Goal: Task Accomplishment & Management: Complete application form

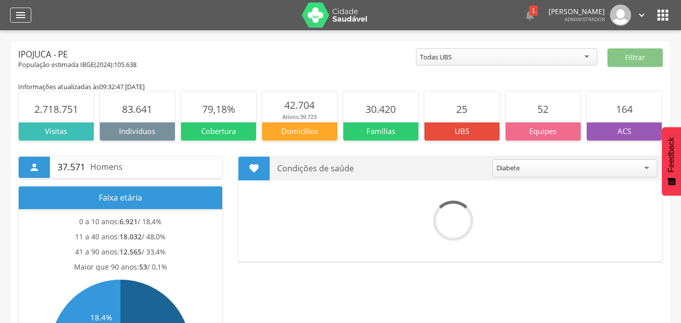
click at [26, 19] on icon "" at bounding box center [21, 15] width 12 height 12
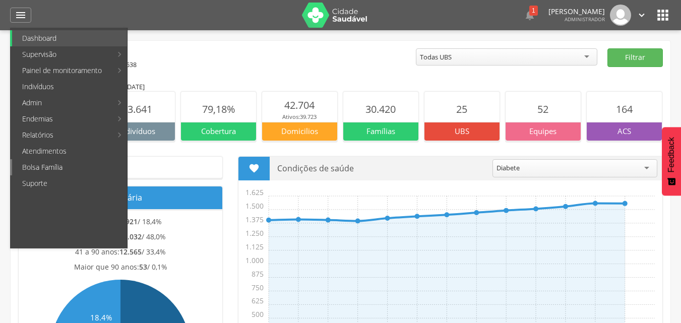
click at [46, 168] on link "Bolsa Família" at bounding box center [69, 167] width 115 height 16
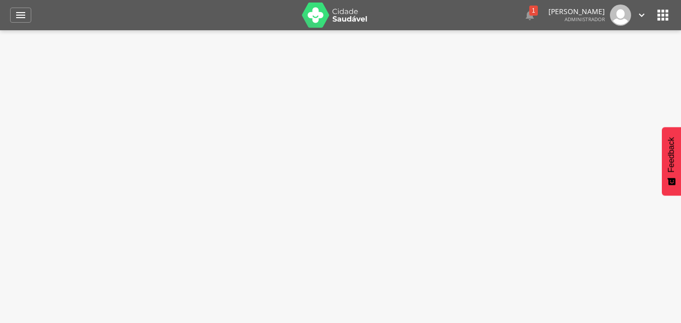
click at [46, 168] on div " Supervisão  Distritos  Ubs adicionar ubs  Coordenador: - Ipojuca / PE Inte…" at bounding box center [340, 191] width 681 height 323
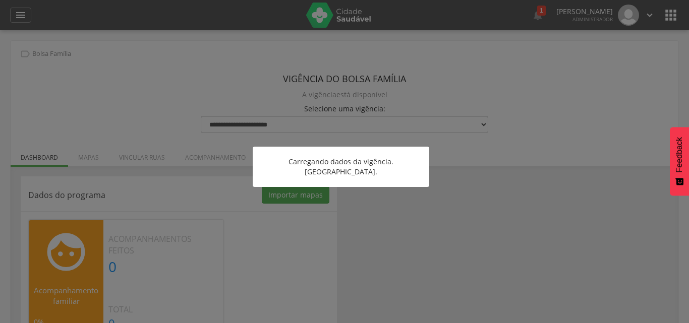
click at [242, 220] on div at bounding box center [344, 161] width 689 height 323
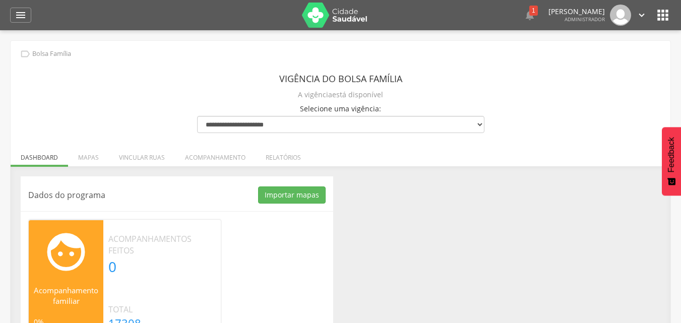
click at [217, 210] on div "Dados do programa Importar mapas As ruas do(s) mapa(s) estão sendo processadas.…" at bounding box center [177, 264] width 313 height 176
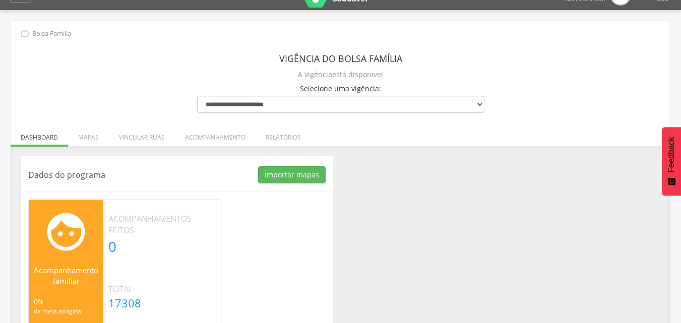
scroll to position [40, 0]
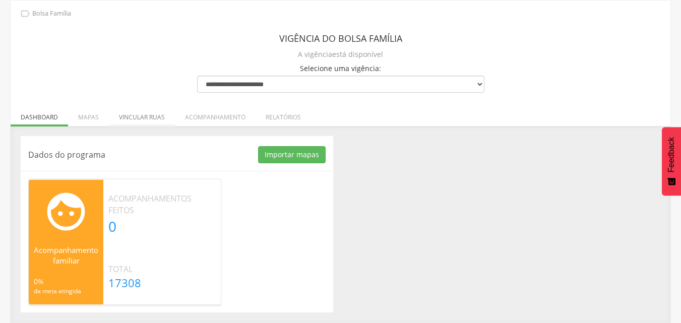
click at [167, 113] on li "Vincular ruas" at bounding box center [142, 115] width 66 height 24
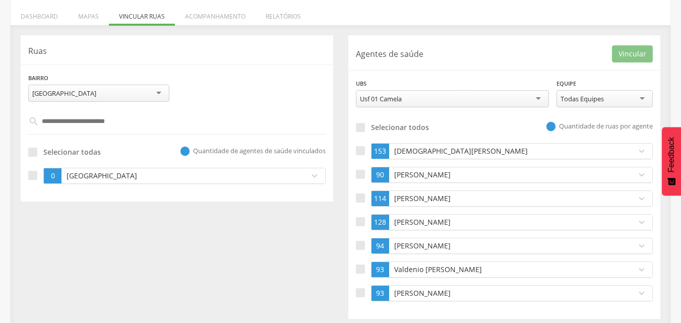
scroll to position [148, 0]
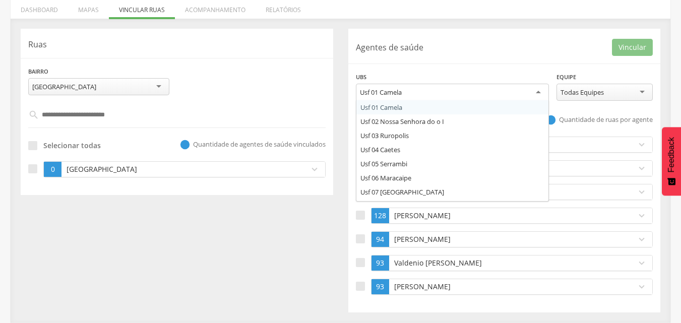
click at [440, 94] on div "Usf 01 Camela" at bounding box center [452, 93] width 193 height 18
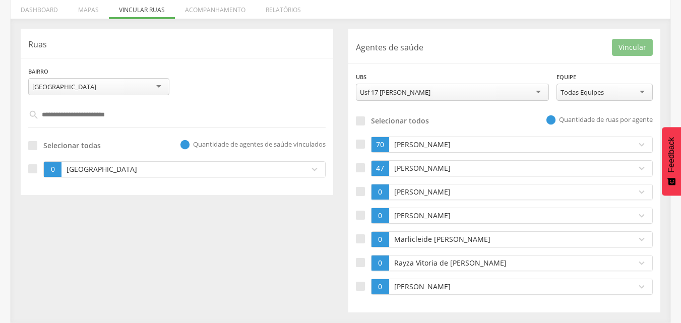
click at [414, 73] on div "**********" at bounding box center [452, 86] width 193 height 29
click at [487, 36] on div "**********" at bounding box center [504, 171] width 313 height 284
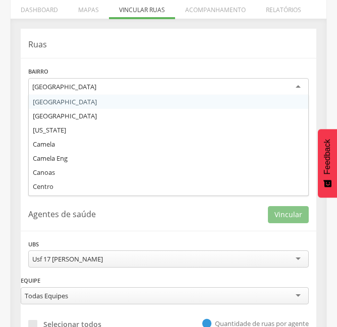
click at [73, 81] on div "[GEOGRAPHIC_DATA]" at bounding box center [168, 87] width 280 height 18
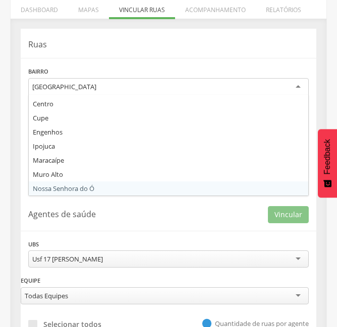
scroll to position [97, 0]
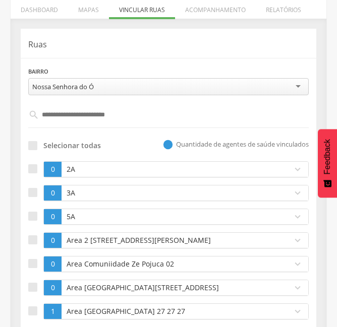
click at [71, 113] on input "text" at bounding box center [168, 114] width 259 height 17
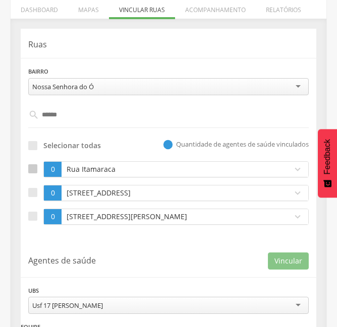
click at [33, 170] on div at bounding box center [32, 168] width 9 height 9
click at [31, 192] on div at bounding box center [32, 192] width 9 height 9
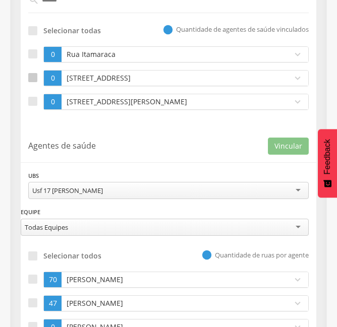
scroll to position [268, 0]
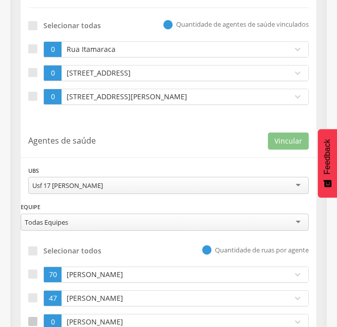
click at [37, 320] on label at bounding box center [35, 322] width 15 height 16
click at [299, 142] on button "Vincular" at bounding box center [288, 141] width 41 height 17
click at [39, 95] on label at bounding box center [35, 97] width 15 height 16
click at [32, 319] on div at bounding box center [32, 321] width 9 height 9
click at [285, 142] on button "Vincular" at bounding box center [288, 141] width 41 height 17
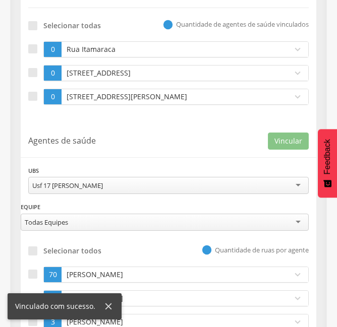
scroll to position [0, 0]
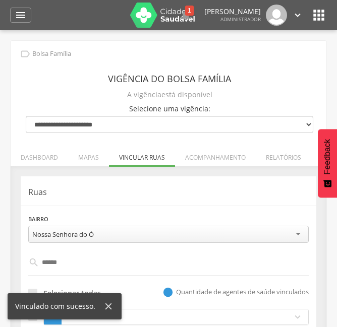
click at [70, 257] on input "******" at bounding box center [168, 262] width 259 height 17
type input "*"
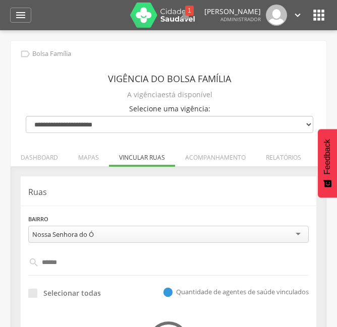
click at [164, 194] on p "Ruas" at bounding box center [168, 193] width 280 height 12
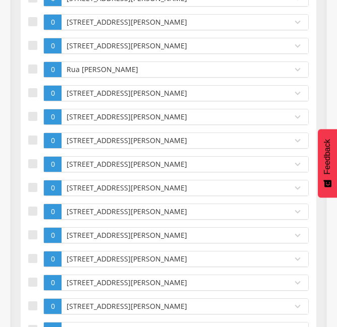
scroll to position [343, 0]
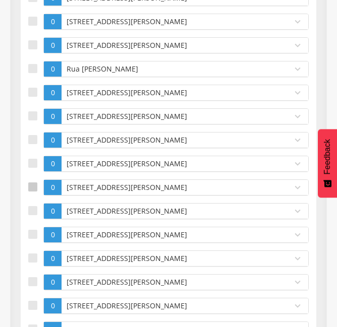
click at [38, 191] on label at bounding box center [35, 187] width 15 height 16
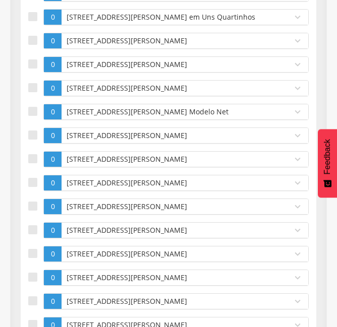
scroll to position [988, 0]
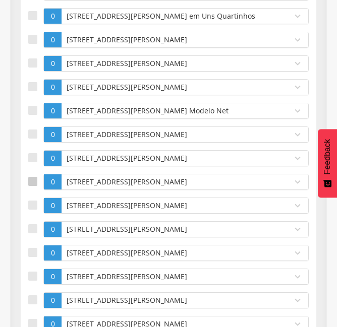
click at [35, 180] on div at bounding box center [32, 181] width 9 height 9
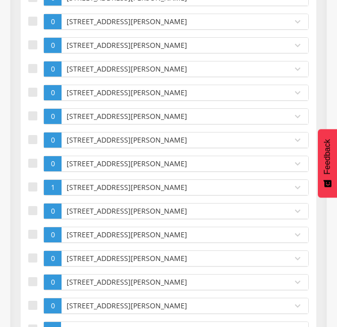
scroll to position [1553, 0]
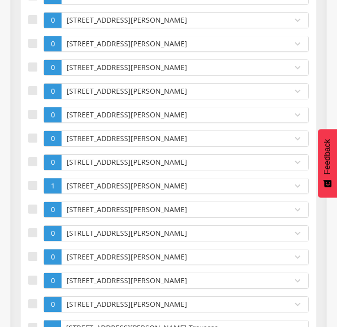
click at [35, 180] on label at bounding box center [35, 186] width 15 height 16
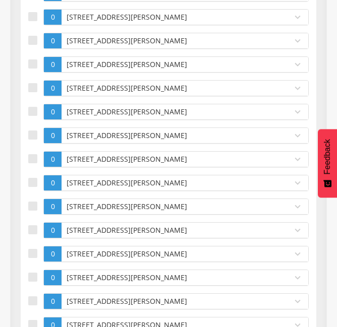
scroll to position [2017, 0]
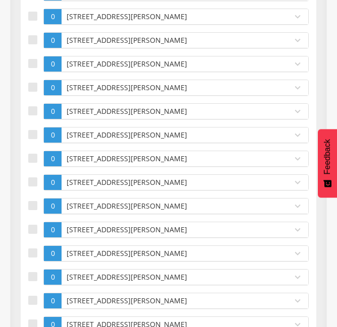
click at [35, 180] on label at bounding box center [35, 182] width 15 height 16
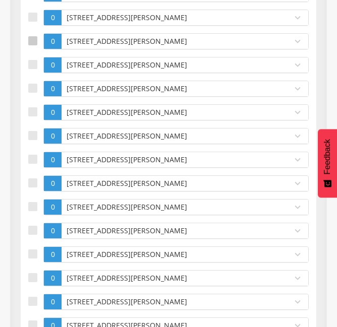
scroll to position [2178, 0]
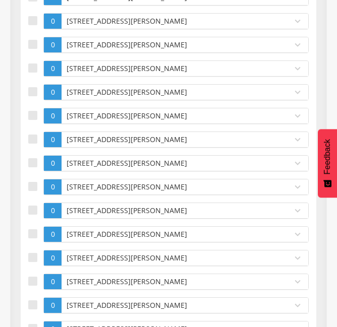
click at [35, 182] on div at bounding box center [32, 186] width 9 height 9
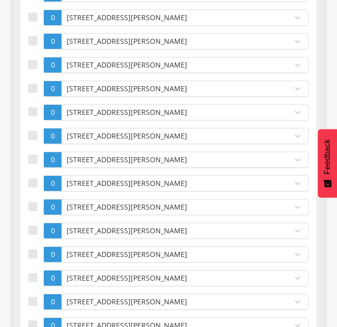
scroll to position [2420, 0]
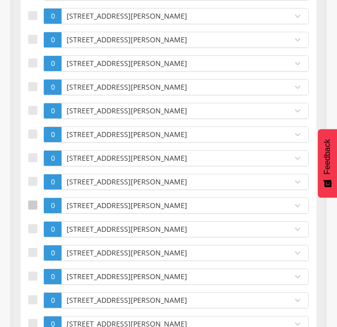
click at [34, 201] on div at bounding box center [32, 205] width 9 height 9
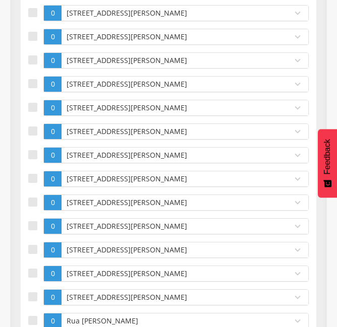
scroll to position [2803, 0]
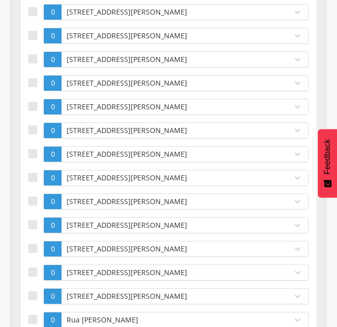
click at [34, 197] on div at bounding box center [32, 201] width 9 height 9
click at [32, 220] on div at bounding box center [32, 224] width 9 height 9
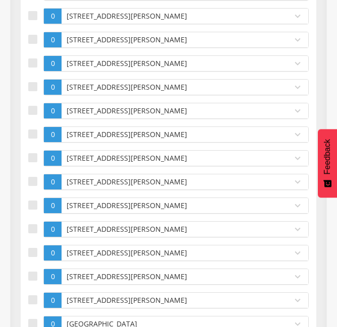
scroll to position [4819, 0]
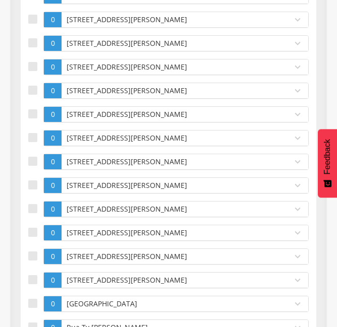
click at [32, 215] on label at bounding box center [35, 209] width 15 height 16
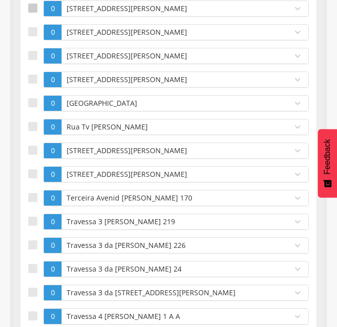
scroll to position [5021, 0]
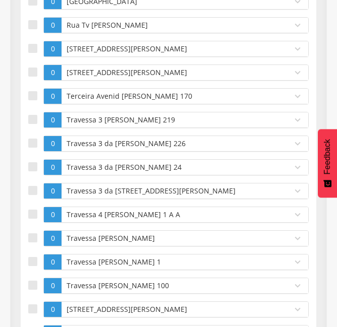
click at [32, 215] on div at bounding box center [32, 214] width 9 height 9
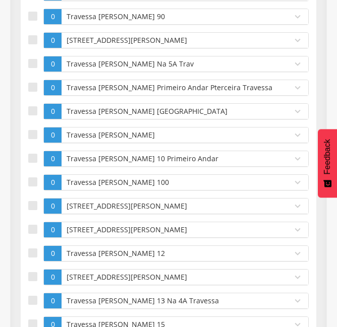
scroll to position [6312, 0]
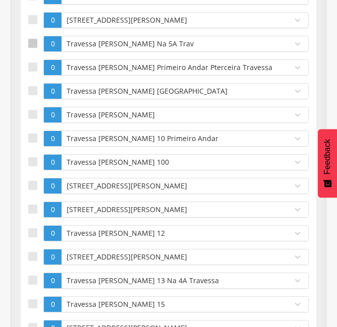
click at [30, 40] on div at bounding box center [32, 43] width 9 height 9
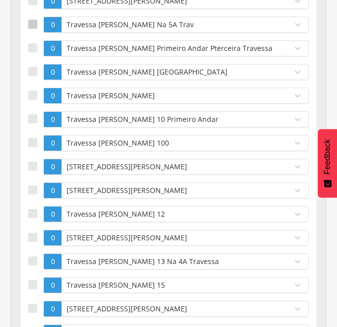
scroll to position [6332, 0]
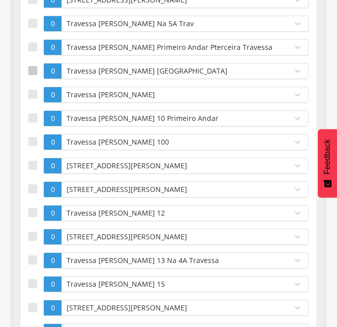
click at [36, 72] on div at bounding box center [32, 70] width 9 height 9
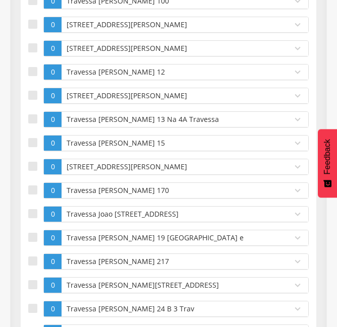
scroll to position [6493, 0]
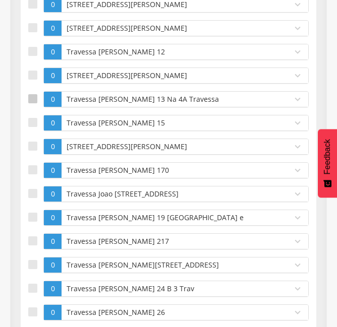
click at [31, 94] on div at bounding box center [32, 98] width 9 height 9
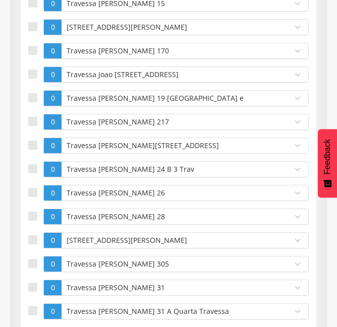
scroll to position [6614, 0]
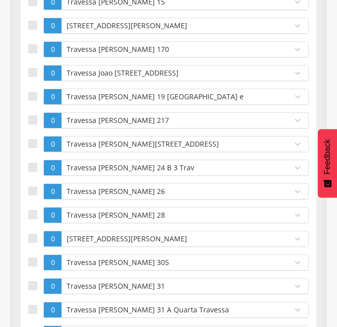
click at [31, 94] on div at bounding box center [32, 96] width 9 height 9
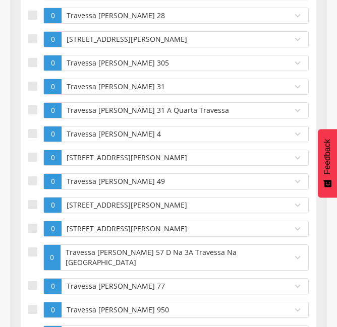
scroll to position [6816, 0]
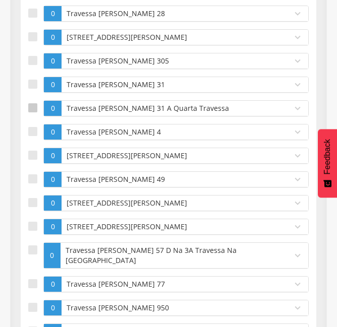
click at [31, 103] on div at bounding box center [32, 107] width 9 height 9
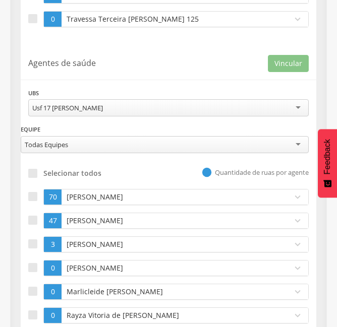
scroll to position [7401, 0]
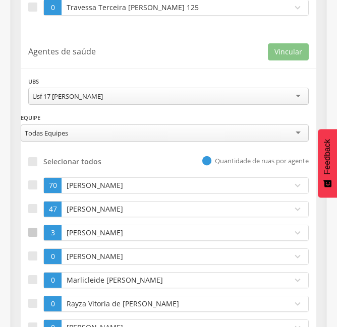
click at [34, 232] on div at bounding box center [32, 232] width 9 height 9
click at [280, 57] on button "Vincular" at bounding box center [288, 51] width 41 height 17
click at [161, 57] on p "Agentes de saúde" at bounding box center [147, 52] width 239 height 12
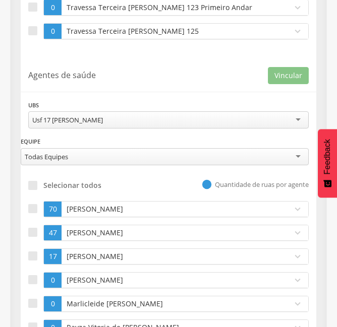
scroll to position [7357, 0]
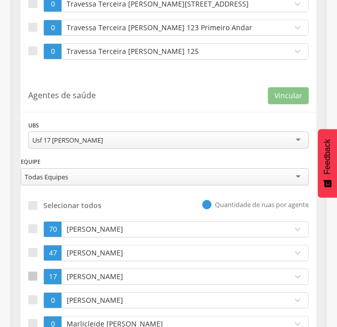
click at [31, 277] on div at bounding box center [32, 276] width 9 height 9
click at [76, 277] on p "[PERSON_NAME]" at bounding box center [174, 277] width 220 height 10
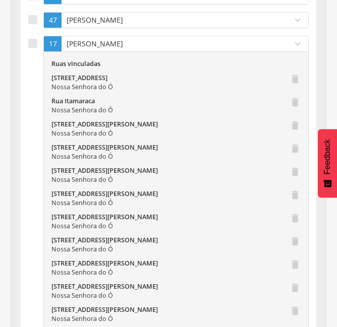
scroll to position [7599, 0]
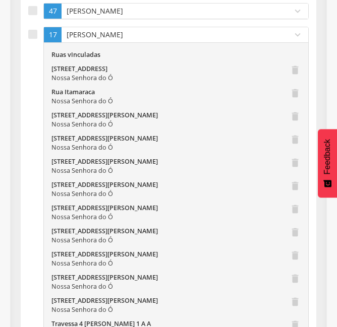
click at [111, 39] on p "[PERSON_NAME]" at bounding box center [174, 35] width 220 height 10
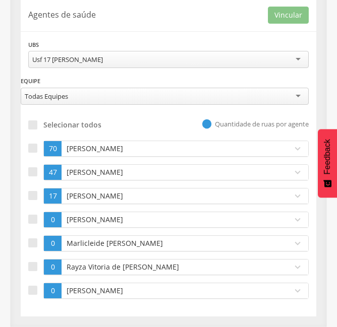
scroll to position [7437, 0]
click at [90, 200] on p "[PERSON_NAME]" at bounding box center [174, 196] width 220 height 10
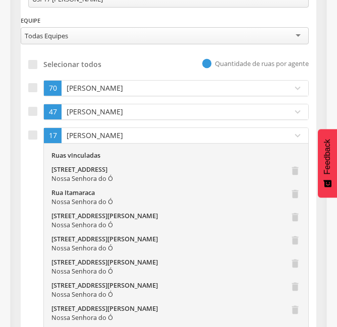
scroll to position [7478, 0]
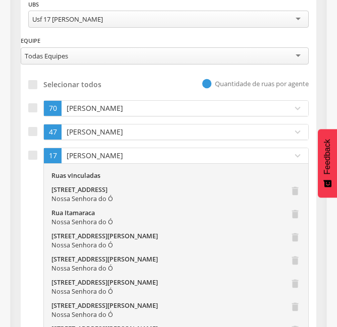
click at [120, 162] on div "[PERSON_NAME]" at bounding box center [174, 155] width 225 height 15
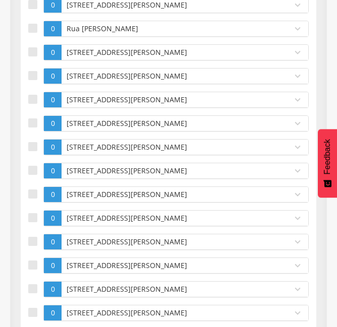
scroll to position [97, 0]
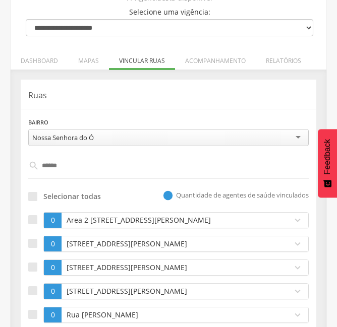
click at [73, 166] on input "******" at bounding box center [168, 165] width 259 height 17
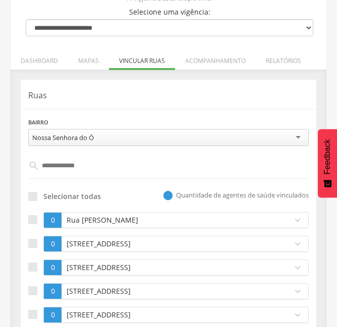
click at [130, 183] on div "**********" at bounding box center [168, 317] width 295 height 474
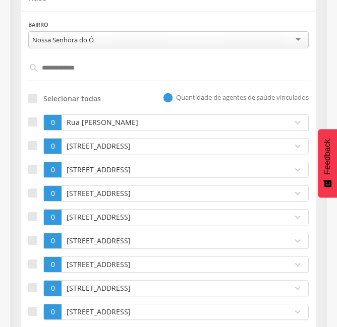
scroll to position [238, 0]
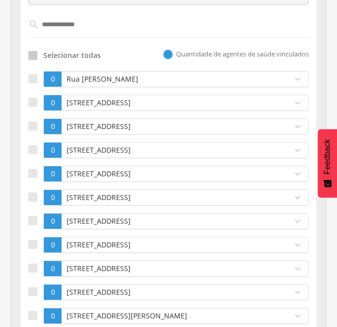
click at [35, 59] on div at bounding box center [32, 55] width 9 height 9
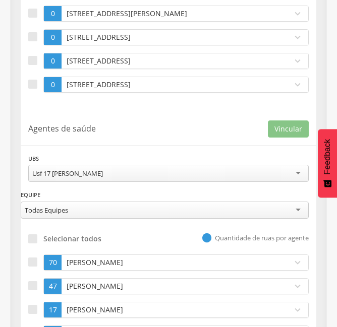
scroll to position [561, 0]
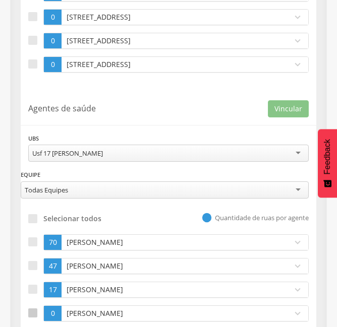
click at [34, 315] on div at bounding box center [32, 313] width 9 height 9
click at [286, 111] on button "Vincular" at bounding box center [288, 108] width 41 height 17
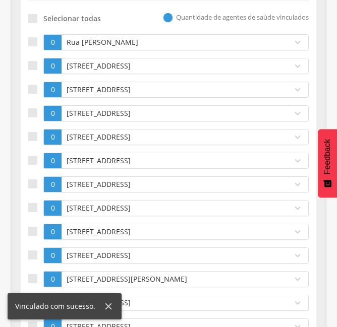
scroll to position [0, 0]
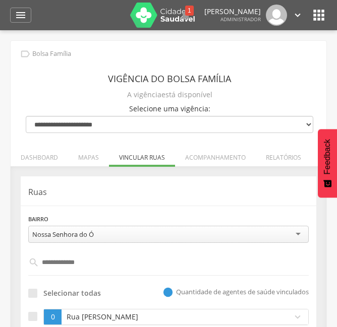
click at [70, 265] on input "**********" at bounding box center [168, 262] width 259 height 17
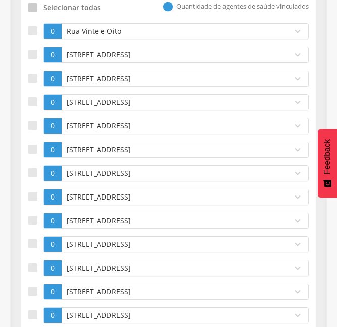
click at [41, 5] on label "Selecionar todas" at bounding box center [64, 8] width 73 height 10
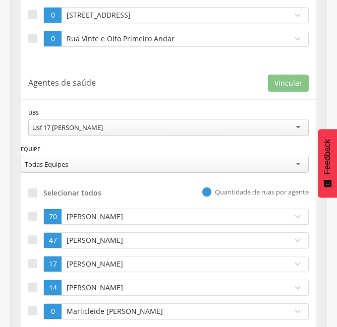
scroll to position [1072, 0]
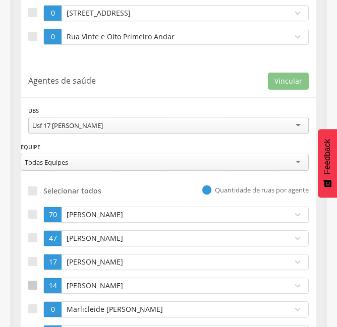
click at [37, 278] on label at bounding box center [35, 286] width 15 height 16
click at [295, 73] on button "Vincular" at bounding box center [288, 81] width 41 height 17
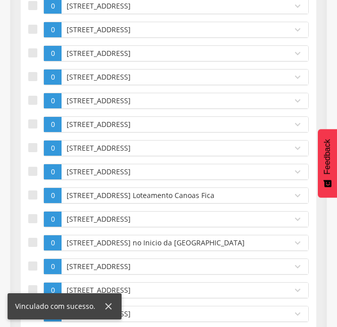
scroll to position [215, 0]
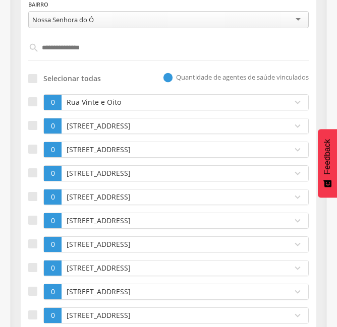
click at [95, 50] on input "**********" at bounding box center [168, 47] width 259 height 17
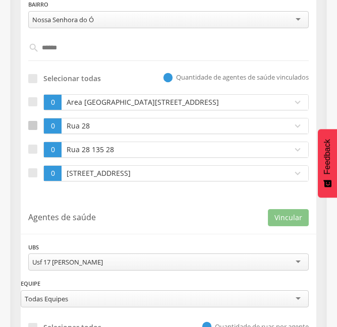
click at [35, 130] on div at bounding box center [32, 125] width 9 height 9
click at [35, 146] on div at bounding box center [32, 149] width 9 height 9
click at [36, 172] on div at bounding box center [32, 172] width 9 height 9
click at [39, 106] on label at bounding box center [35, 102] width 15 height 16
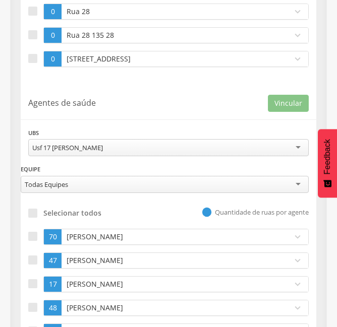
scroll to position [336, 0]
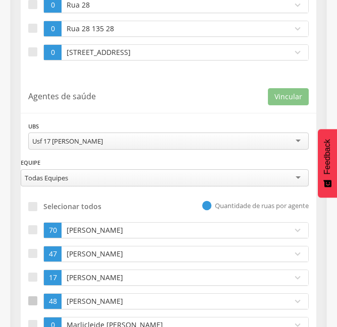
click at [37, 304] on div at bounding box center [32, 300] width 9 height 9
click at [304, 101] on button "Vincular" at bounding box center [288, 96] width 41 height 17
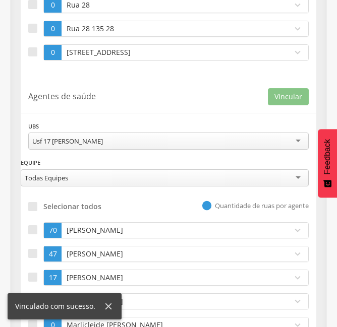
scroll to position [50, 0]
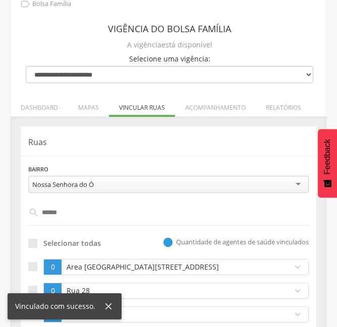
click at [90, 209] on input "******" at bounding box center [168, 212] width 259 height 17
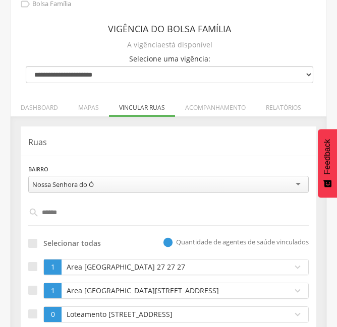
click at [117, 245] on div "Selecionar todas  Quantidade de agentes de saúde vinculados" at bounding box center [168, 242] width 280 height 18
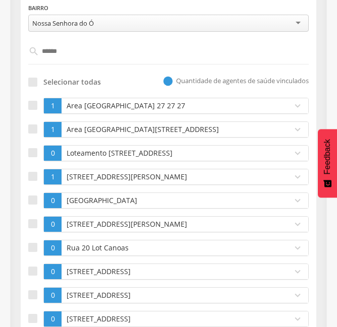
scroll to position [231, 0]
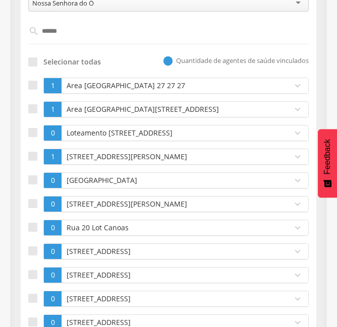
click at [75, 32] on input "******" at bounding box center [168, 31] width 259 height 17
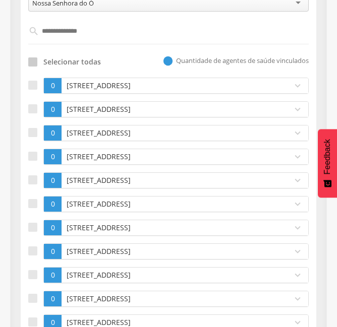
click at [32, 64] on div at bounding box center [32, 61] width 9 height 9
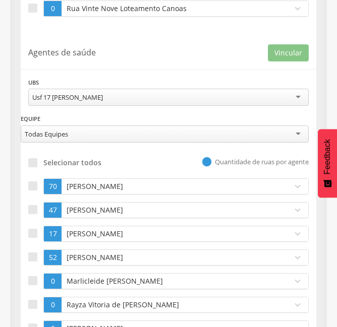
scroll to position [631, 0]
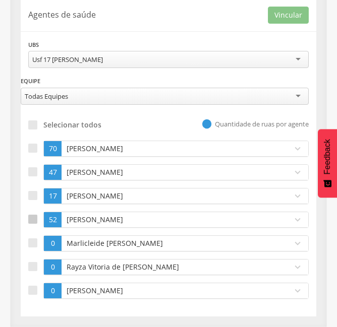
click at [32, 219] on div at bounding box center [32, 219] width 9 height 9
click at [305, 10] on button "Vincular" at bounding box center [288, 15] width 41 height 17
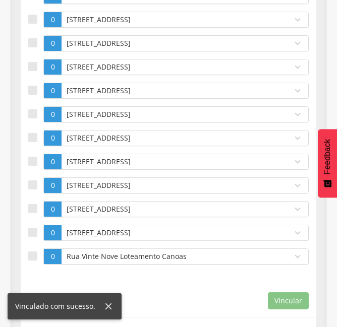
scroll to position [59, 0]
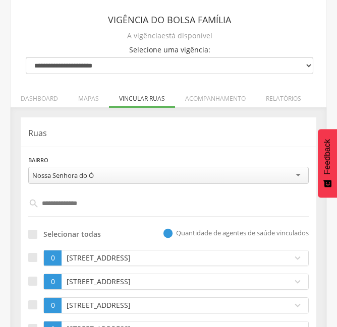
click at [66, 205] on input "**********" at bounding box center [168, 203] width 259 height 17
click at [70, 206] on input "**********" at bounding box center [168, 203] width 259 height 17
click at [31, 237] on div at bounding box center [32, 234] width 9 height 9
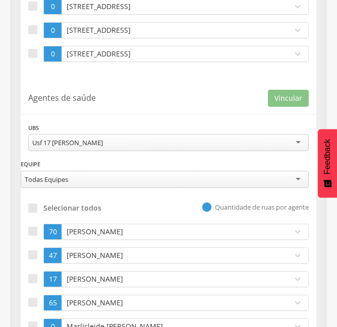
scroll to position [1108, 0]
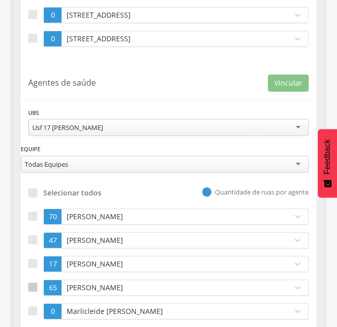
click at [33, 294] on label at bounding box center [35, 288] width 15 height 16
click at [284, 86] on button "Vincular" at bounding box center [288, 83] width 41 height 17
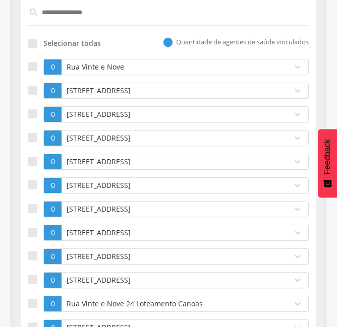
scroll to position [0, 0]
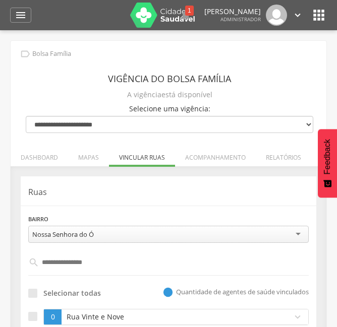
click at [106, 263] on input "**********" at bounding box center [168, 262] width 259 height 17
click at [149, 184] on header "Ruas" at bounding box center [168, 191] width 280 height 14
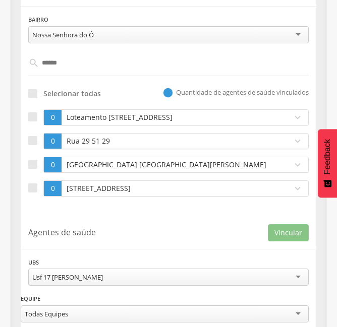
scroll to position [202, 0]
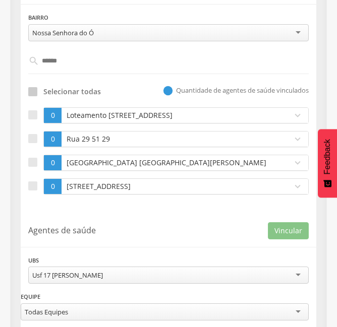
click at [33, 90] on div at bounding box center [32, 91] width 9 height 9
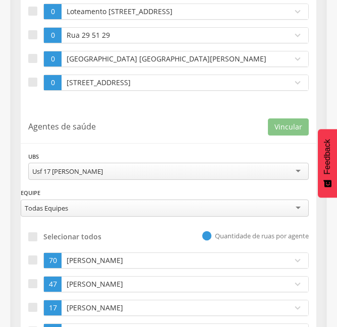
scroll to position [323, 0]
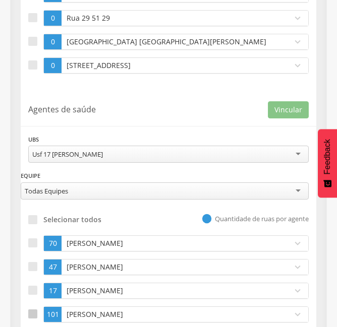
click at [34, 317] on div at bounding box center [32, 314] width 9 height 9
click at [290, 112] on button "Vincular" at bounding box center [288, 109] width 41 height 17
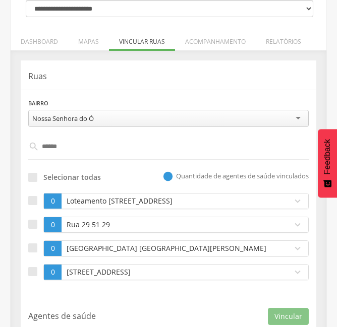
scroll to position [117, 0]
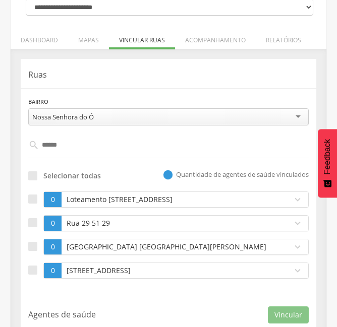
click at [89, 144] on input "******" at bounding box center [168, 145] width 259 height 17
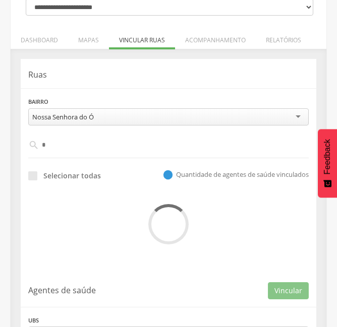
click at [89, 144] on input "*" at bounding box center [168, 145] width 259 height 17
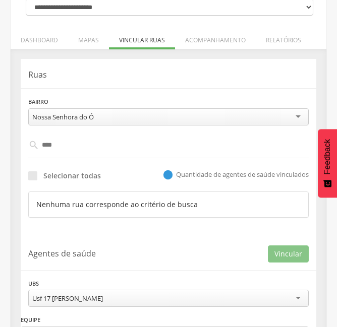
type input "*****"
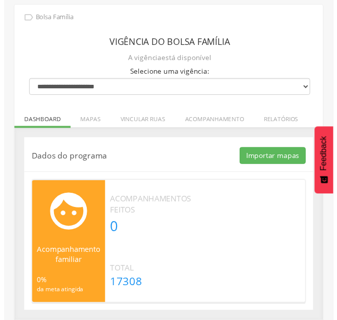
scroll to position [1, 0]
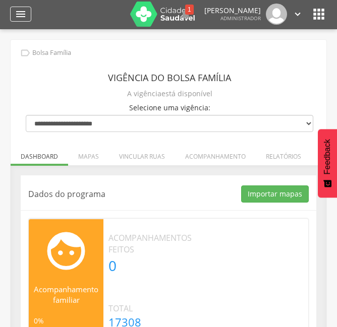
click at [25, 16] on icon "" at bounding box center [21, 14] width 12 height 12
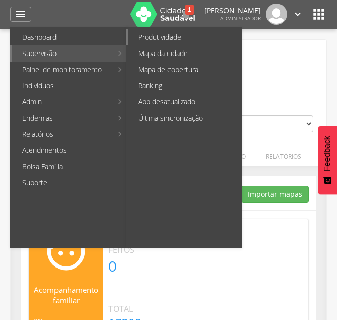
click at [142, 42] on link "Produtividade" at bounding box center [184, 37] width 113 height 16
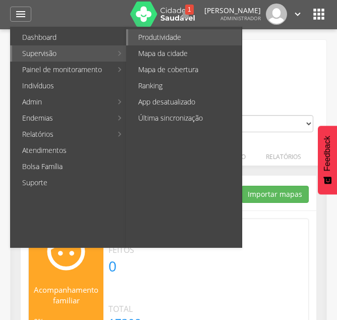
type input "**********"
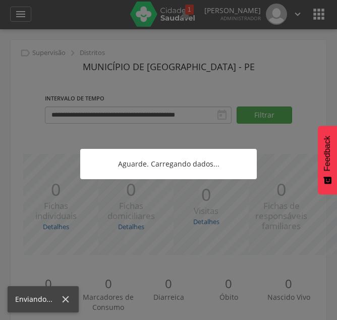
click at [145, 104] on div at bounding box center [168, 160] width 337 height 320
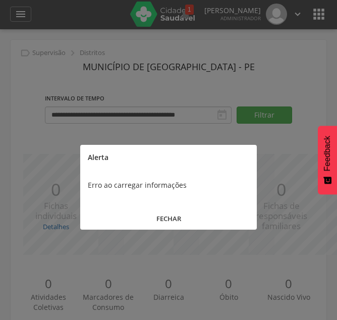
click at [46, 98] on div at bounding box center [168, 160] width 337 height 320
click at [169, 211] on button "FECHAR" at bounding box center [168, 219] width 176 height 22
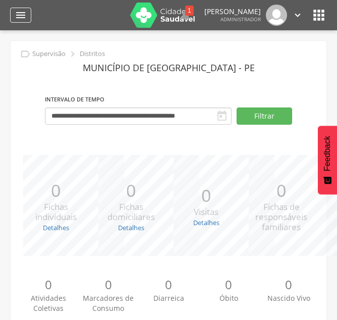
click at [21, 22] on div "" at bounding box center [20, 15] width 21 height 15
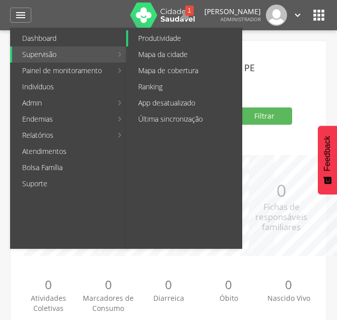
click at [137, 41] on link "Produtividade" at bounding box center [184, 38] width 113 height 16
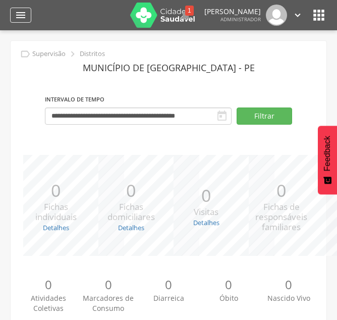
click at [28, 16] on div "" at bounding box center [20, 15] width 21 height 15
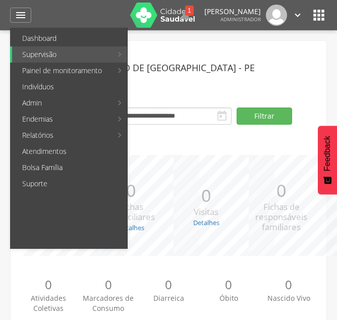
click at [96, 14] on div at bounding box center [81, 15] width 81 height 30
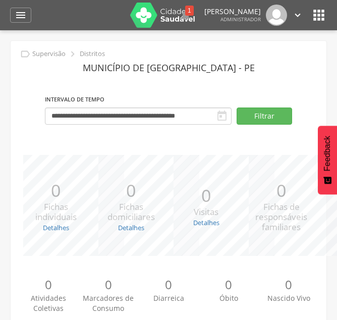
click at [316, 22] on icon "" at bounding box center [319, 15] width 16 height 16
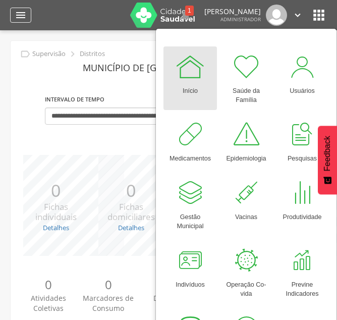
click at [20, 18] on icon "" at bounding box center [21, 15] width 12 height 12
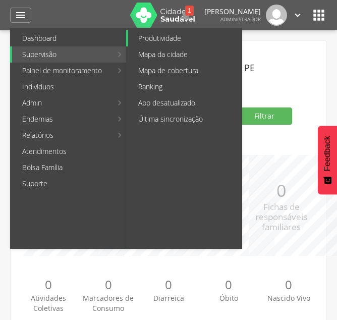
click at [142, 38] on link "Produtividade" at bounding box center [184, 38] width 113 height 16
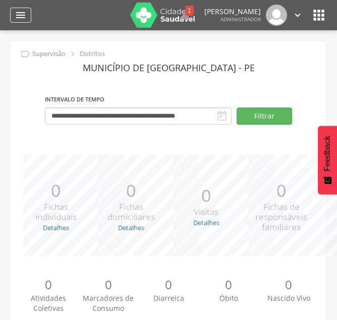
click at [12, 20] on div "" at bounding box center [20, 15] width 21 height 15
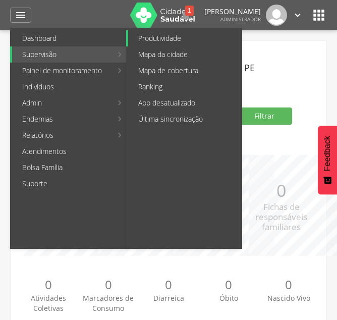
click at [142, 38] on link "Produtividade" at bounding box center [184, 38] width 113 height 16
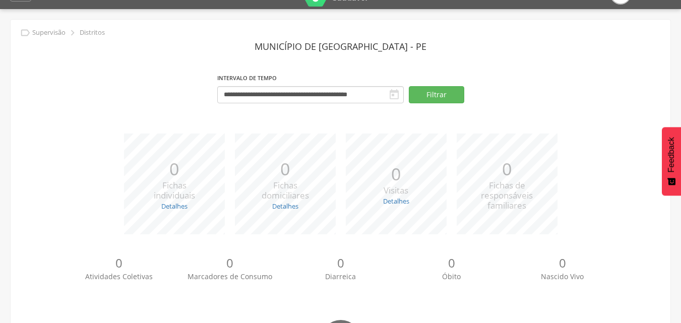
scroll to position [1, 0]
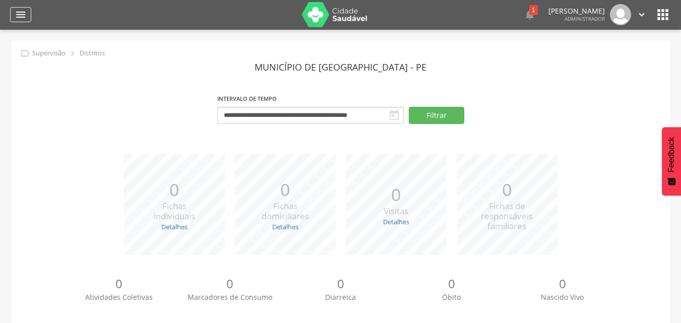
click at [24, 17] on icon "" at bounding box center [21, 15] width 12 height 12
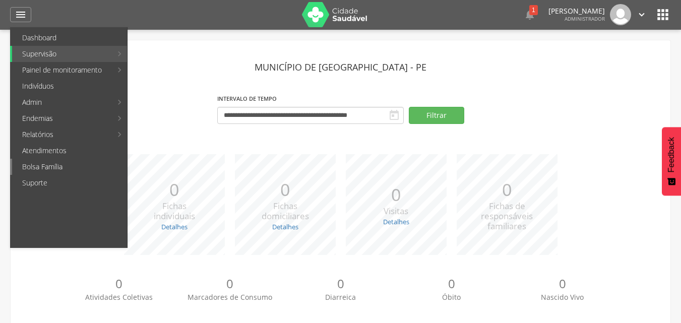
click at [46, 162] on link "Bolsa Família" at bounding box center [69, 167] width 115 height 16
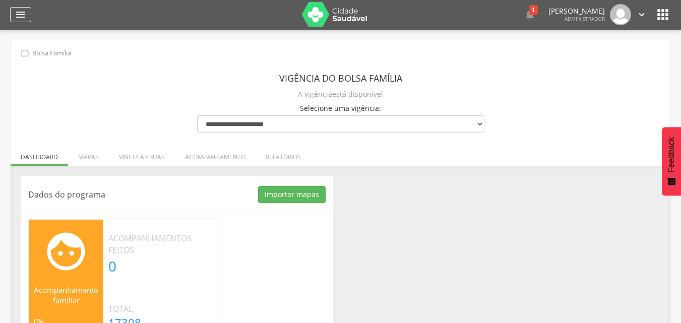
click at [22, 16] on icon "" at bounding box center [21, 15] width 12 height 12
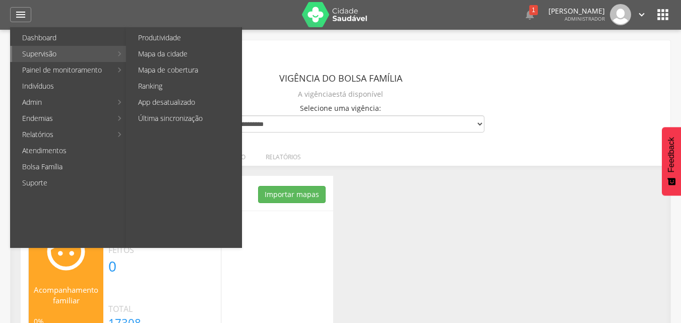
click at [37, 52] on link "Supervisão" at bounding box center [62, 54] width 100 height 16
click at [148, 37] on link "Produtividade" at bounding box center [184, 38] width 113 height 16
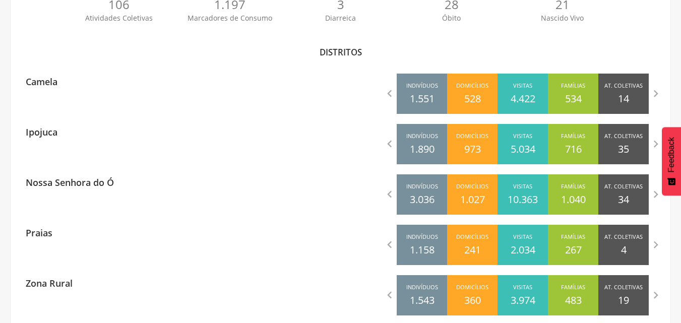
scroll to position [295, 0]
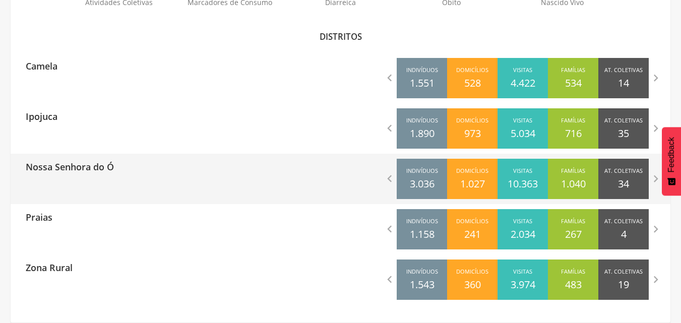
click at [80, 178] on div "Nossa Senhora do Ó" at bounding box center [66, 166] width 96 height 25
type input "**********"
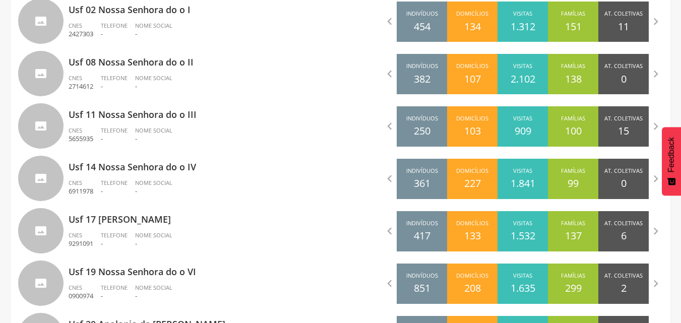
scroll to position [376, 0]
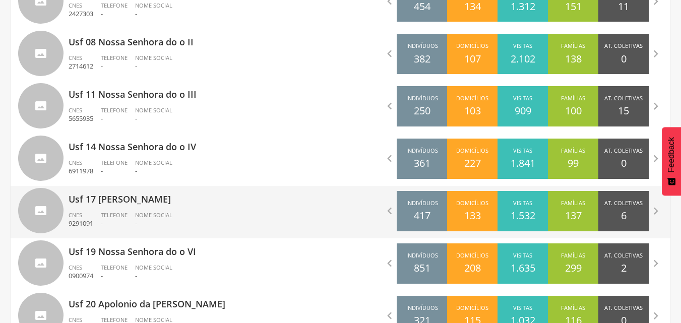
click at [117, 208] on div "Usf 17 Izabel Coutinho de Assis CNES 9291091 Telefone - Nome Social -" at bounding box center [201, 212] width 265 height 52
type input "**********"
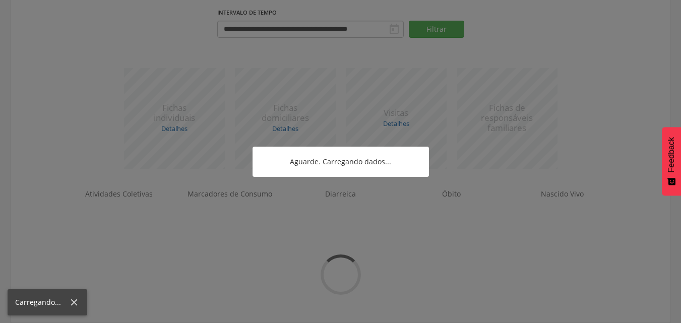
scroll to position [152, 0]
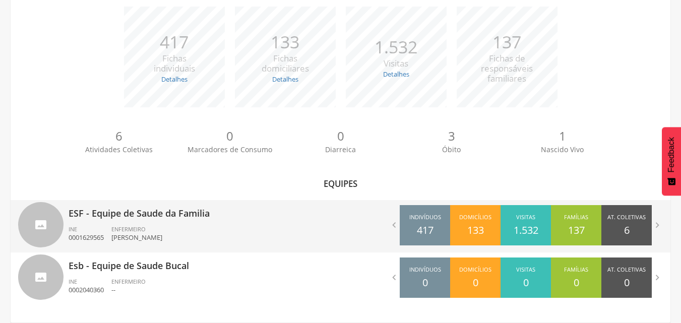
click at [156, 213] on p "ESF - Equipe de Saude da Familia" at bounding box center [201, 210] width 265 height 20
type input "**********"
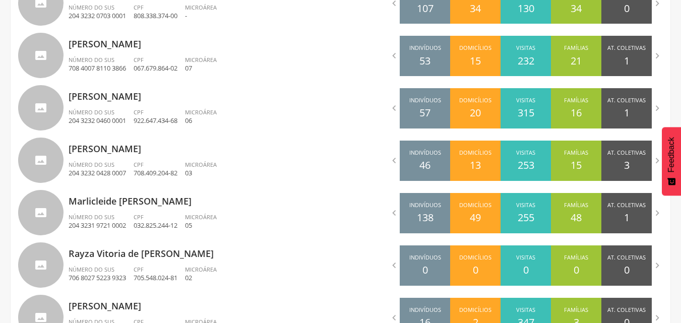
scroll to position [368, 0]
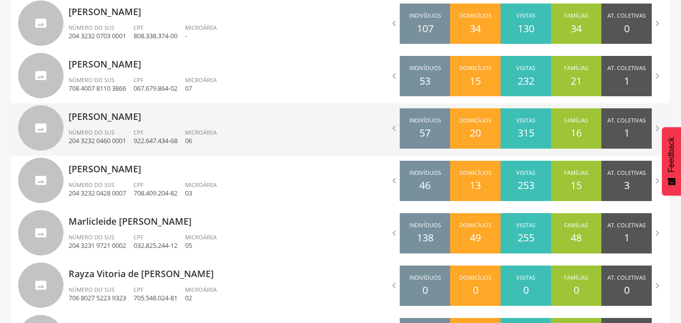
click at [150, 120] on p "[PERSON_NAME]" at bounding box center [201, 113] width 265 height 20
type input "**********"
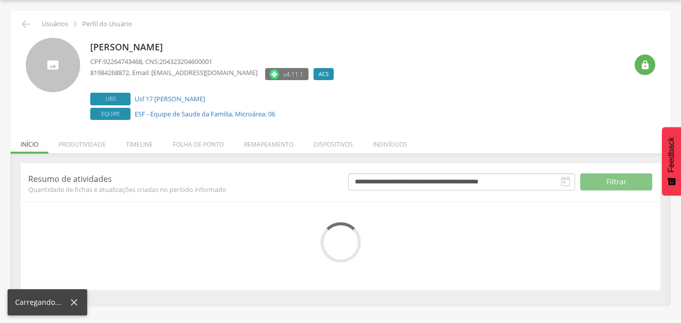
scroll to position [106, 0]
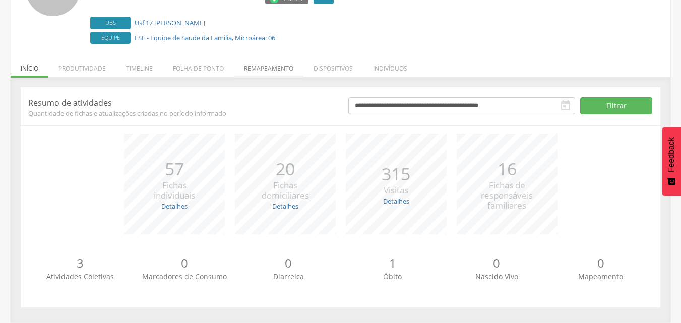
click at [264, 74] on li "Remapeamento" at bounding box center [269, 66] width 70 height 24
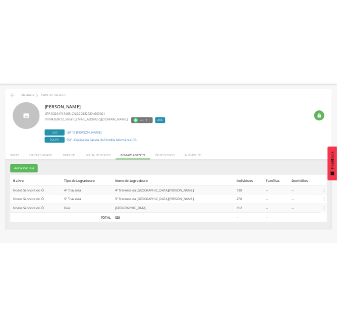
scroll to position [82, 0]
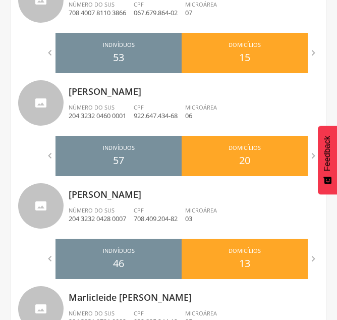
scroll to position [529, 0]
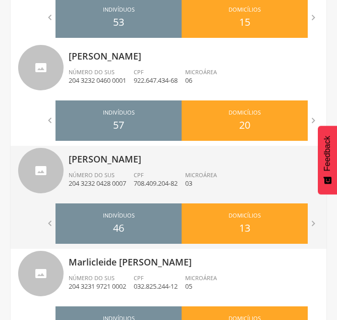
click at [127, 176] on div "Número do SUS 204 3232 0428 0007" at bounding box center [101, 179] width 65 height 17
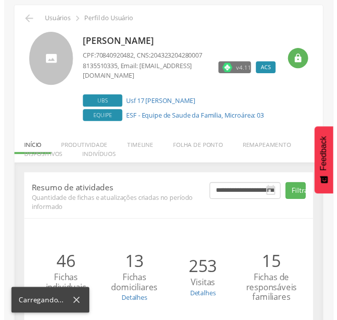
scroll to position [137, 0]
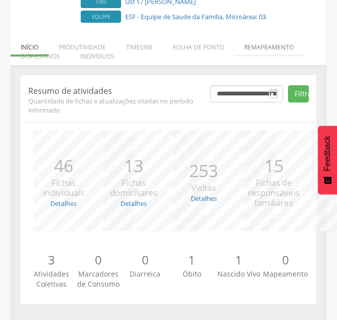
click at [272, 54] on li "Remapeamento" at bounding box center [269, 45] width 70 height 24
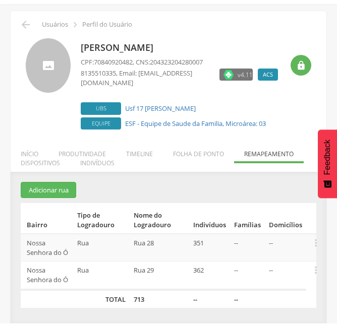
scroll to position [30, 0]
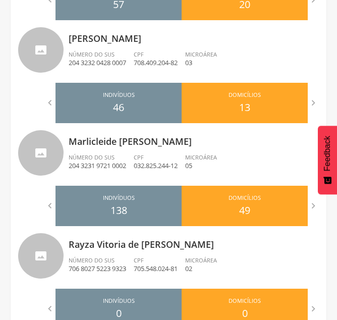
scroll to position [711, 0]
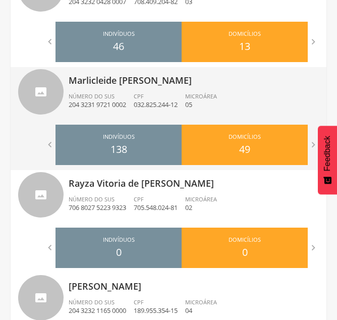
click at [153, 98] on div "CPF 032.825.244-12" at bounding box center [159, 100] width 51 height 17
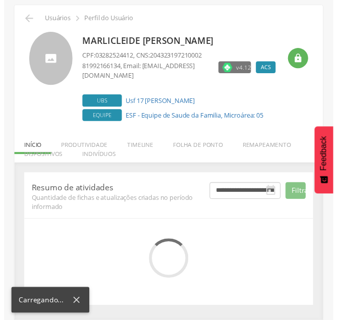
scroll to position [137, 0]
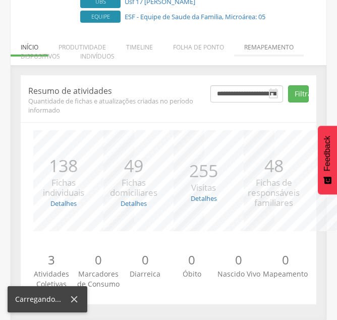
click at [261, 51] on li "Remapeamento" at bounding box center [269, 45] width 70 height 24
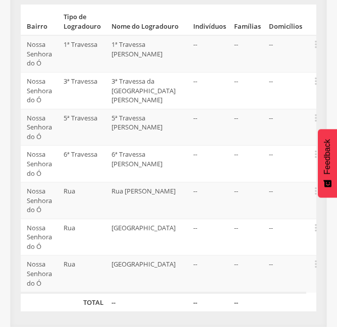
scroll to position [208, 0]
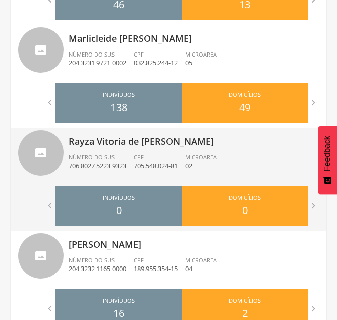
scroll to position [773, 0]
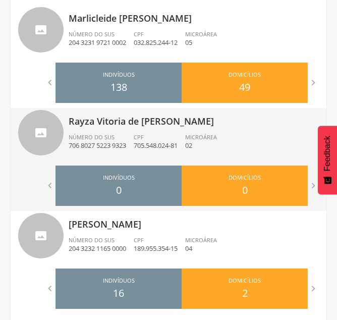
click at [166, 139] on div "CPF 705.548.024-81" at bounding box center [159, 141] width 51 height 17
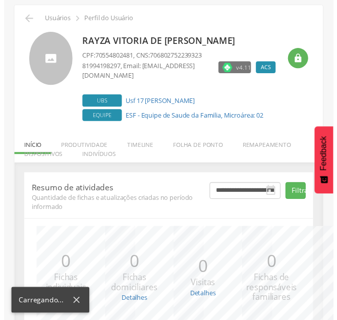
scroll to position [137, 0]
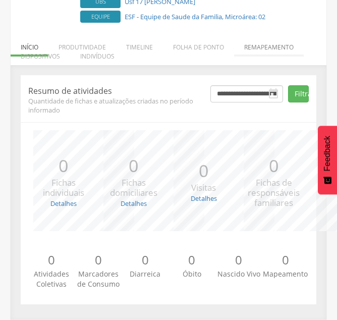
click at [275, 46] on li "Remapeamento" at bounding box center [269, 45] width 70 height 24
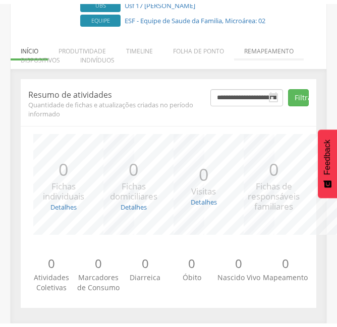
scroll to position [228, 0]
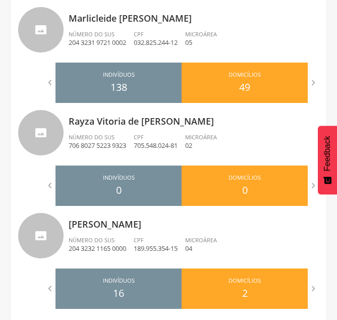
scroll to position [785, 0]
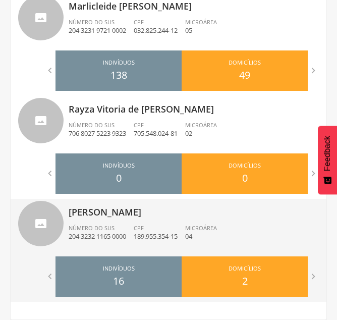
click at [162, 219] on div "Zelia Maria Jesus Cabral Número do SUS 204 3232 1165 0000 CPF 189.955.354-15 Mi…" at bounding box center [194, 225] width 250 height 52
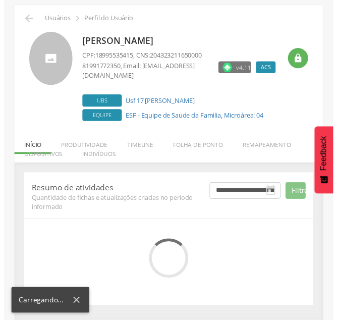
scroll to position [137, 0]
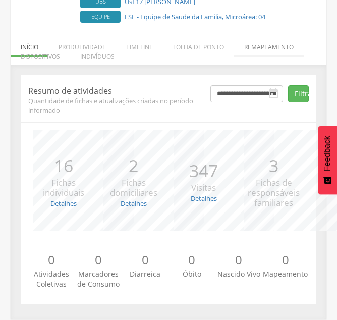
click at [274, 46] on li "Remapeamento" at bounding box center [269, 45] width 70 height 24
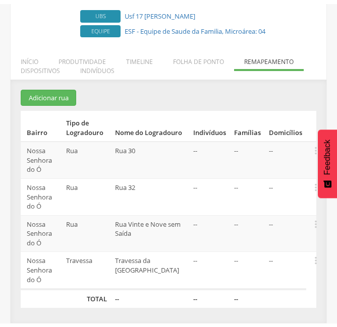
scroll to position [118, 0]
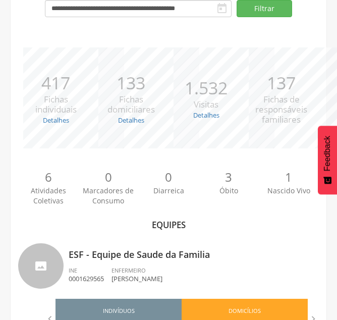
scroll to position [152, 0]
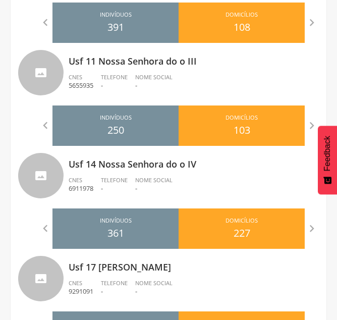
scroll to position [509, 0]
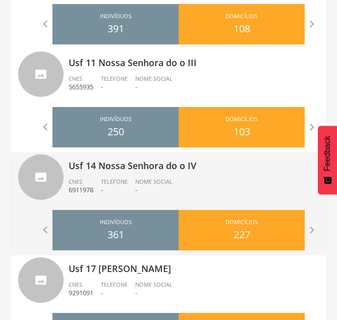
click at [159, 188] on p "-" at bounding box center [153, 190] width 37 height 10
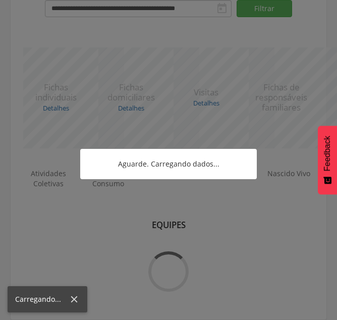
scroll to position [257, 0]
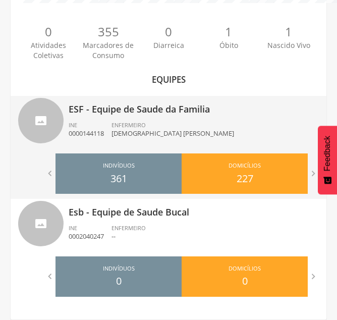
click at [172, 125] on div "ENFERMEIRO Thais Jose Ramalho Vieira Cavalcante" at bounding box center [176, 129] width 130 height 17
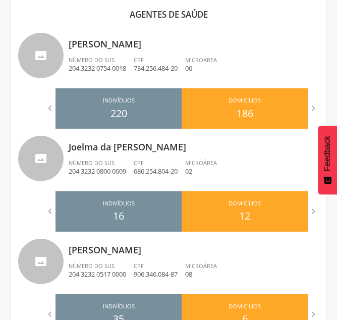
scroll to position [319, 0]
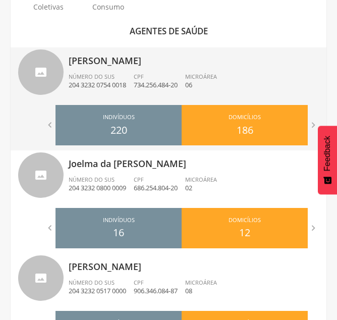
click at [210, 87] on p "06" at bounding box center [201, 85] width 32 height 10
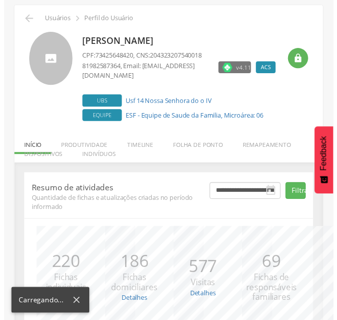
scroll to position [137, 0]
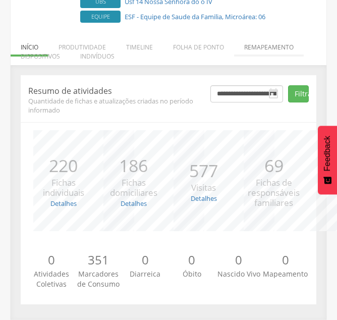
click at [269, 47] on li "Remapeamento" at bounding box center [269, 45] width 70 height 24
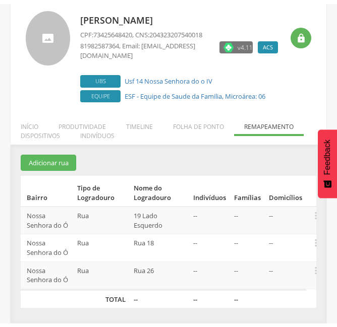
scroll to position [53, 0]
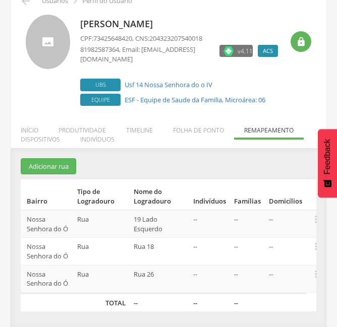
click at [262, 22] on p "Cosme Jose dos Santos" at bounding box center [181, 24] width 203 height 13
click at [271, 34] on p "CPF: 73425648420 , CNS: 204323207540018" at bounding box center [181, 39] width 203 height 10
click at [189, 13] on div "Cosme Jose dos Santos CPF: 73425648420 , CNS: 204323207540018 81982587364 , Ema…" at bounding box center [168, 57] width 300 height 101
click at [188, 153] on div "**********" at bounding box center [169, 237] width 316 height 179
click at [219, 173] on section "Adicionar rua Bairro Tipo de Logradouro Nome do Logradouro Indivíduos Famílias …" at bounding box center [168, 235] width 295 height 154
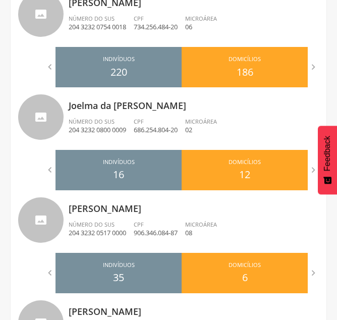
scroll to position [380, 0]
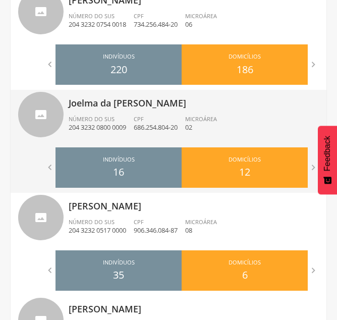
click at [129, 105] on p "Joelma da Paixao Olivieira Rodrigues" at bounding box center [194, 100] width 250 height 20
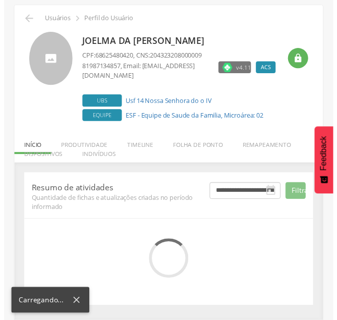
scroll to position [137, 0]
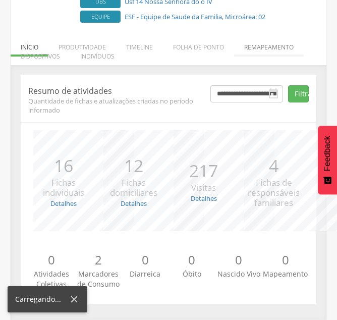
click at [281, 42] on li "Remapeamento" at bounding box center [269, 45] width 70 height 24
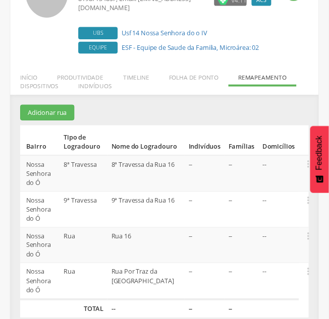
scroll to position [118, 0]
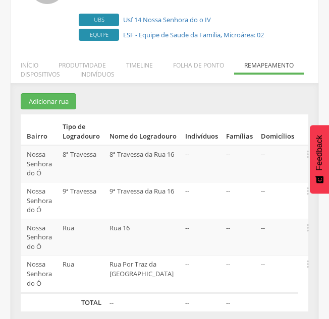
click at [247, 91] on div "**********" at bounding box center [165, 204] width 308 height 243
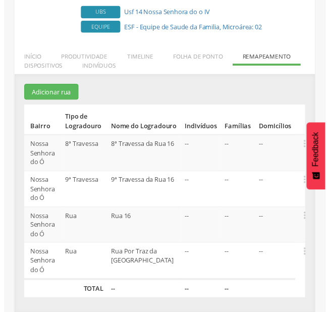
scroll to position [127, 0]
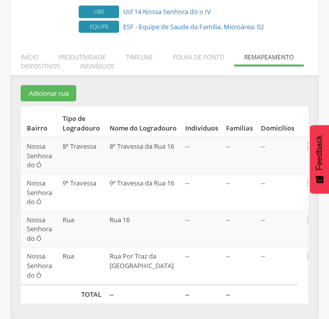
click at [184, 106] on section "Adicionar rua Bairro Tipo de Logradouro Nome do Logradouro Indivíduos Famílias …" at bounding box center [164, 194] width 287 height 218
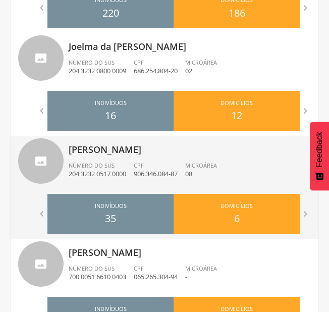
click at [99, 160] on div "Liliane Lima dos Santos Silva Número do SUS 204 3232 0517 0000 CPF 906.346.084-…" at bounding box center [190, 162] width 242 height 52
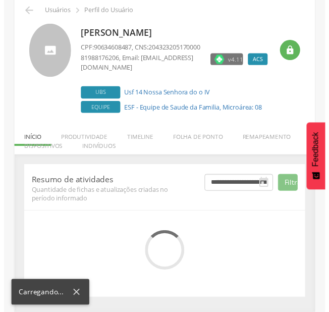
scroll to position [145, 0]
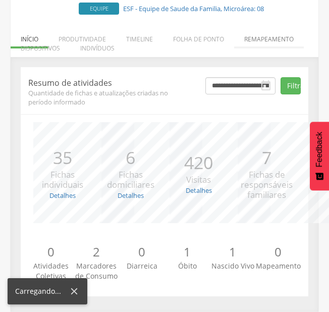
click at [293, 28] on li "Remapeamento" at bounding box center [269, 37] width 70 height 24
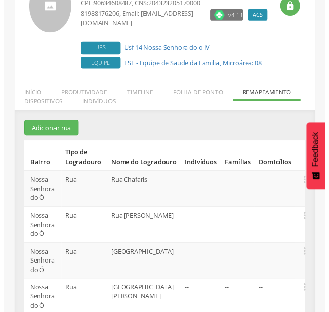
scroll to position [127, 0]
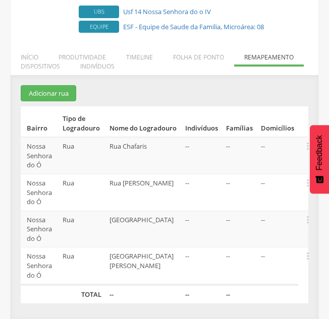
click at [223, 125] on th "Famílias" at bounding box center [239, 121] width 35 height 31
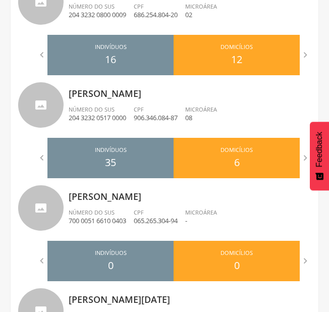
scroll to position [517, 0]
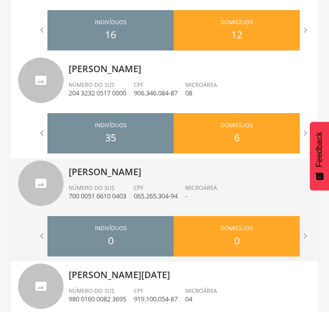
click at [121, 176] on p "Robson Salustiano de Oliveira" at bounding box center [190, 168] width 242 height 20
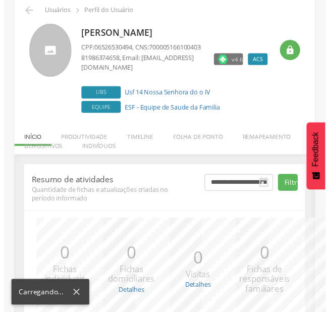
scroll to position [145, 0]
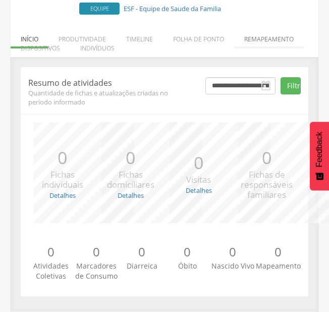
click at [282, 44] on li "Remapeamento" at bounding box center [269, 37] width 70 height 24
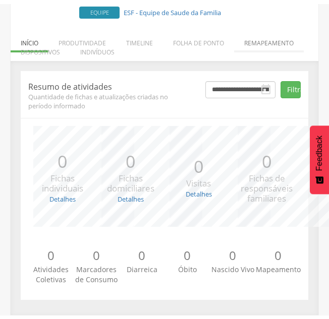
scroll to position [163, 0]
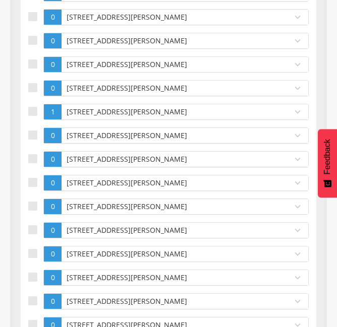
scroll to position [420, 0]
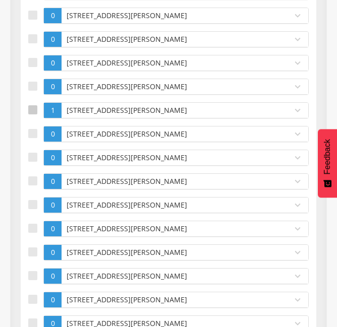
click at [36, 114] on label at bounding box center [35, 110] width 15 height 16
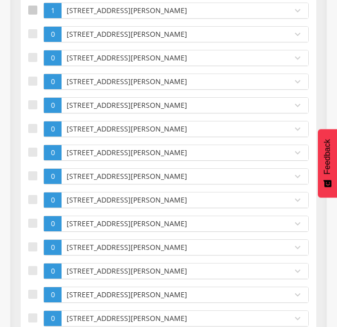
scroll to position [521, 0]
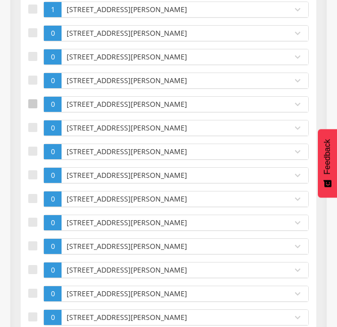
click at [34, 110] on label at bounding box center [35, 104] width 15 height 16
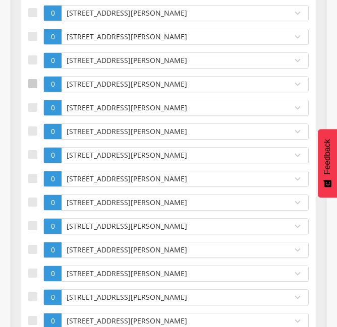
scroll to position [561, 0]
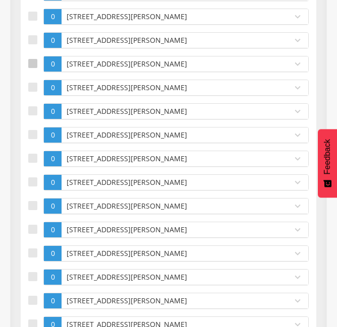
click at [34, 110] on div at bounding box center [32, 110] width 9 height 9
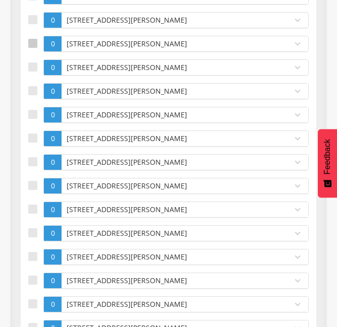
click at [34, 110] on div at bounding box center [32, 114] width 9 height 9
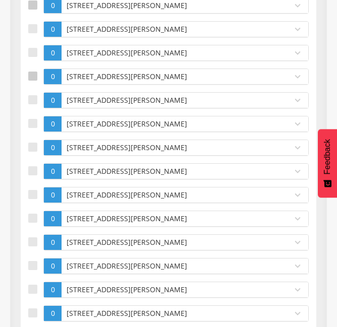
scroll to position [622, 0]
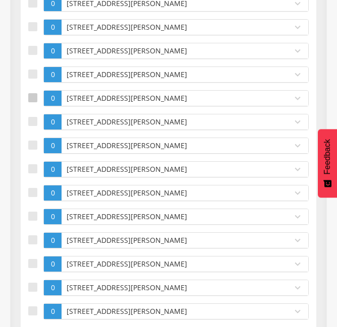
click at [34, 99] on div at bounding box center [32, 97] width 9 height 9
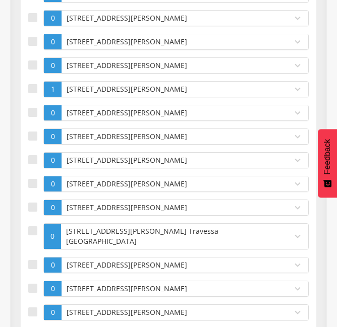
scroll to position [1650, 0]
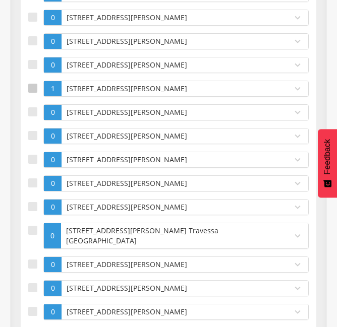
click at [34, 90] on div at bounding box center [32, 88] width 9 height 9
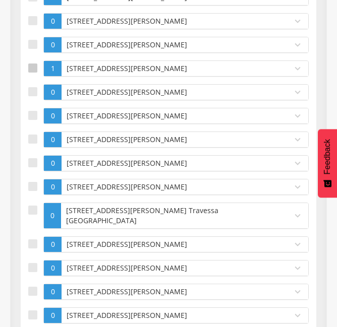
scroll to position [1690, 0]
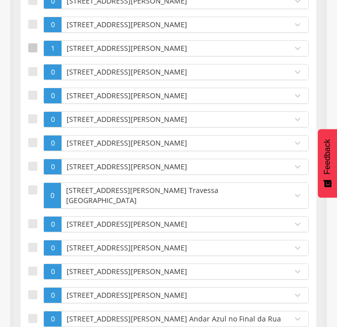
click at [34, 90] on label at bounding box center [35, 96] width 15 height 16
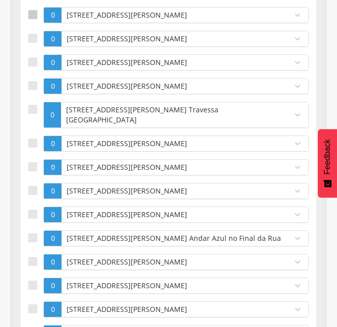
scroll to position [1791, 0]
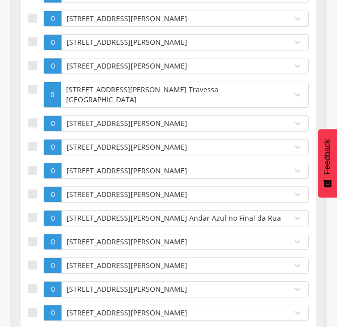
click at [34, 90] on div at bounding box center [32, 89] width 9 height 9
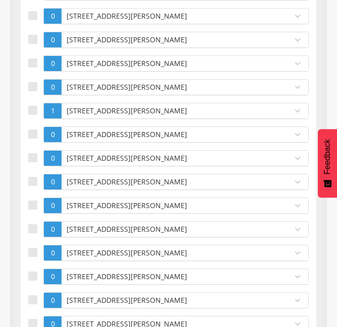
scroll to position [2255, 0]
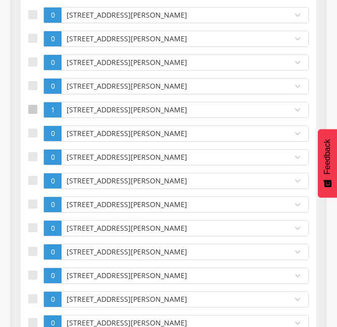
click at [34, 105] on div at bounding box center [32, 109] width 9 height 9
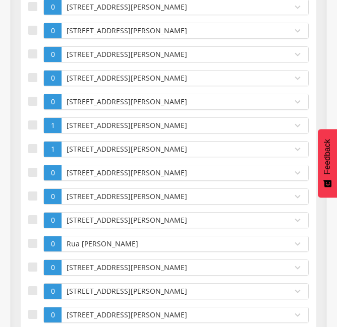
scroll to position [2880, 0]
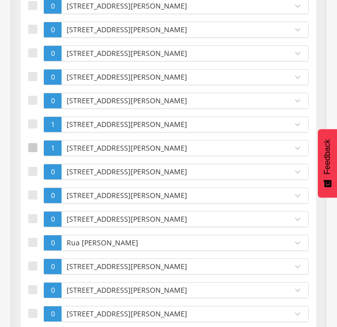
click at [30, 143] on div at bounding box center [32, 147] width 9 height 9
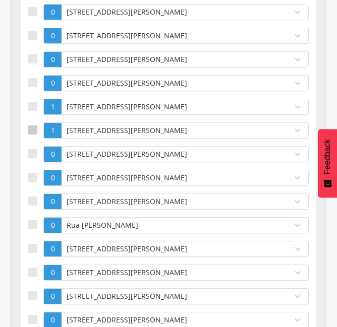
scroll to position [2900, 0]
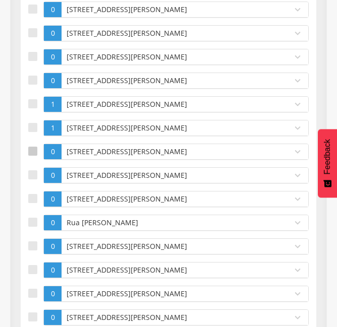
click at [35, 148] on label at bounding box center [35, 152] width 15 height 16
click at [33, 170] on div at bounding box center [32, 174] width 9 height 9
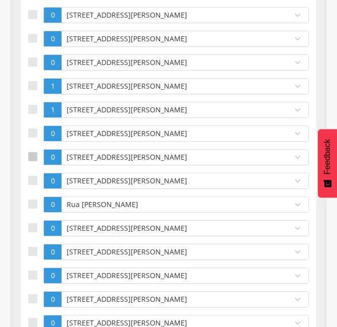
scroll to position [2920, 0]
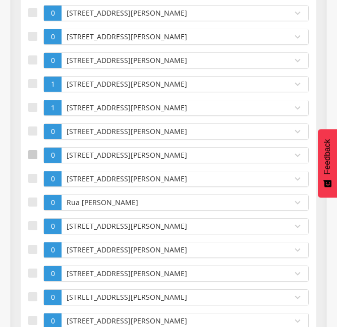
click at [33, 174] on div at bounding box center [32, 178] width 9 height 9
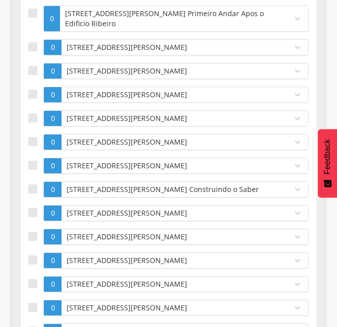
scroll to position [4433, 0]
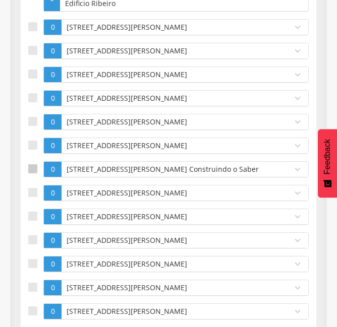
click at [34, 164] on div at bounding box center [32, 168] width 9 height 9
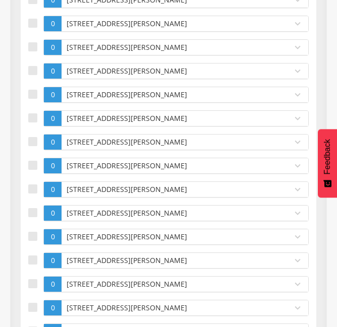
scroll to position [4675, 0]
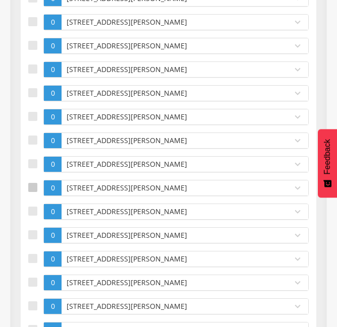
click at [32, 185] on div at bounding box center [32, 187] width 9 height 9
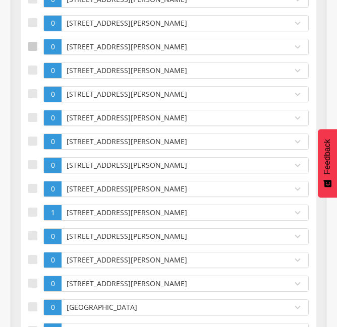
scroll to position [4836, 0]
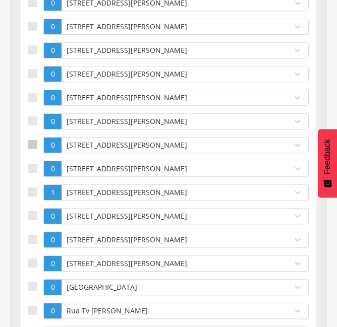
click at [33, 148] on div at bounding box center [32, 144] width 9 height 9
click at [32, 171] on div at bounding box center [32, 168] width 9 height 9
click at [32, 192] on div at bounding box center [32, 192] width 9 height 9
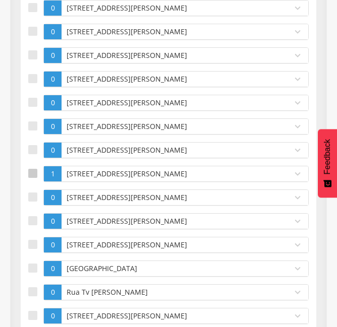
scroll to position [4856, 0]
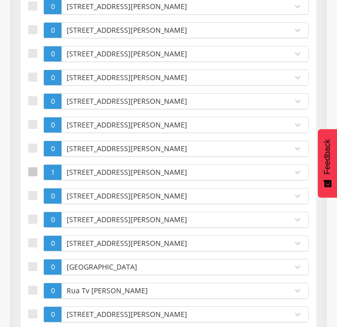
click at [32, 192] on div at bounding box center [32, 195] width 9 height 9
click at [31, 223] on div at bounding box center [32, 219] width 9 height 9
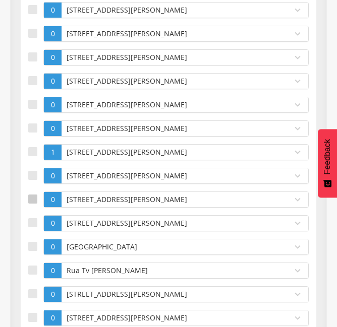
click at [31, 223] on div at bounding box center [32, 222] width 9 height 9
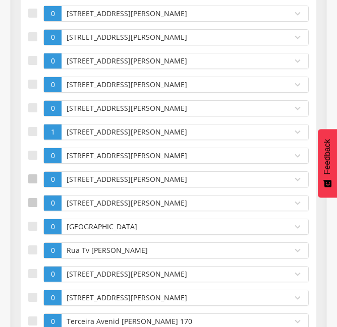
scroll to position [4917, 0]
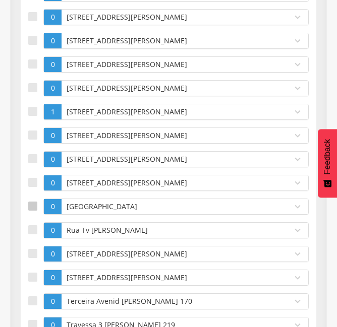
click at [32, 213] on label at bounding box center [35, 207] width 15 height 16
click at [33, 229] on div at bounding box center [32, 229] width 9 height 9
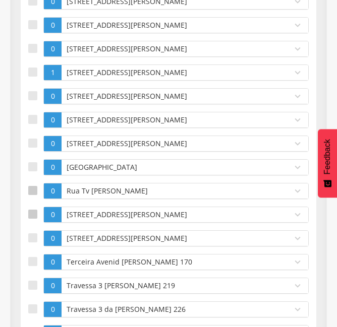
scroll to position [4957, 0]
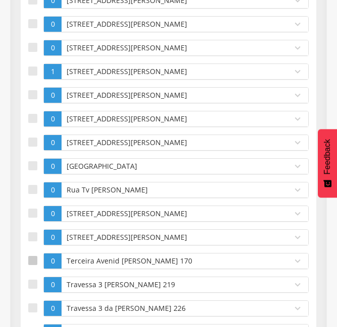
click at [33, 267] on label at bounding box center [35, 261] width 15 height 16
click at [33, 284] on div at bounding box center [32, 284] width 9 height 9
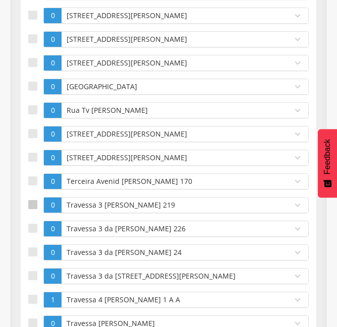
scroll to position [5038, 0]
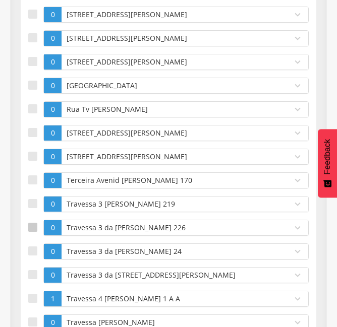
click at [33, 231] on div at bounding box center [32, 227] width 9 height 9
click at [34, 250] on div at bounding box center [32, 251] width 9 height 9
click at [37, 274] on label at bounding box center [35, 275] width 15 height 16
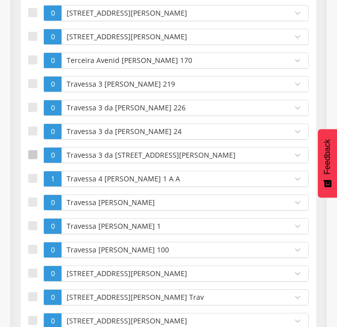
scroll to position [5159, 0]
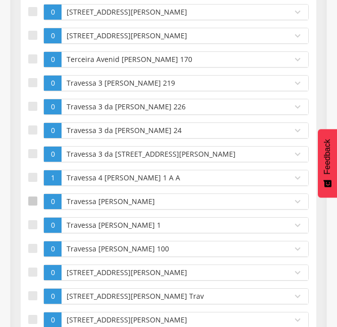
click at [29, 207] on label at bounding box center [35, 202] width 15 height 16
click at [29, 219] on label at bounding box center [35, 225] width 15 height 16
click at [31, 242] on label at bounding box center [35, 249] width 15 height 16
click at [30, 271] on div at bounding box center [32, 272] width 9 height 9
click at [35, 294] on div at bounding box center [32, 295] width 9 height 9
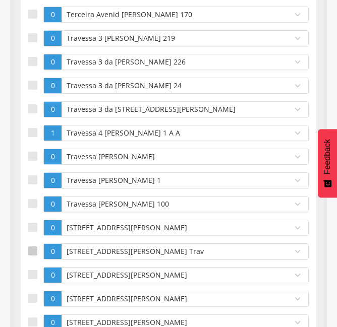
scroll to position [5219, 0]
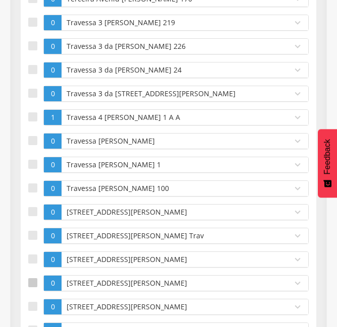
click at [32, 282] on div at bounding box center [32, 282] width 9 height 9
click at [33, 303] on div at bounding box center [32, 306] width 9 height 9
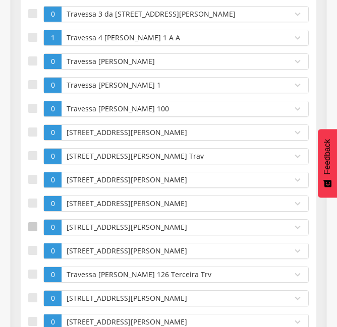
scroll to position [5300, 0]
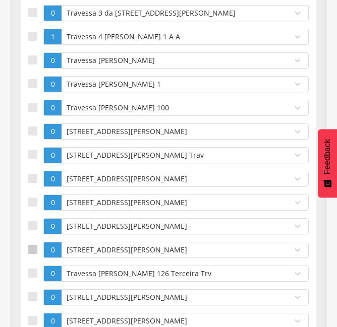
click at [33, 249] on div at bounding box center [32, 249] width 9 height 9
click at [33, 274] on div at bounding box center [32, 273] width 9 height 9
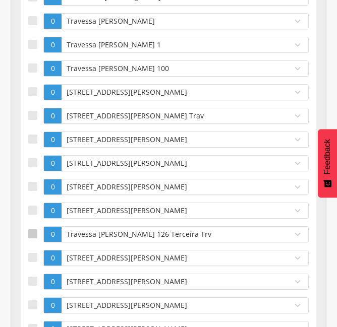
scroll to position [5340, 0]
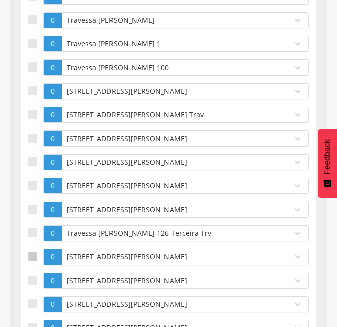
click at [31, 260] on div at bounding box center [32, 256] width 9 height 9
click at [32, 278] on div at bounding box center [32, 280] width 9 height 9
click at [33, 300] on div at bounding box center [32, 303] width 9 height 9
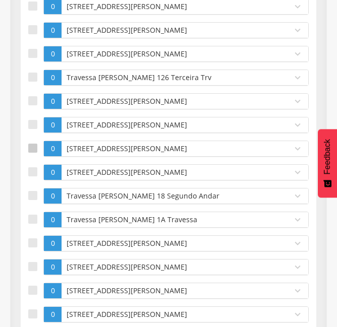
scroll to position [5522, 0]
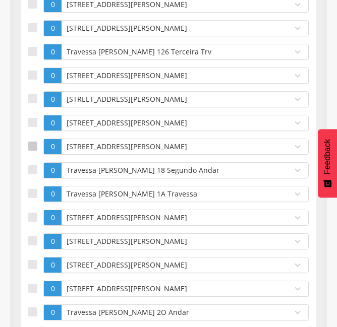
click at [32, 150] on div at bounding box center [32, 146] width 9 height 9
click at [32, 168] on div at bounding box center [32, 169] width 9 height 9
click at [31, 192] on div at bounding box center [32, 193] width 9 height 9
click at [33, 224] on label at bounding box center [35, 218] width 15 height 16
click at [34, 241] on div at bounding box center [32, 240] width 9 height 9
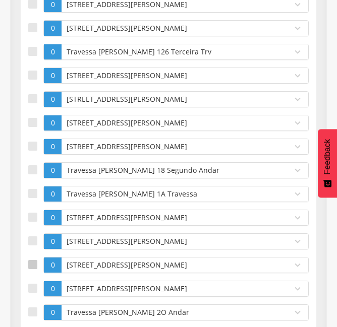
click at [34, 260] on div at bounding box center [32, 264] width 9 height 9
click at [33, 293] on label at bounding box center [35, 289] width 15 height 16
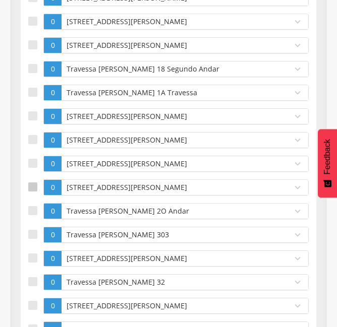
scroll to position [5643, 0]
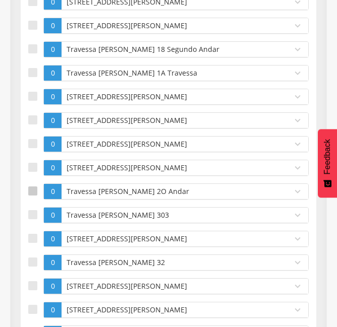
click at [31, 195] on div at bounding box center [32, 191] width 9 height 9
click at [31, 210] on div at bounding box center [32, 214] width 9 height 9
click at [32, 236] on div at bounding box center [32, 238] width 9 height 9
click at [34, 258] on div at bounding box center [32, 262] width 9 height 9
click at [32, 290] on div at bounding box center [32, 285] width 9 height 9
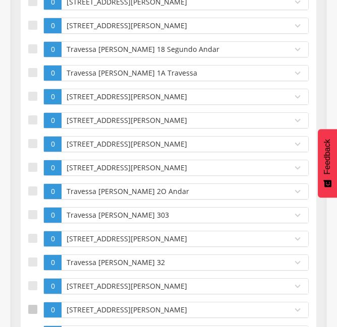
click at [35, 307] on div at bounding box center [32, 309] width 9 height 9
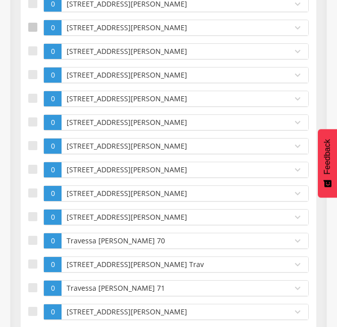
scroll to position [5945, 0]
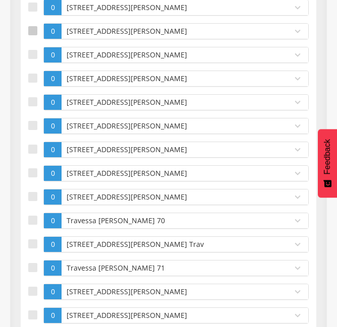
click at [33, 31] on div at bounding box center [32, 30] width 9 height 9
click at [32, 50] on div at bounding box center [32, 54] width 9 height 9
click at [32, 78] on div at bounding box center [32, 78] width 9 height 9
click at [33, 101] on div at bounding box center [32, 101] width 9 height 9
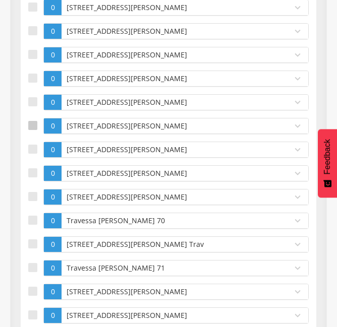
click at [32, 125] on div at bounding box center [32, 125] width 9 height 9
click at [30, 142] on label at bounding box center [35, 150] width 15 height 16
click at [28, 178] on label at bounding box center [35, 173] width 15 height 16
click at [32, 215] on label at bounding box center [35, 221] width 15 height 16
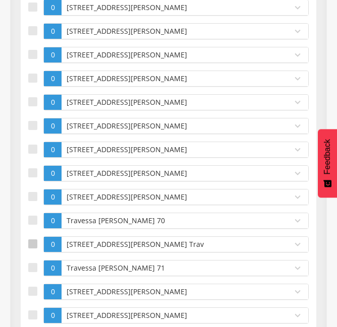
click at [31, 244] on div at bounding box center [32, 243] width 9 height 9
click at [31, 266] on div at bounding box center [32, 267] width 9 height 9
click at [33, 284] on label at bounding box center [35, 292] width 15 height 16
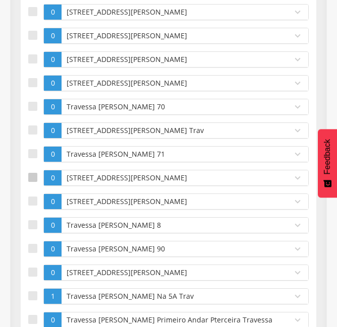
scroll to position [6086, 0]
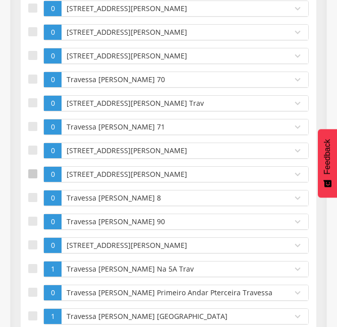
click at [33, 172] on div at bounding box center [32, 173] width 9 height 9
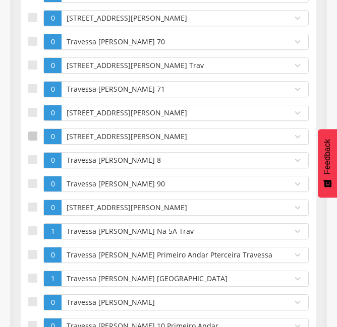
scroll to position [6127, 0]
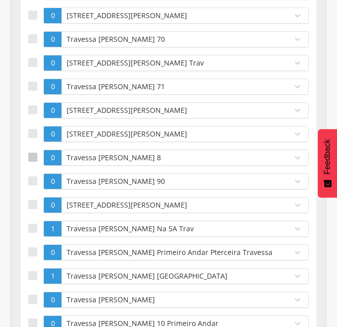
click at [37, 158] on div at bounding box center [32, 157] width 9 height 9
click at [37, 176] on label at bounding box center [35, 181] width 15 height 16
click at [36, 200] on div at bounding box center [32, 204] width 9 height 9
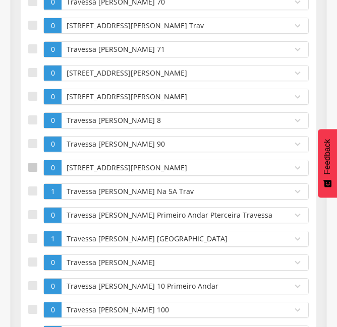
scroll to position [6167, 0]
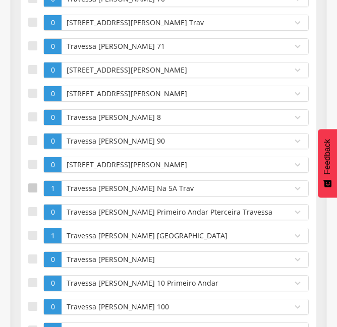
click at [30, 189] on div at bounding box center [32, 188] width 9 height 9
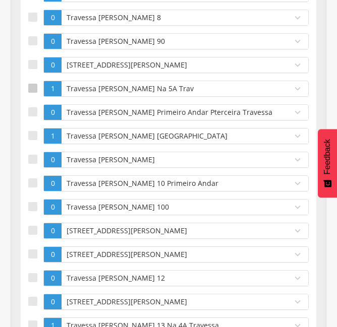
scroll to position [6268, 0]
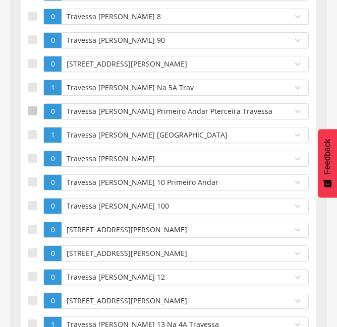
click at [33, 113] on div at bounding box center [32, 110] width 9 height 9
click at [32, 132] on div at bounding box center [32, 134] width 9 height 9
click at [34, 155] on div at bounding box center [32, 158] width 9 height 9
click at [35, 175] on label at bounding box center [35, 182] width 15 height 16
click at [33, 204] on div at bounding box center [32, 205] width 9 height 9
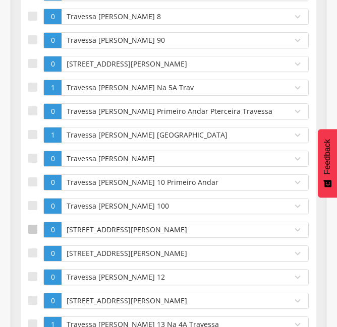
click at [32, 225] on div at bounding box center [32, 229] width 9 height 9
click at [32, 251] on div at bounding box center [32, 253] width 9 height 9
click at [36, 274] on div at bounding box center [32, 276] width 9 height 9
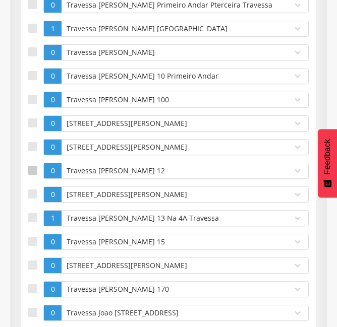
scroll to position [6449, 0]
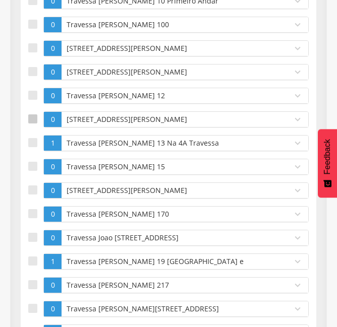
click at [31, 118] on div at bounding box center [32, 118] width 9 height 9
click at [32, 163] on div at bounding box center [32, 166] width 9 height 9
click at [30, 187] on div at bounding box center [32, 190] width 9 height 9
click at [28, 215] on div at bounding box center [32, 213] width 9 height 9
click at [28, 234] on div at bounding box center [32, 237] width 9 height 9
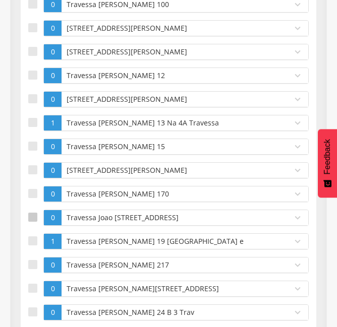
scroll to position [6490, 0]
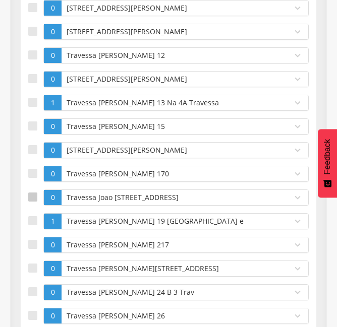
click at [34, 201] on div at bounding box center [32, 197] width 9 height 9
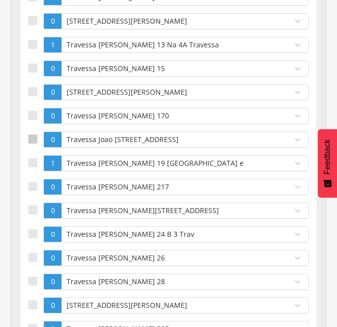
scroll to position [6550, 0]
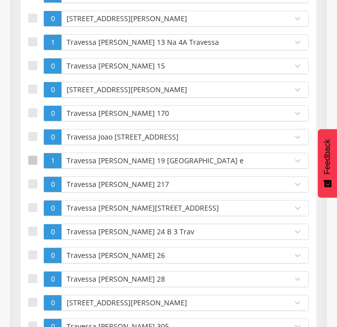
click at [36, 158] on div at bounding box center [32, 160] width 9 height 9
click at [35, 179] on div at bounding box center [32, 183] width 9 height 9
click at [34, 203] on div at bounding box center [32, 207] width 9 height 9
click at [33, 224] on label at bounding box center [35, 232] width 15 height 16
click at [30, 249] on label at bounding box center [35, 256] width 15 height 16
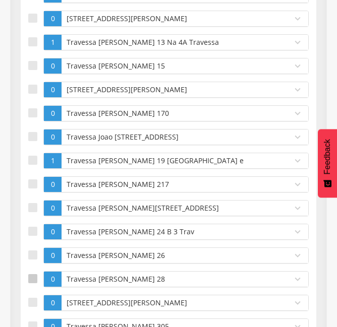
click at [30, 272] on label at bounding box center [35, 279] width 15 height 16
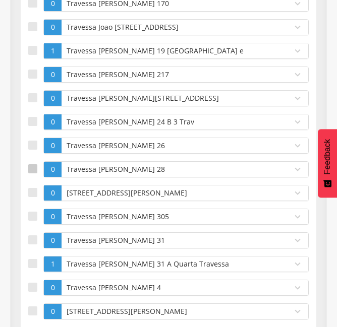
scroll to position [6752, 0]
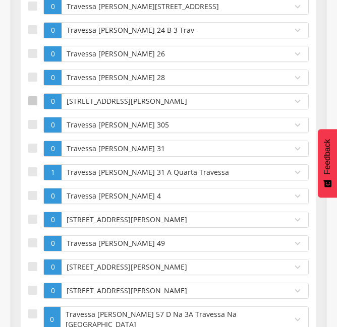
click at [35, 103] on div at bounding box center [32, 100] width 9 height 9
click at [34, 123] on div at bounding box center [32, 124] width 9 height 9
click at [31, 144] on div at bounding box center [32, 148] width 9 height 9
click at [29, 168] on div at bounding box center [32, 171] width 9 height 9
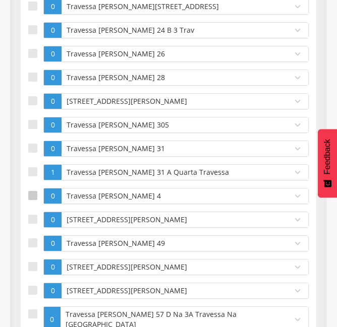
click at [32, 193] on div at bounding box center [32, 195] width 9 height 9
click at [32, 223] on div at bounding box center [32, 219] width 9 height 9
click at [31, 241] on div at bounding box center [32, 242] width 9 height 9
click at [31, 264] on div at bounding box center [32, 266] width 9 height 9
click at [33, 293] on div at bounding box center [32, 290] width 9 height 9
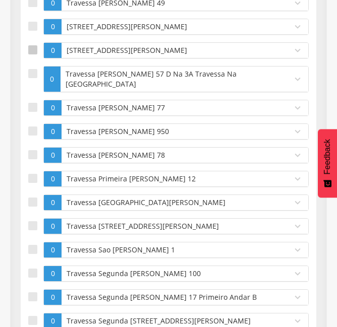
scroll to position [6994, 0]
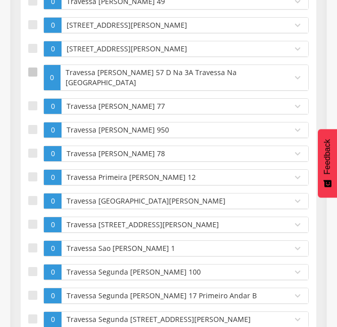
click at [32, 72] on div at bounding box center [32, 72] width 9 height 9
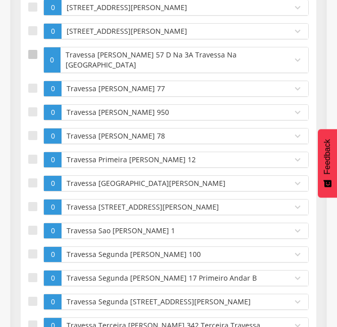
scroll to position [7014, 0]
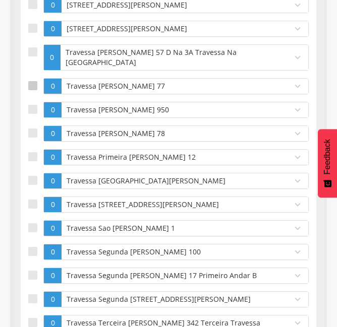
click at [33, 83] on div at bounding box center [32, 85] width 9 height 9
click at [30, 110] on div at bounding box center [32, 109] width 9 height 9
click at [30, 131] on div at bounding box center [32, 133] width 9 height 9
click at [31, 155] on div at bounding box center [32, 156] width 9 height 9
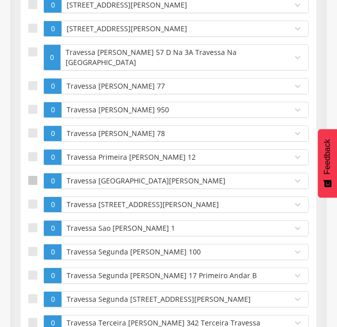
click at [30, 175] on label at bounding box center [35, 181] width 15 height 16
click at [30, 198] on label at bounding box center [35, 205] width 15 height 16
click at [31, 227] on div at bounding box center [32, 227] width 9 height 9
click at [31, 316] on label at bounding box center [35, 323] width 15 height 16
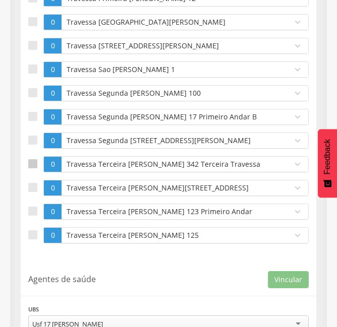
scroll to position [7175, 0]
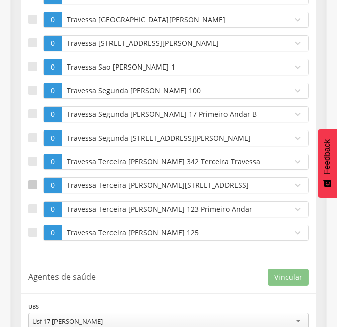
click at [35, 178] on label at bounding box center [35, 185] width 15 height 16
click at [35, 202] on label at bounding box center [35, 209] width 15 height 16
click at [33, 230] on div at bounding box center [32, 232] width 9 height 9
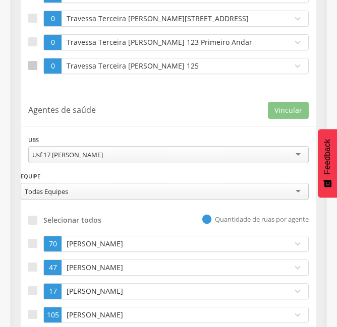
scroll to position [7357, 0]
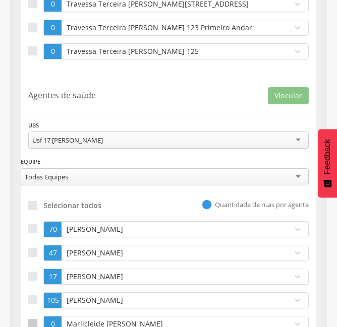
click at [33, 320] on div at bounding box center [32, 323] width 9 height 9
click at [307, 97] on button "Vincular" at bounding box center [288, 95] width 41 height 17
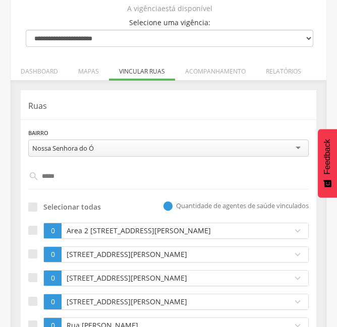
scroll to position [0, 0]
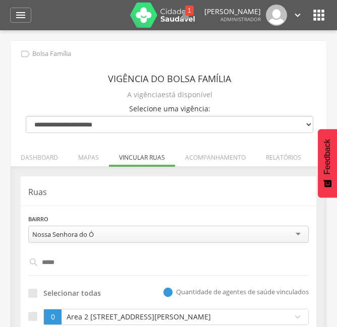
click at [90, 262] on input "*****" at bounding box center [168, 262] width 259 height 17
type input "*"
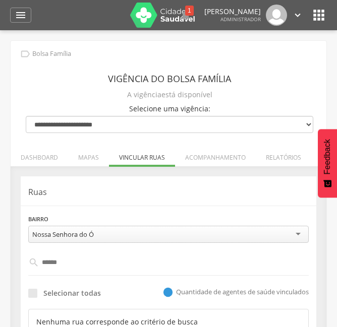
click at [138, 198] on div "**********" at bounding box center [168, 264] width 295 height 176
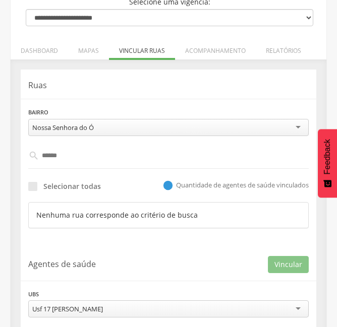
scroll to position [121, 0]
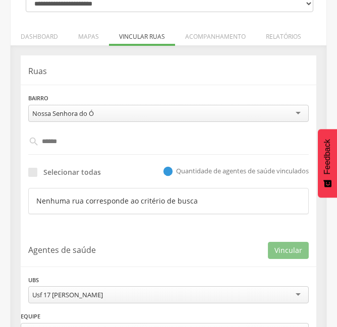
click at [81, 136] on input "******" at bounding box center [168, 141] width 259 height 17
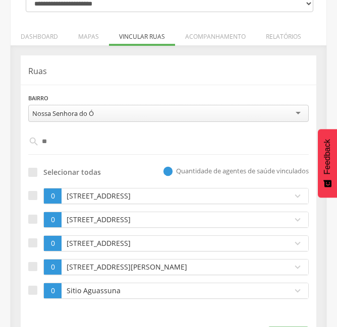
type input "*"
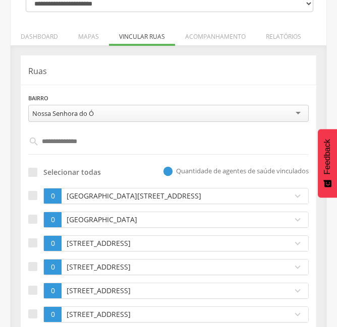
click at [132, 164] on div "Selecionar todas  Quantidade de agentes de saúde vinculados" at bounding box center [168, 171] width 280 height 18
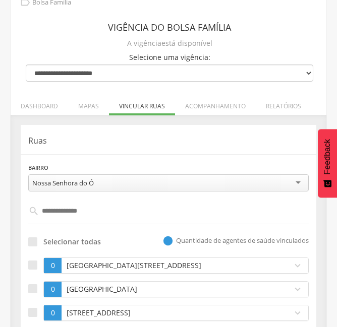
scroll to position [40, 0]
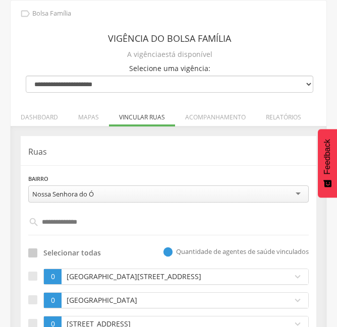
click at [32, 254] on div at bounding box center [32, 253] width 9 height 9
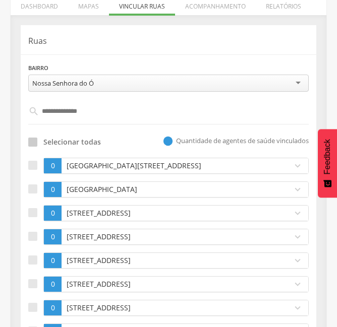
scroll to position [181, 0]
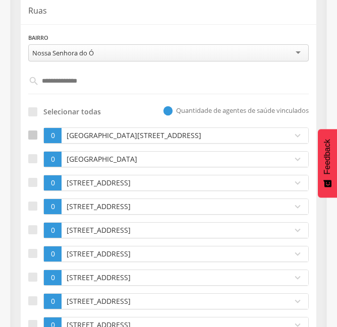
click at [35, 131] on div at bounding box center [32, 135] width 9 height 9
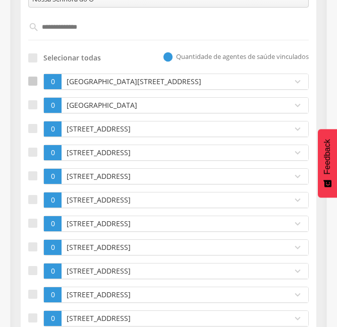
scroll to position [242, 0]
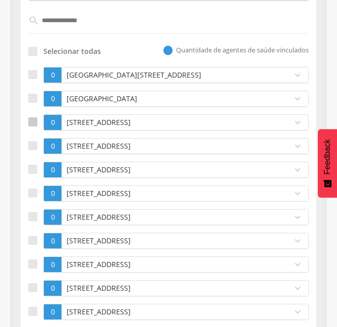
click at [32, 123] on div at bounding box center [32, 121] width 9 height 9
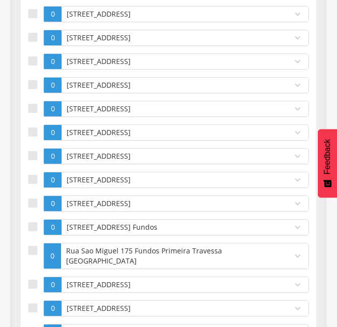
scroll to position [423, 0]
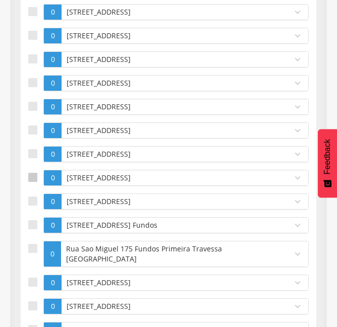
click at [30, 179] on div at bounding box center [32, 177] width 9 height 9
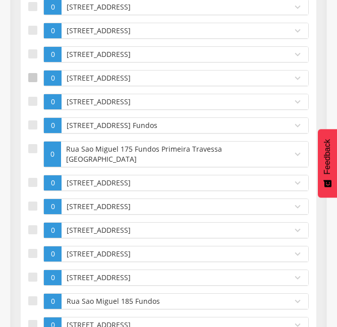
scroll to position [524, 0]
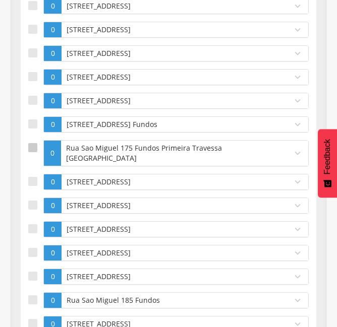
click at [34, 154] on label at bounding box center [35, 153] width 15 height 26
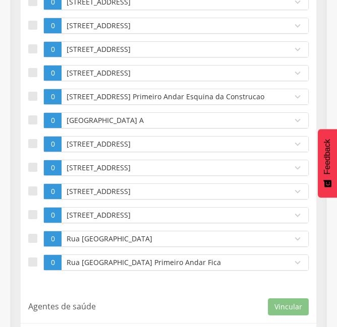
scroll to position [1694, 0]
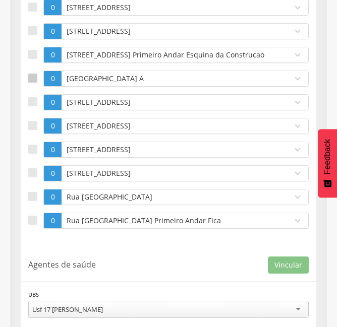
click at [38, 71] on label at bounding box center [35, 79] width 15 height 16
click at [32, 97] on div at bounding box center [32, 101] width 9 height 9
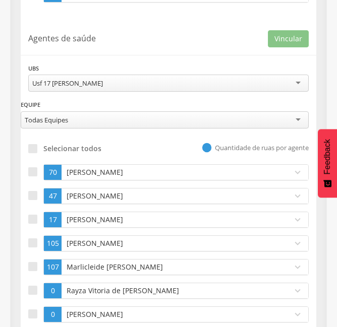
scroll to position [1934, 0]
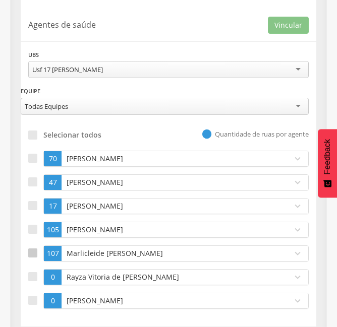
click at [36, 249] on div at bounding box center [32, 253] width 9 height 9
click at [291, 17] on button "Vincular" at bounding box center [288, 25] width 41 height 17
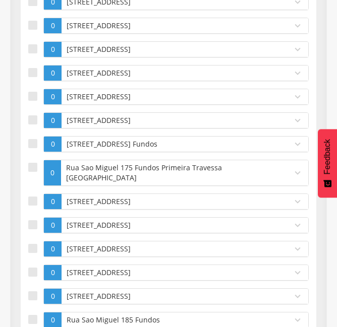
scroll to position [219, 0]
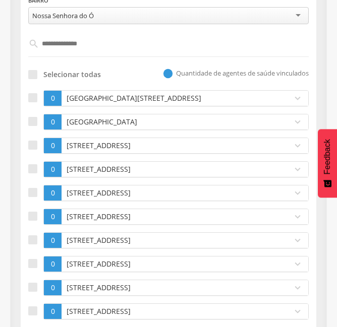
click at [118, 44] on input "**********" at bounding box center [168, 43] width 259 height 17
type input "*"
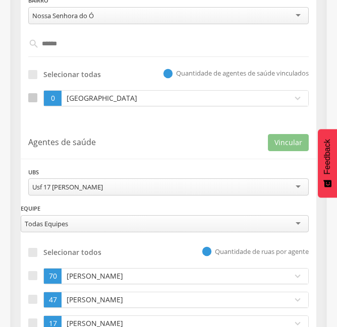
click at [33, 98] on div at bounding box center [32, 97] width 9 height 9
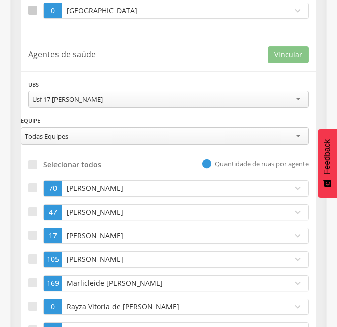
scroll to position [318, 0]
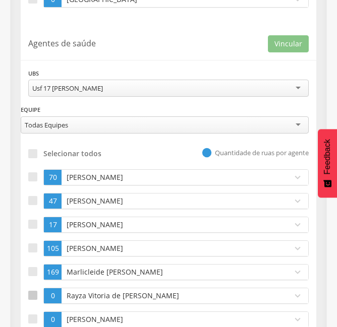
click at [32, 293] on div at bounding box center [32, 295] width 9 height 9
click at [284, 43] on button "Vincular" at bounding box center [288, 43] width 41 height 17
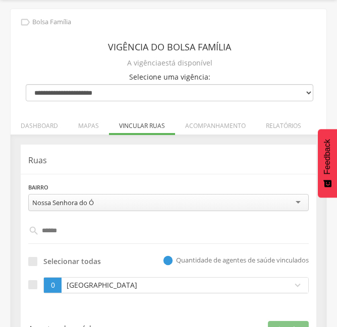
click at [70, 235] on input "******" at bounding box center [168, 230] width 259 height 17
type input "*"
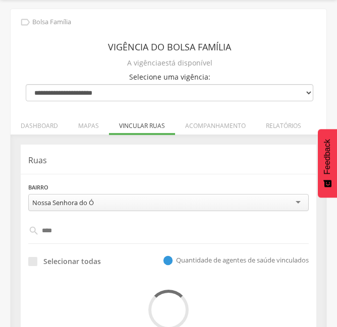
click at [159, 184] on div "**********" at bounding box center [168, 196] width 280 height 29
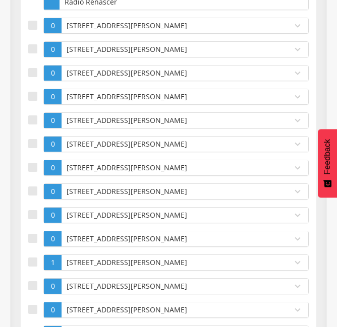
scroll to position [2351, 0]
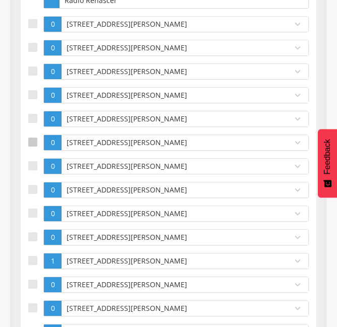
click at [33, 139] on div at bounding box center [32, 142] width 9 height 9
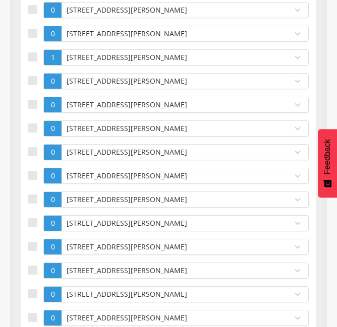
scroll to position [2552, 0]
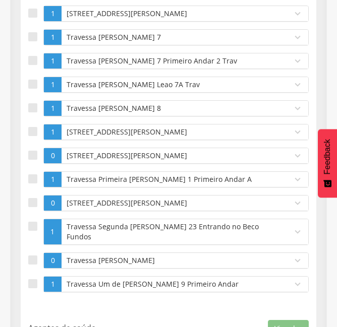
scroll to position [6525, 0]
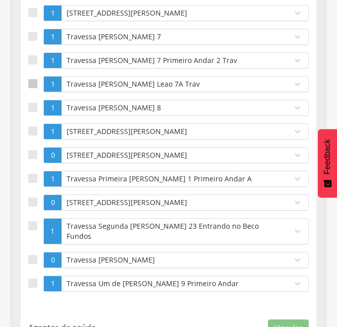
click at [37, 76] on label at bounding box center [35, 84] width 15 height 16
click at [67, 79] on p "Travessa Pedro de Souza Leao 7A Trav" at bounding box center [174, 84] width 220 height 10
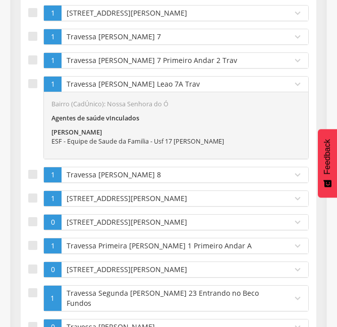
click at [67, 79] on p "Travessa Pedro de Souza Leao 7A Trav" at bounding box center [174, 84] width 220 height 10
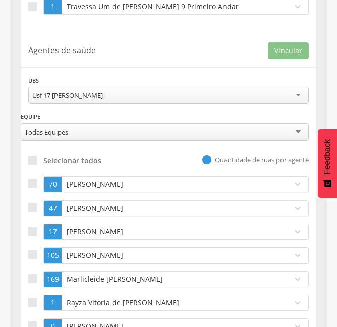
scroll to position [6828, 0]
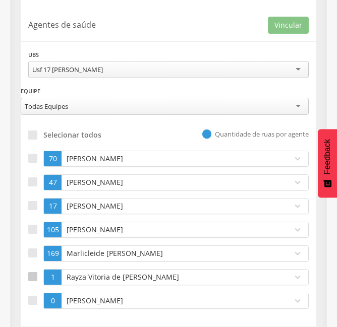
click at [34, 272] on div at bounding box center [32, 276] width 9 height 9
click at [296, 17] on button "Vincular" at bounding box center [288, 25] width 41 height 17
click at [84, 249] on p "Marlicleide [PERSON_NAME]" at bounding box center [174, 254] width 220 height 10
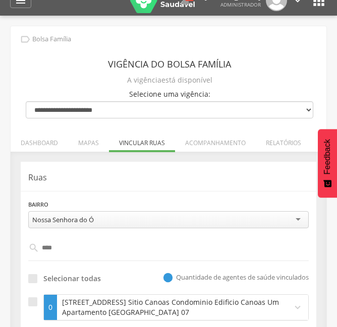
scroll to position [0, 0]
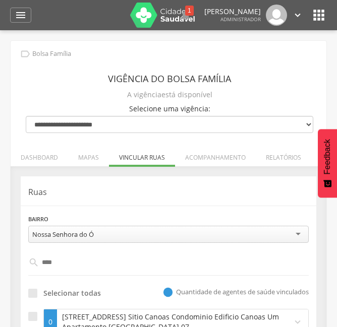
click at [76, 263] on input "****" at bounding box center [168, 262] width 259 height 17
type input "*"
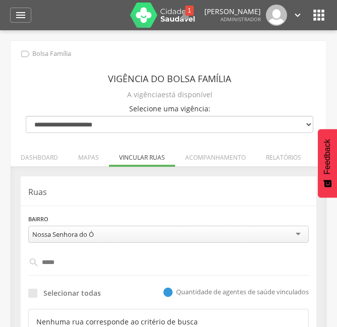
click at [165, 200] on div "**********" at bounding box center [168, 264] width 295 height 176
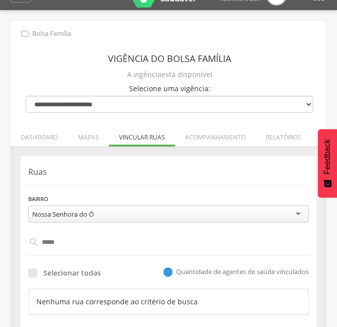
scroll to position [60, 0]
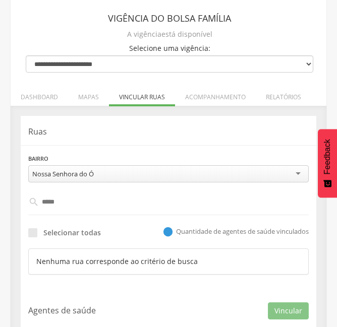
click at [77, 204] on input "*****" at bounding box center [168, 202] width 259 height 17
type input "*"
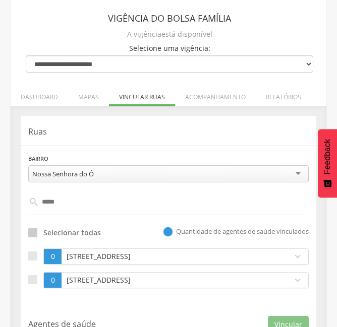
click at [36, 237] on div at bounding box center [32, 232] width 9 height 9
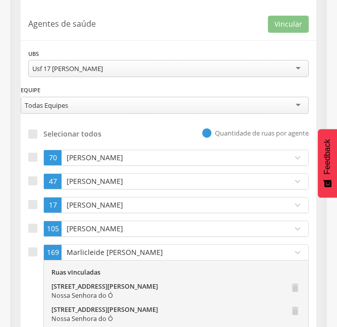
scroll to position [363, 0]
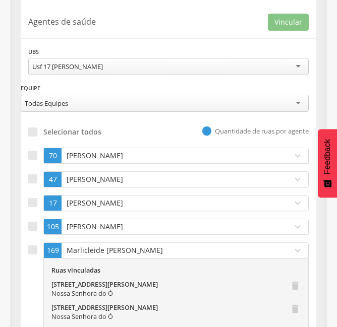
click at [87, 251] on p "Marlicleide [PERSON_NAME]" at bounding box center [174, 251] width 220 height 10
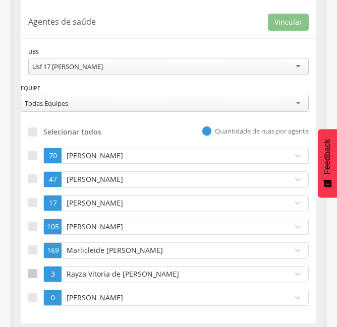
click at [35, 273] on div at bounding box center [32, 273] width 9 height 9
click at [279, 29] on button "Vincular" at bounding box center [288, 22] width 41 height 17
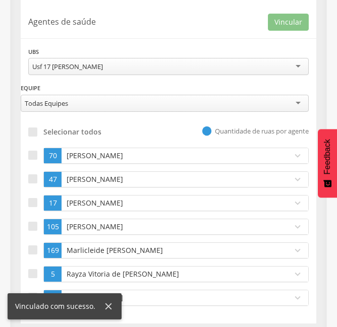
scroll to position [77, 0]
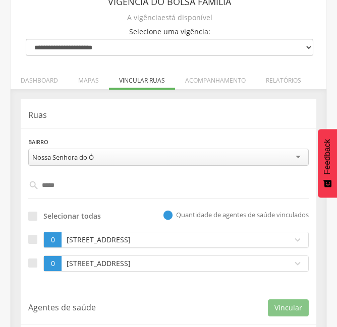
click at [77, 191] on input "*****" at bounding box center [168, 185] width 259 height 17
type input "*"
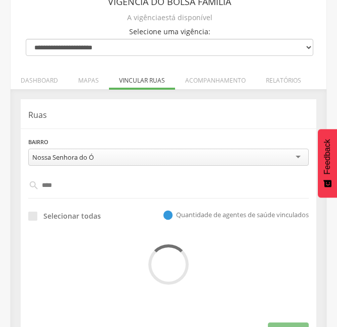
type input "*****"
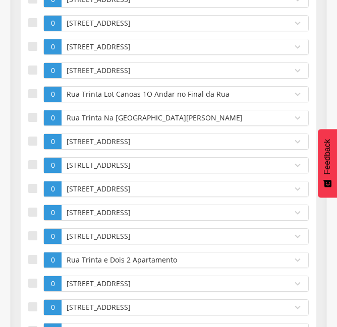
scroll to position [1099, 0]
click at [31, 235] on div at bounding box center [32, 235] width 9 height 9
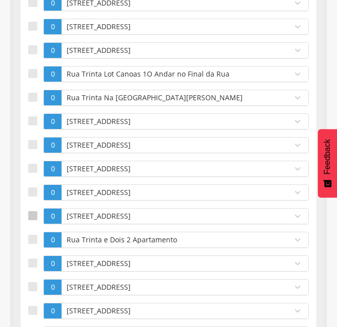
click at [31, 235] on div at bounding box center [32, 239] width 9 height 9
click at [31, 260] on div at bounding box center [32, 263] width 9 height 9
click at [30, 284] on div at bounding box center [32, 286] width 9 height 9
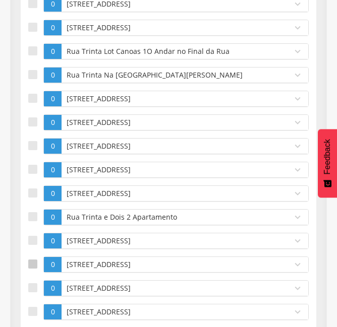
scroll to position [1160, 0]
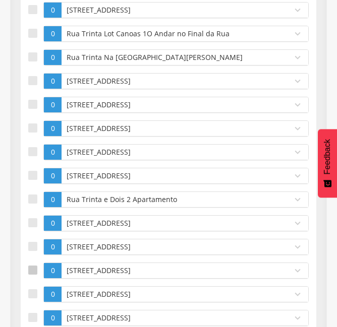
click at [29, 271] on div at bounding box center [32, 270] width 9 height 9
click at [34, 290] on div at bounding box center [32, 293] width 9 height 9
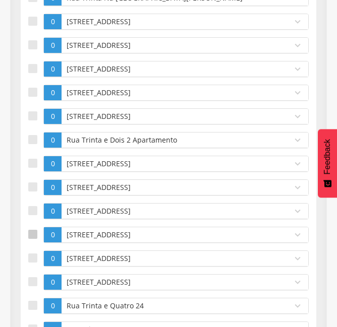
scroll to position [1220, 0]
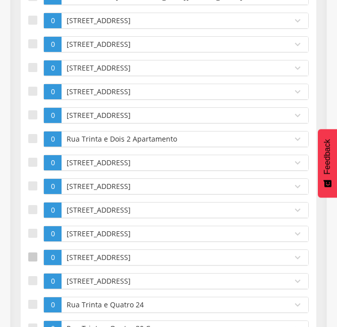
click at [32, 256] on div at bounding box center [32, 257] width 9 height 9
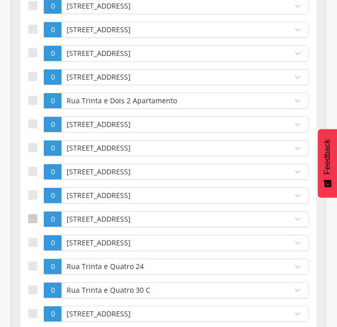
scroll to position [1261, 0]
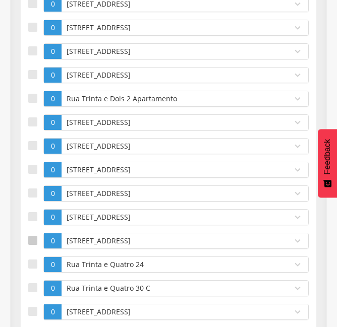
click at [31, 246] on label at bounding box center [35, 241] width 15 height 16
click at [31, 269] on label at bounding box center [35, 265] width 15 height 16
click at [34, 288] on div at bounding box center [32, 287] width 9 height 9
click at [34, 313] on div at bounding box center [32, 311] width 9 height 9
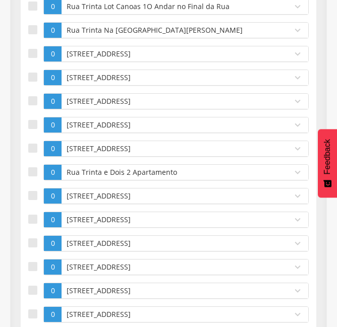
scroll to position [1180, 0]
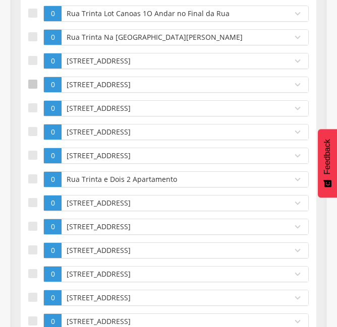
click at [32, 84] on div at bounding box center [32, 84] width 9 height 9
click at [30, 111] on div at bounding box center [32, 107] width 9 height 9
click at [30, 130] on div at bounding box center [32, 131] width 9 height 9
click at [31, 152] on div at bounding box center [32, 155] width 9 height 9
click at [34, 175] on div at bounding box center [32, 178] width 9 height 9
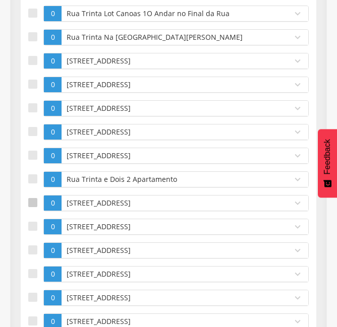
click at [34, 198] on div at bounding box center [32, 202] width 9 height 9
click at [34, 222] on div at bounding box center [32, 226] width 9 height 9
click at [35, 249] on div at bounding box center [32, 250] width 9 height 9
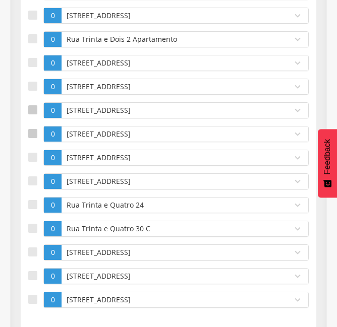
scroll to position [1321, 0]
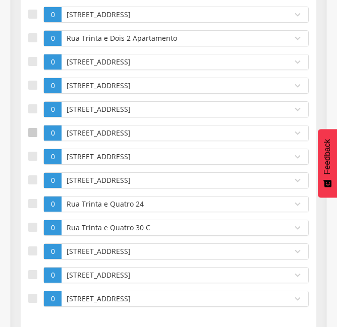
click at [32, 271] on div at bounding box center [32, 274] width 9 height 9
click at [31, 294] on div at bounding box center [32, 298] width 9 height 9
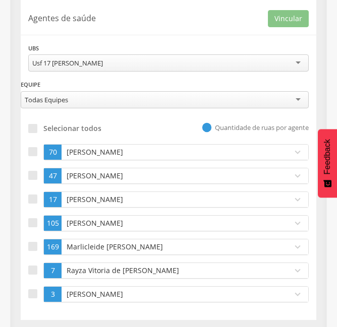
scroll to position [1650, 0]
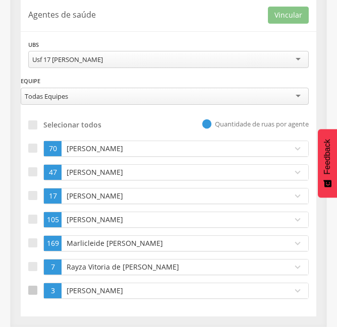
click at [37, 287] on div at bounding box center [32, 290] width 9 height 9
click at [302, 9] on button "Vincular" at bounding box center [288, 15] width 41 height 17
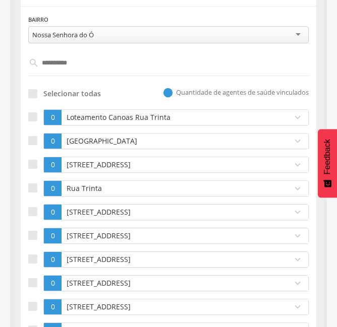
scroll to position [193, 0]
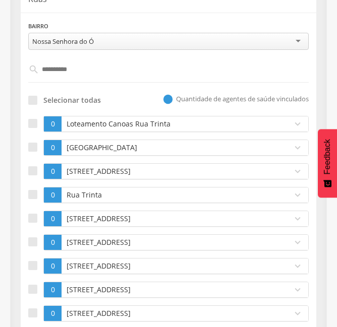
click at [131, 63] on input "**********" at bounding box center [168, 69] width 259 height 17
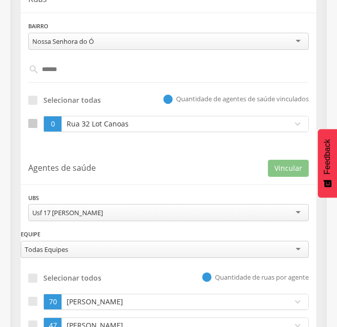
click at [38, 121] on label at bounding box center [35, 124] width 15 height 16
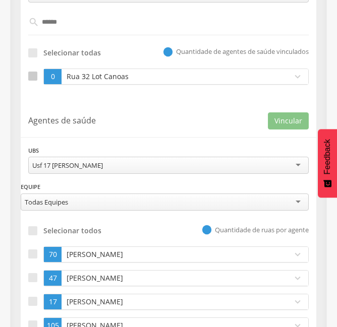
scroll to position [334, 0]
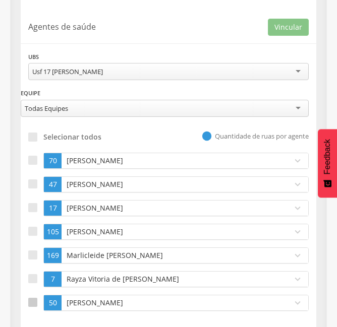
click at [32, 310] on label at bounding box center [35, 303] width 15 height 16
click at [289, 23] on button "Vincular" at bounding box center [288, 27] width 41 height 17
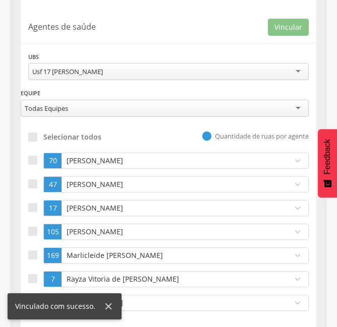
scroll to position [48, 0]
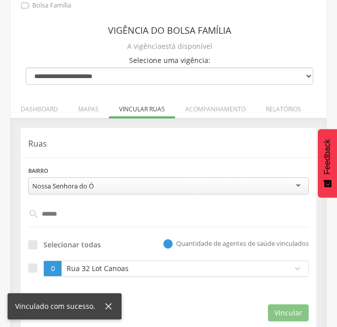
click at [78, 208] on input "******" at bounding box center [168, 214] width 259 height 17
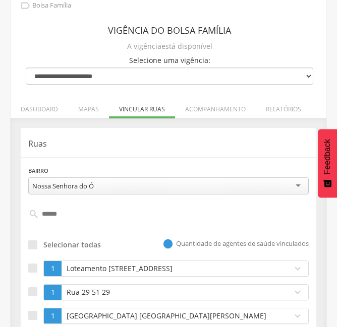
click at [120, 151] on div "**********" at bounding box center [168, 246] width 295 height 237
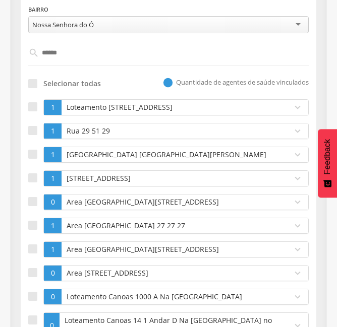
scroll to position [230, 0]
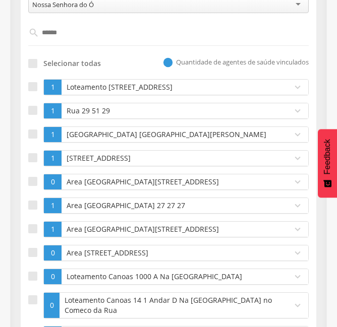
click at [81, 40] on input "******" at bounding box center [168, 32] width 259 height 17
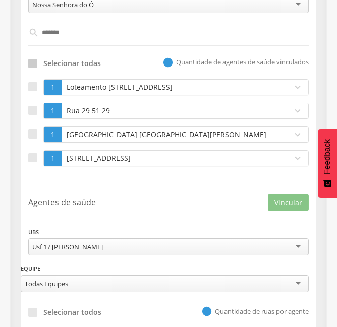
click at [28, 66] on div at bounding box center [32, 63] width 9 height 9
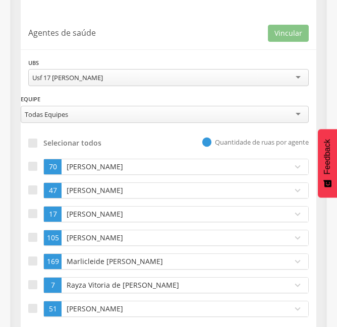
scroll to position [417, 0]
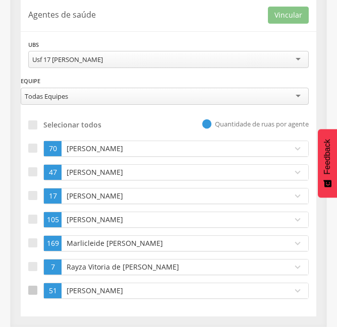
click at [29, 286] on div at bounding box center [32, 290] width 9 height 9
click at [281, 12] on button "Vincular" at bounding box center [288, 15] width 41 height 17
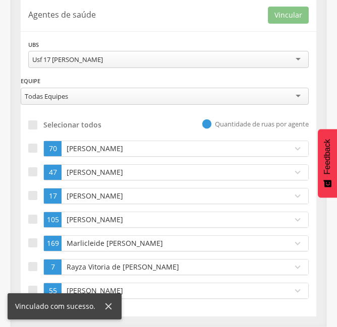
scroll to position [132, 0]
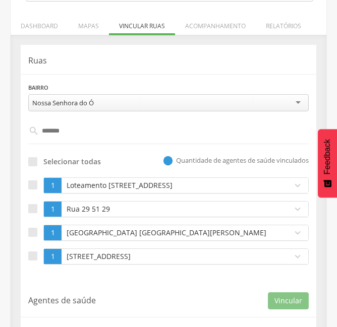
click at [91, 136] on input "******" at bounding box center [168, 131] width 259 height 17
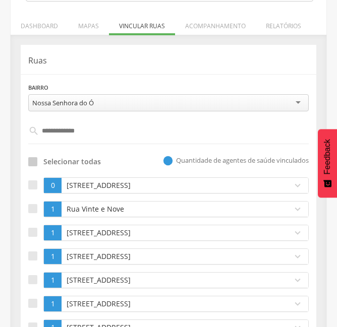
click at [36, 164] on div at bounding box center [32, 161] width 9 height 9
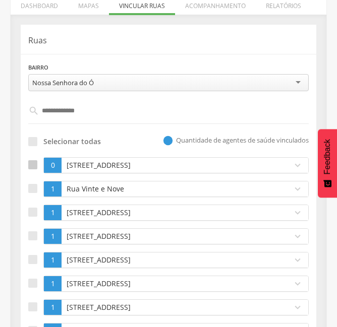
click at [36, 160] on div at bounding box center [32, 164] width 9 height 9
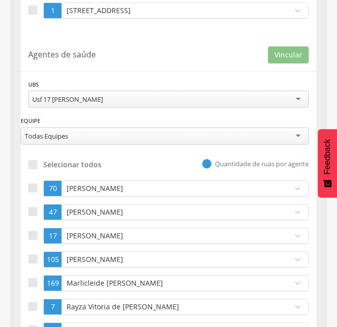
scroll to position [1199, 0]
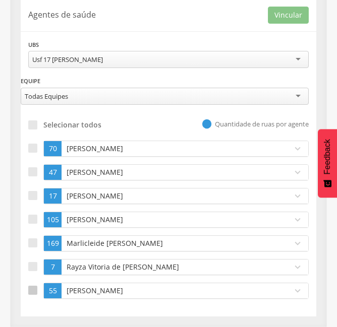
click at [37, 291] on div at bounding box center [32, 290] width 9 height 9
click at [292, 11] on button "Vincular" at bounding box center [288, 15] width 41 height 17
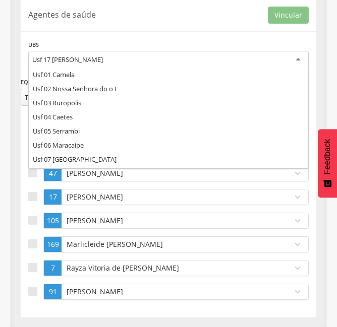
click at [97, 56] on div "Usf 17 [PERSON_NAME]" at bounding box center [67, 59] width 71 height 9
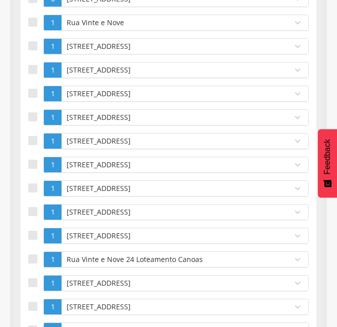
scroll to position [32, 0]
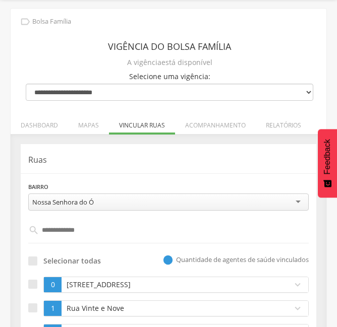
click at [102, 238] on input "**********" at bounding box center [168, 230] width 259 height 17
type input "*"
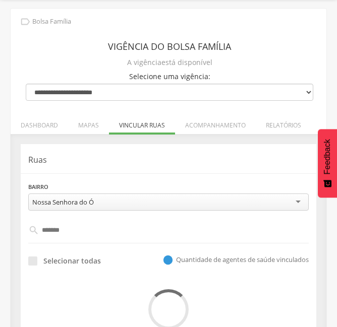
click at [140, 172] on div "**********" at bounding box center [168, 250] width 295 height 213
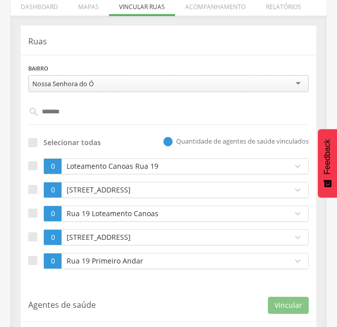
scroll to position [153, 0]
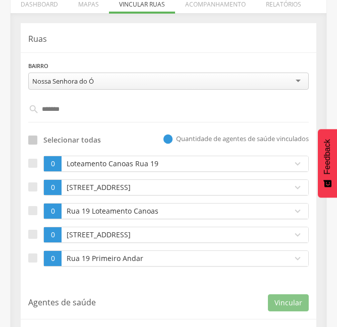
click at [34, 145] on label "Selecionar todas" at bounding box center [64, 140] width 73 height 10
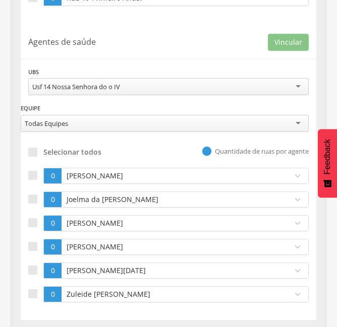
scroll to position [415, 0]
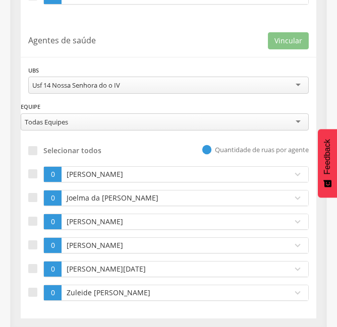
click at [27, 170] on div "**********" at bounding box center [168, 170] width 295 height 296
click at [36, 174] on div at bounding box center [32, 173] width 9 height 9
click at [295, 41] on button "Vincular" at bounding box center [288, 40] width 41 height 17
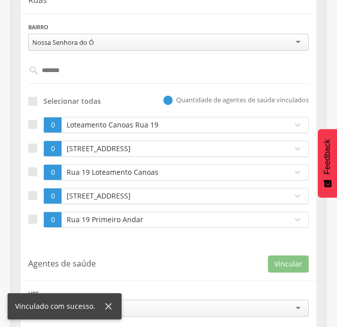
scroll to position [191, 0]
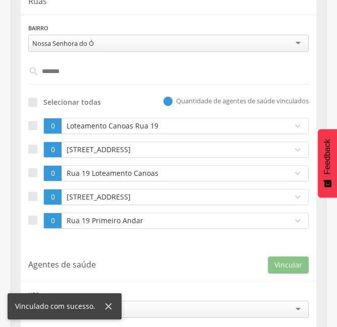
click at [76, 68] on input "******" at bounding box center [168, 71] width 259 height 17
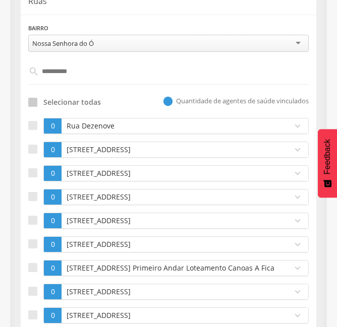
click at [34, 102] on div at bounding box center [32, 102] width 9 height 9
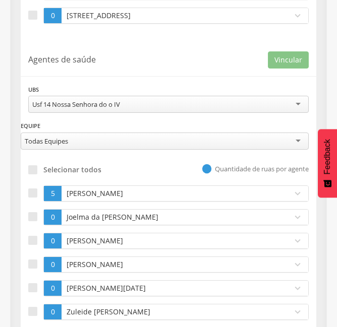
scroll to position [915, 0]
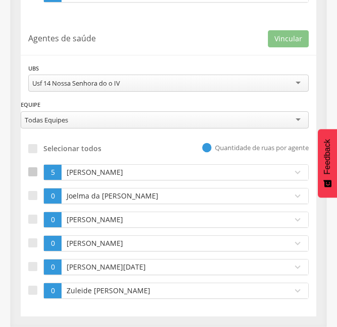
click at [39, 168] on label at bounding box center [35, 172] width 15 height 16
click at [281, 48] on div "**********" at bounding box center [168, 168] width 295 height 296
click at [290, 42] on button "Vincular" at bounding box center [288, 38] width 41 height 17
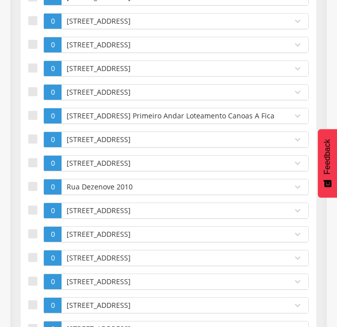
scroll to position [57, 0]
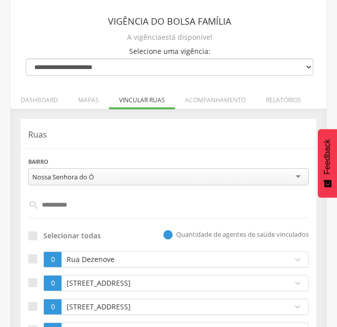
click at [89, 209] on input "**********" at bounding box center [168, 205] width 259 height 17
type input "**********"
click at [137, 163] on div "**********" at bounding box center [168, 170] width 280 height 29
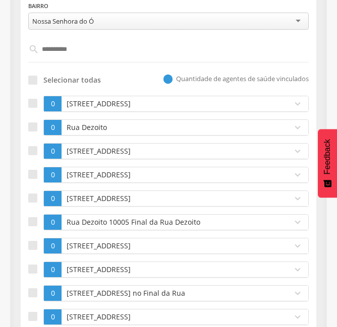
scroll to position [219, 0]
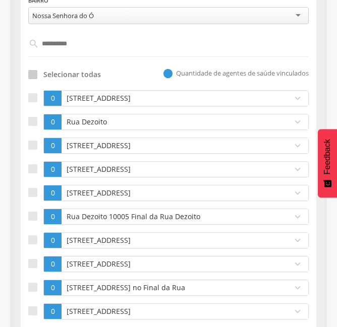
click at [33, 74] on div at bounding box center [32, 74] width 9 height 9
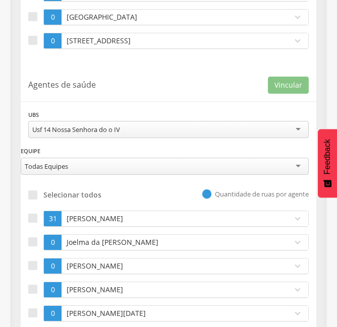
scroll to position [1771, 0]
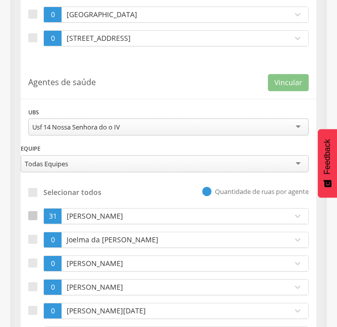
click at [35, 217] on div at bounding box center [32, 215] width 9 height 9
click at [294, 82] on button "Vincular" at bounding box center [288, 82] width 41 height 17
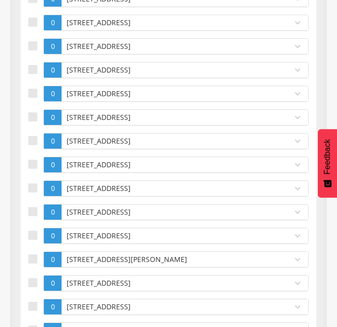
scroll to position [80, 0]
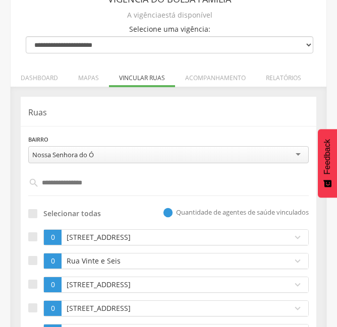
click at [180, 107] on p "Ruas" at bounding box center [168, 113] width 280 height 12
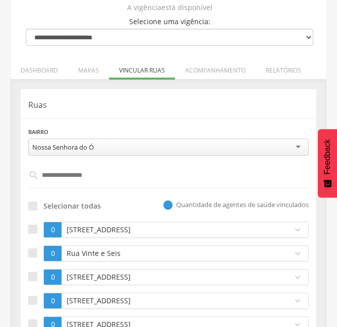
scroll to position [92, 0]
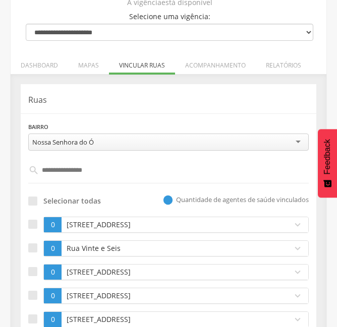
click at [100, 171] on input "**********" at bounding box center [168, 170] width 259 height 17
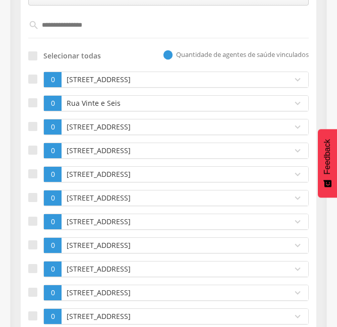
scroll to position [0, 0]
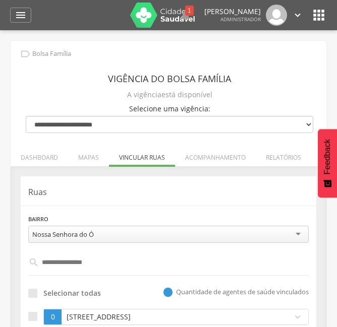
click at [120, 189] on p "Ruas" at bounding box center [168, 193] width 280 height 12
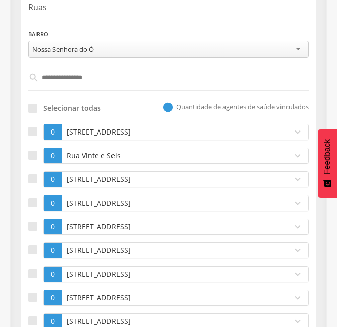
scroll to position [202, 0]
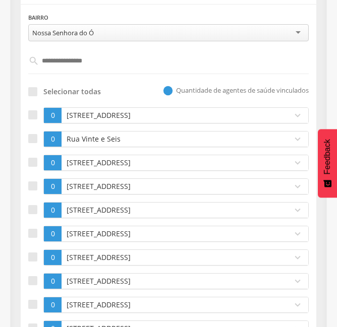
click at [123, 114] on p "[STREET_ADDRESS]" at bounding box center [174, 115] width 220 height 10
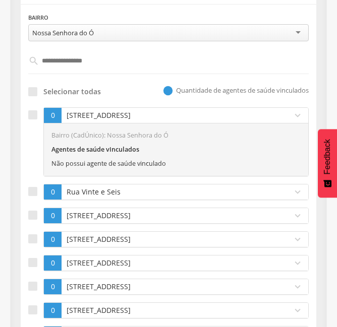
click at [123, 114] on p "[STREET_ADDRESS]" at bounding box center [174, 115] width 220 height 10
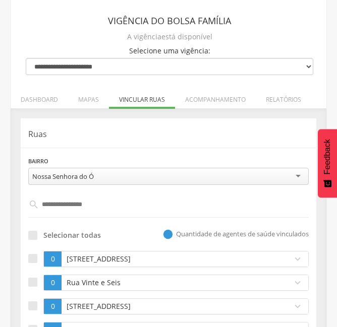
scroll to position [60, 0]
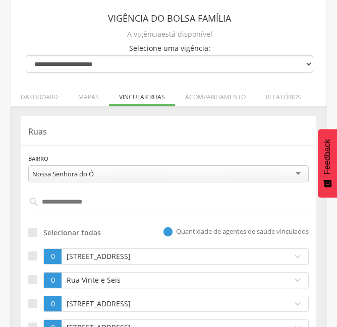
click at [113, 157] on div "**********" at bounding box center [168, 167] width 280 height 29
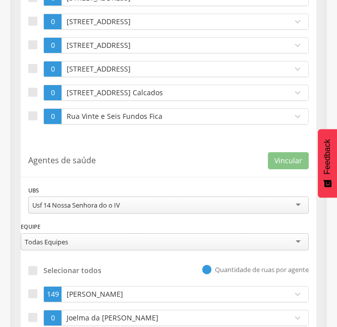
scroll to position [1223, 0]
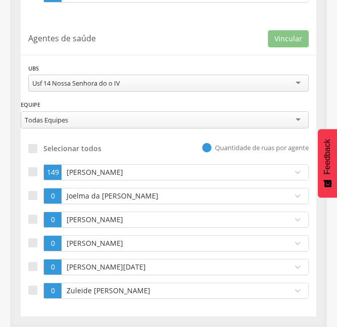
click at [68, 177] on p "[PERSON_NAME]" at bounding box center [174, 172] width 220 height 10
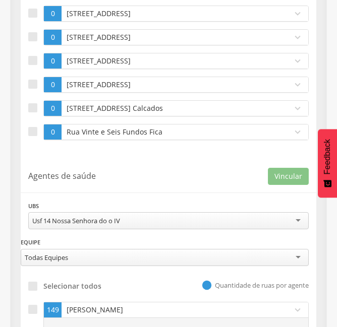
scroll to position [1371, 0]
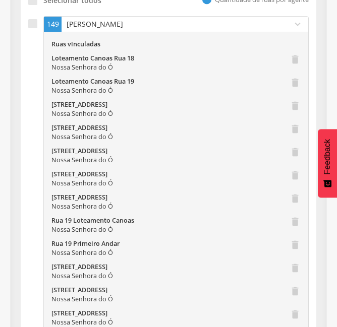
click at [147, 27] on p "[PERSON_NAME]" at bounding box center [174, 24] width 220 height 10
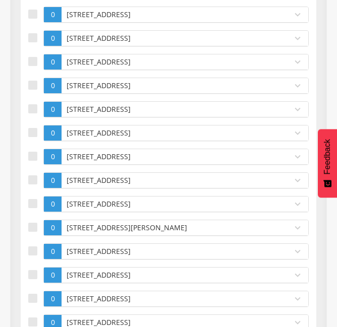
scroll to position [80, 0]
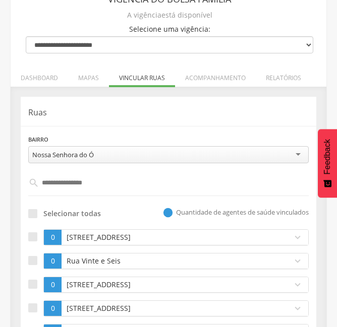
click at [101, 179] on input "**********" at bounding box center [168, 182] width 259 height 17
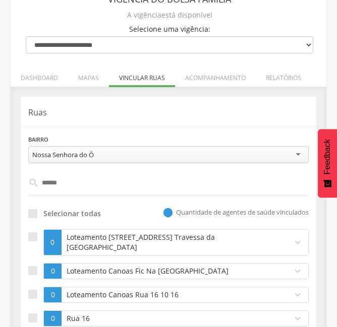
click at [98, 126] on hr at bounding box center [168, 126] width 295 height 1
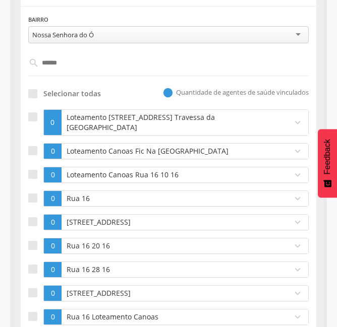
scroll to position [201, 0]
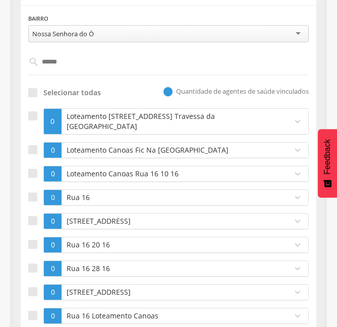
click at [80, 66] on input "******" at bounding box center [168, 61] width 259 height 17
type input "******"
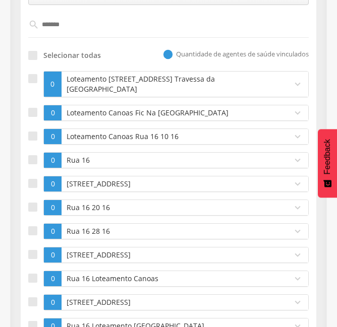
scroll to position [217, 0]
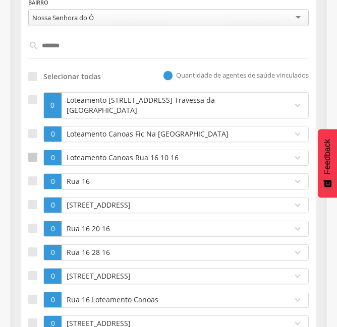
click at [39, 158] on label at bounding box center [35, 158] width 15 height 16
click at [36, 177] on div at bounding box center [32, 180] width 9 height 9
click at [34, 205] on div at bounding box center [32, 204] width 9 height 9
click at [32, 232] on div at bounding box center [32, 228] width 9 height 9
click at [31, 251] on div at bounding box center [32, 252] width 9 height 9
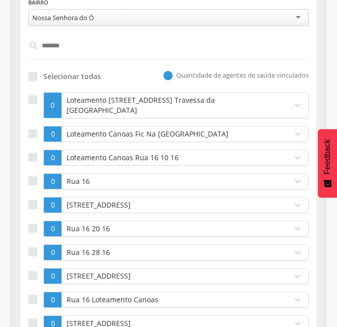
click at [28, 274] on div "**********" at bounding box center [168, 261] width 295 height 603
click at [33, 276] on div at bounding box center [32, 275] width 9 height 9
click at [29, 298] on div at bounding box center [32, 299] width 9 height 9
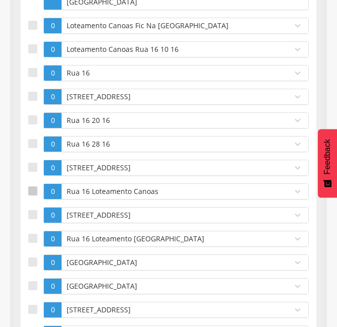
scroll to position [418, 0]
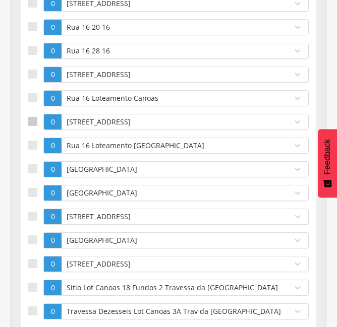
click at [33, 121] on div at bounding box center [32, 121] width 9 height 9
click at [31, 142] on div at bounding box center [32, 145] width 9 height 9
click at [32, 139] on label at bounding box center [35, 146] width 15 height 16
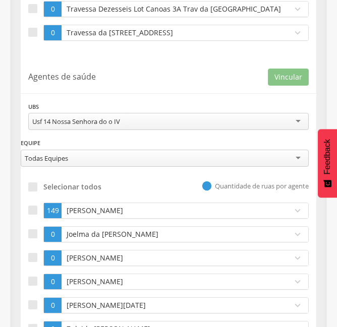
scroll to position [741, 0]
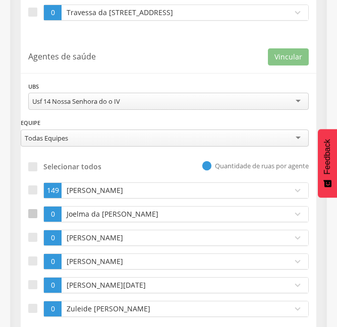
click at [36, 210] on div at bounding box center [32, 213] width 9 height 9
click at [294, 50] on button "Vincular" at bounding box center [288, 56] width 41 height 17
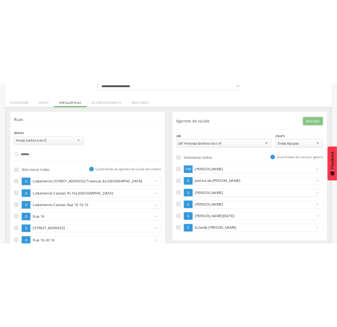
scroll to position [121, 0]
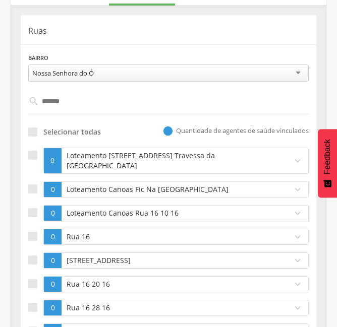
scroll to position [0, 0]
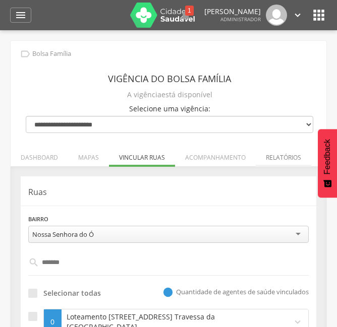
click at [263, 158] on li "Relatórios" at bounding box center [283, 155] width 55 height 24
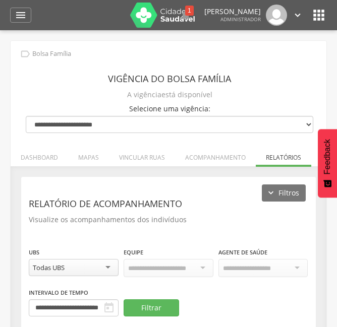
click at [198, 184] on div "**********" at bounding box center [168, 260] width 294 height 167
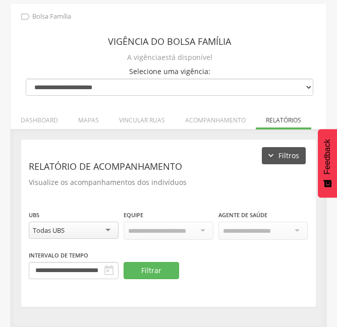
click at [267, 161] on button "Filtros" at bounding box center [284, 155] width 44 height 17
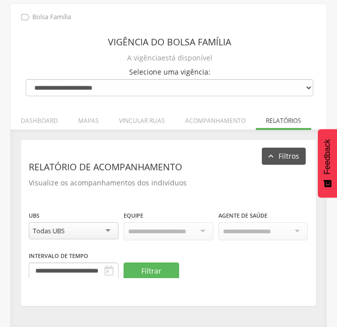
scroll to position [30, 0]
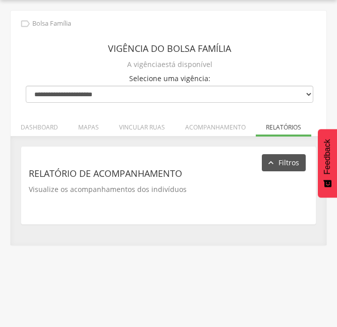
click at [267, 161] on button "Filtros" at bounding box center [284, 162] width 44 height 17
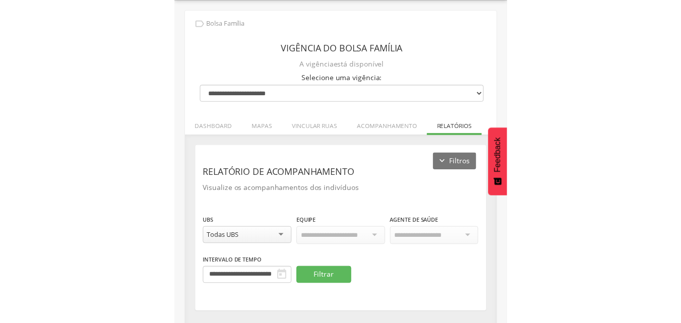
scroll to position [37, 0]
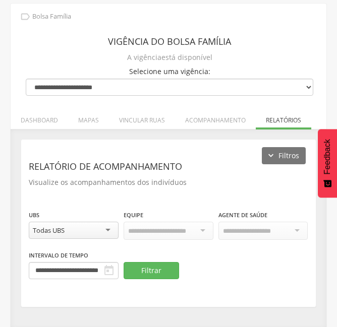
click at [210, 164] on header "Relatório de acompanhamento" at bounding box center [168, 166] width 279 height 18
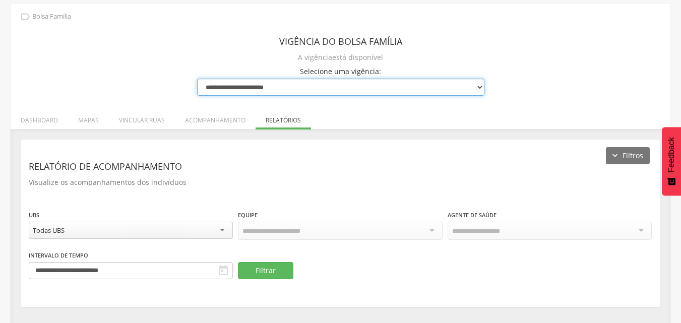
click at [236, 82] on select "**********" at bounding box center [340, 87] width 287 height 17
click at [197, 79] on select "**********" at bounding box center [340, 87] width 287 height 17
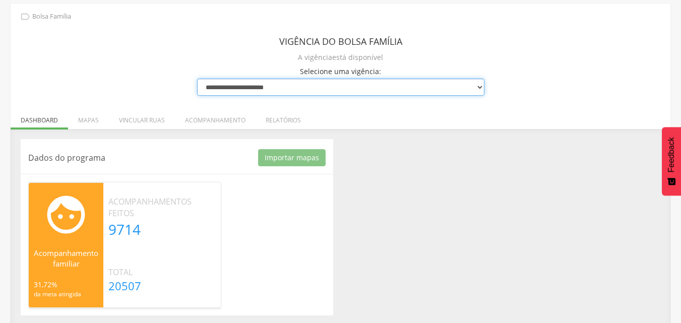
click at [297, 89] on select "**********" at bounding box center [340, 87] width 287 height 17
click at [197, 79] on select "**********" at bounding box center [340, 87] width 287 height 17
click at [323, 90] on select "**********" at bounding box center [340, 87] width 287 height 17
select select "**********"
click at [197, 79] on select "**********" at bounding box center [340, 87] width 287 height 17
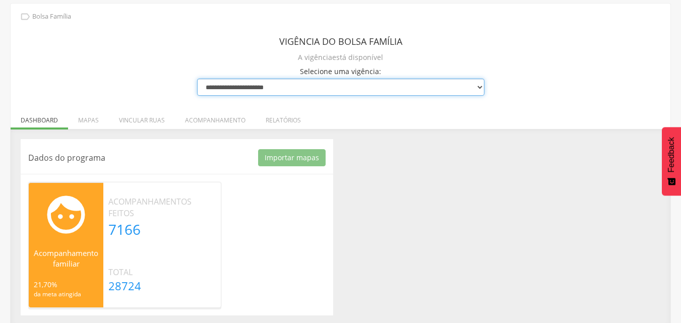
type input "**********"
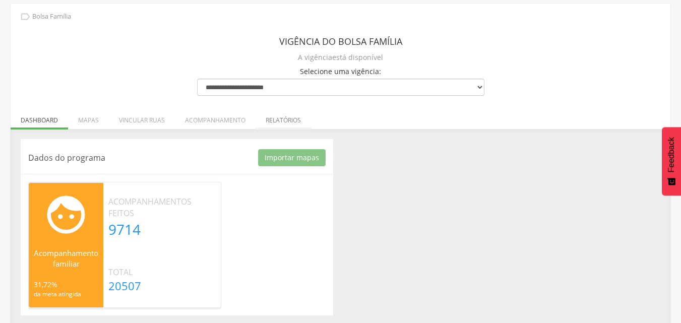
click at [281, 121] on li "Relatórios" at bounding box center [283, 118] width 55 height 24
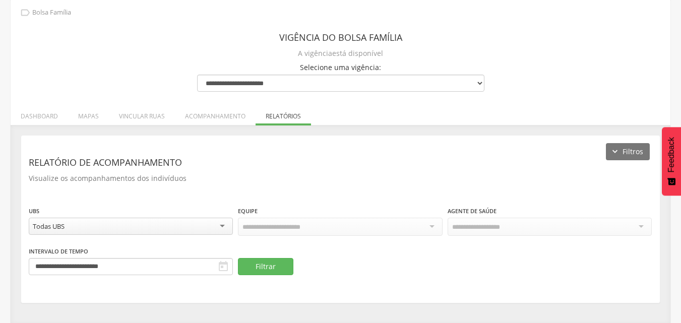
scroll to position [266, 0]
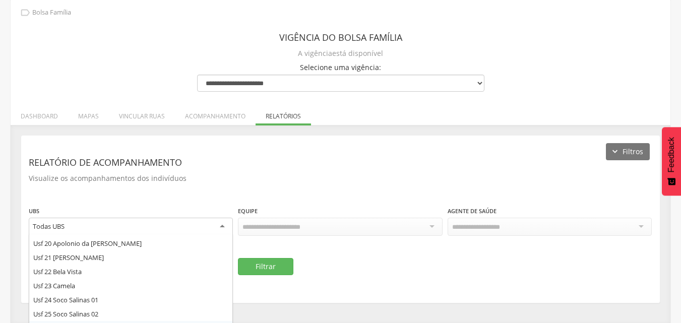
click at [225, 225] on div "Todas UBS" at bounding box center [131, 227] width 204 height 18
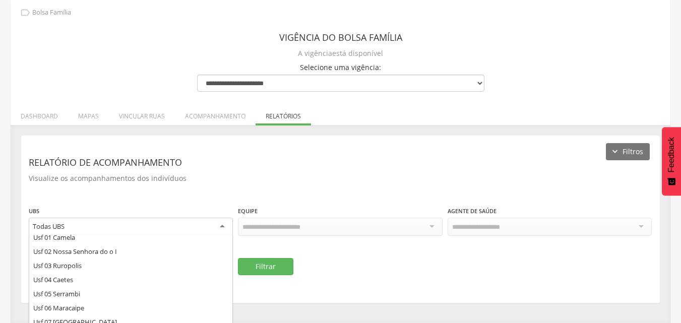
scroll to position [0, 0]
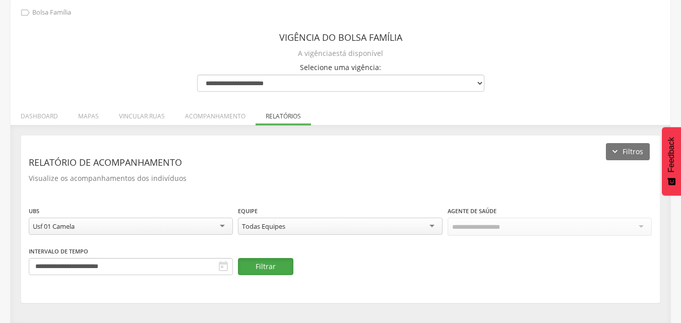
click at [253, 260] on button "Filtrar" at bounding box center [265, 266] width 55 height 17
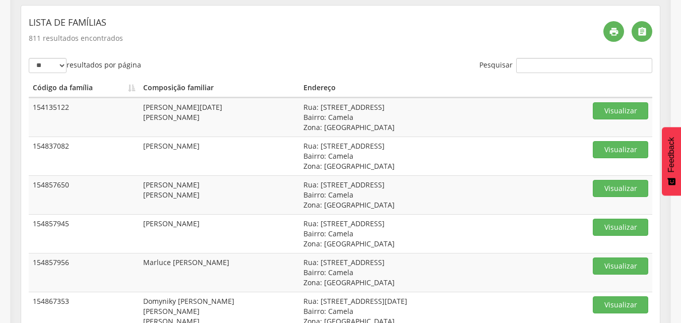
scroll to position [370, 0]
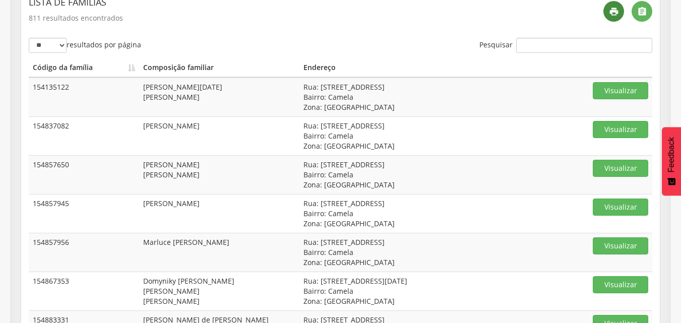
click at [336, 15] on icon "" at bounding box center [614, 12] width 10 height 10
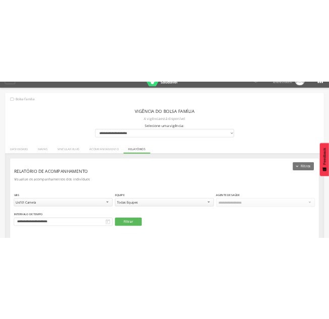
scroll to position [0, 0]
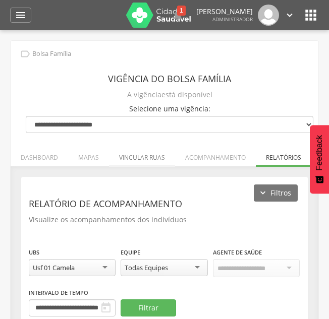
click at [145, 159] on li "Vincular ruas" at bounding box center [142, 155] width 66 height 24
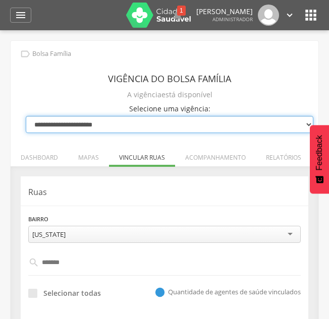
click at [123, 125] on select "**********" at bounding box center [169, 124] width 287 height 17
select select "**********"
click at [26, 116] on select "**********" at bounding box center [169, 124] width 287 height 17
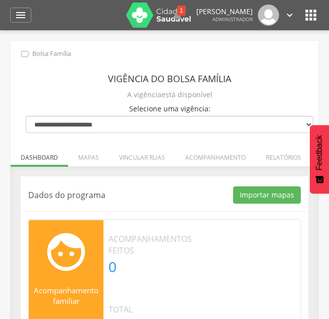
click at [130, 207] on div "Dados do programa Importar mapas As ruas do(s) mapa(s) estão sendo processadas.…" at bounding box center [164, 264] width 287 height 176
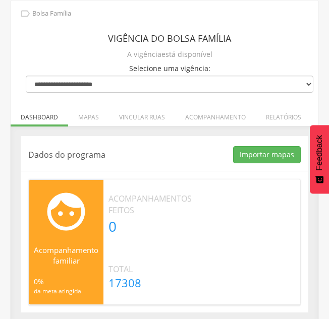
scroll to position [44, 0]
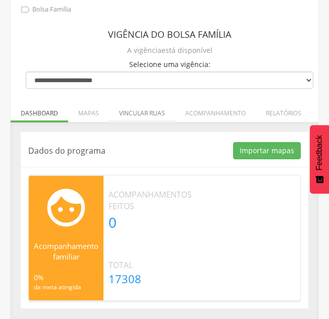
click at [153, 117] on li "Vincular ruas" at bounding box center [142, 111] width 66 height 24
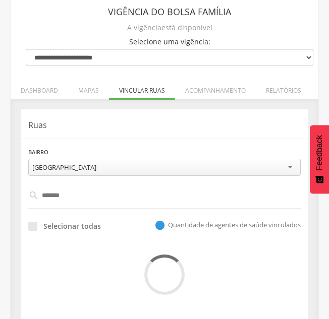
scroll to position [85, 0]
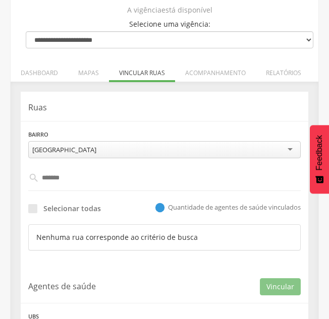
click at [78, 115] on div "**********" at bounding box center [164, 180] width 287 height 176
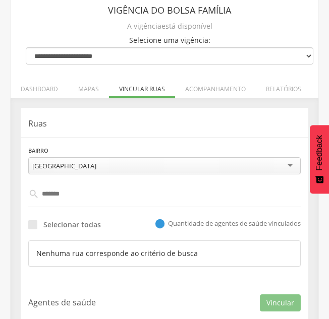
scroll to position [68, 0]
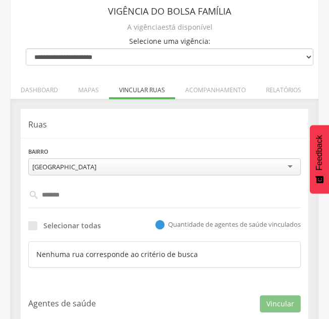
click at [202, 124] on p "Ruas" at bounding box center [164, 125] width 272 height 12
click at [107, 122] on p "Ruas" at bounding box center [164, 125] width 272 height 12
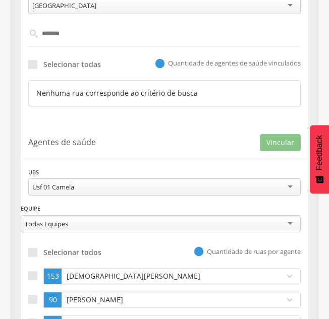
scroll to position [249, 0]
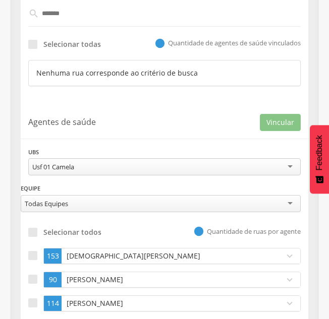
click at [107, 122] on p "Agentes de saúde" at bounding box center [143, 122] width 231 height 12
click at [134, 123] on p "Agentes de saúde" at bounding box center [143, 122] width 231 height 12
click at [163, 122] on p "Agentes de saúde" at bounding box center [143, 122] width 231 height 12
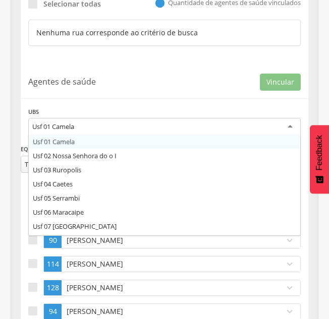
scroll to position [0, 0]
click at [57, 121] on div "Usf 01 Camela" at bounding box center [164, 127] width 272 height 18
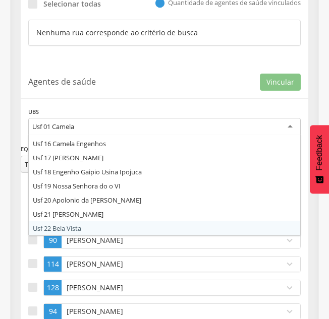
scroll to position [224, 0]
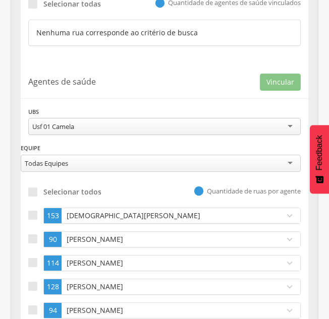
click at [128, 91] on div "**********" at bounding box center [164, 224] width 287 height 320
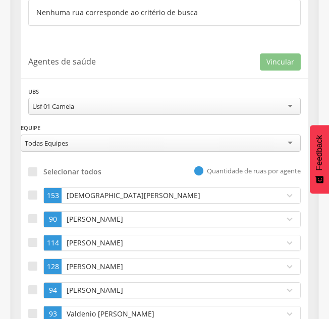
scroll to position [0, 0]
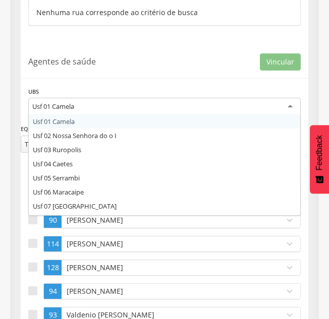
click at [105, 107] on div "Usf 01 Camela" at bounding box center [164, 107] width 272 height 18
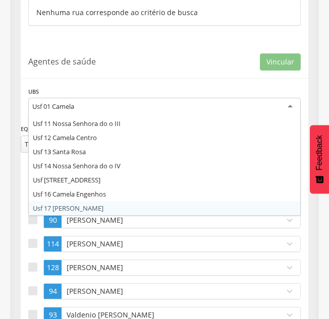
scroll to position [153, 0]
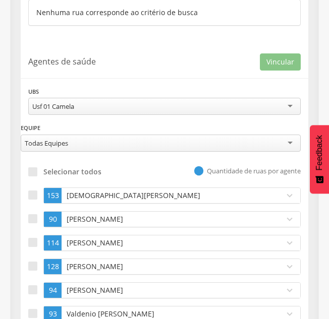
click at [105, 107] on div "Usf 01 Camela" at bounding box center [164, 106] width 272 height 17
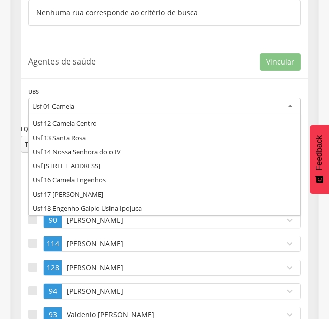
scroll to position [0, 0]
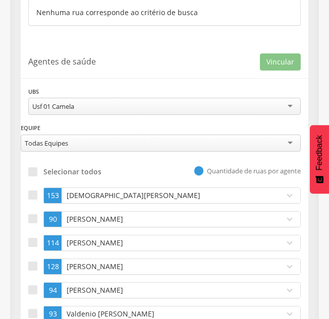
click at [99, 86] on div "**********" at bounding box center [164, 100] width 272 height 29
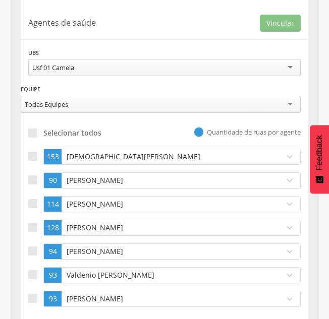
scroll to position [350, 0]
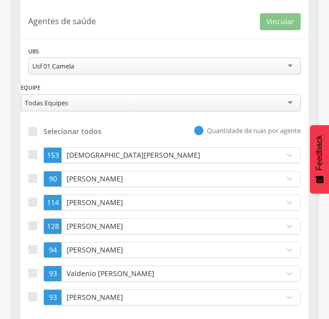
click at [72, 75] on div "**********" at bounding box center [164, 84] width 287 height 76
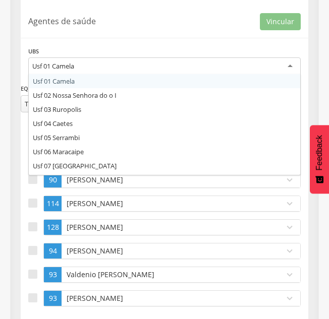
click at [69, 72] on div "Usf 01 Camela" at bounding box center [164, 66] width 272 height 18
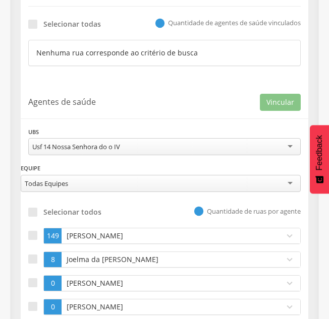
scroll to position [341, 0]
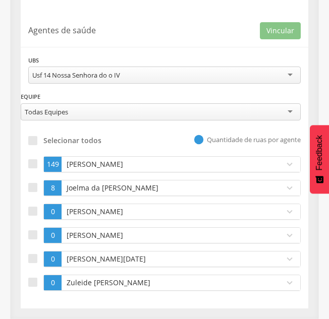
click at [83, 186] on p "Joelma da [PERSON_NAME]" at bounding box center [170, 188] width 212 height 10
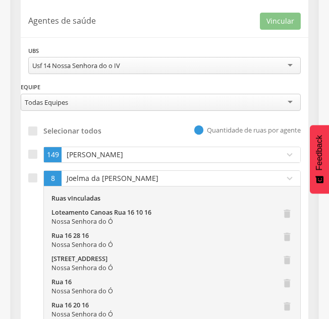
scroll to position [350, 0]
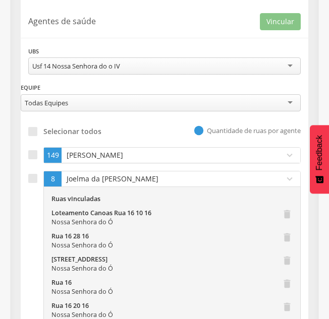
click at [112, 184] on p "Joelma da [PERSON_NAME]" at bounding box center [170, 179] width 212 height 10
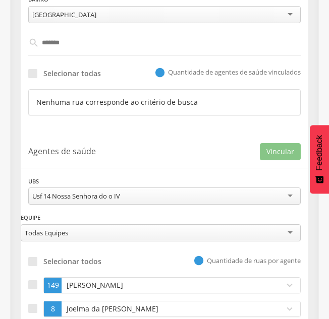
scroll to position [200, 0]
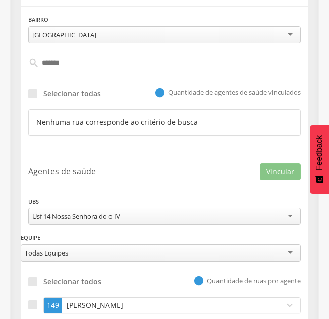
click at [76, 63] on input "******" at bounding box center [164, 62] width 251 height 17
type input "*"
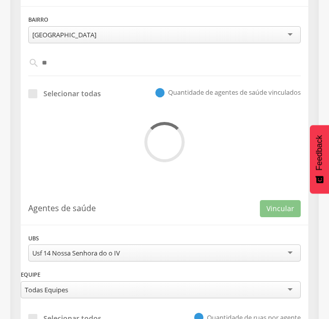
type input "*"
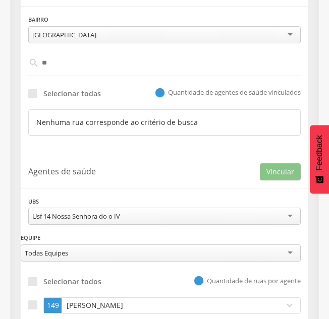
type input "*"
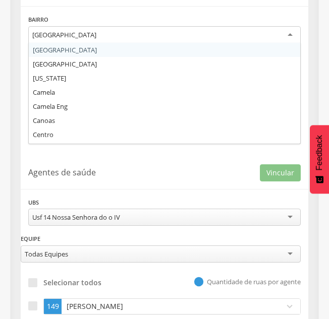
click at [62, 31] on div "[GEOGRAPHIC_DATA]" at bounding box center [64, 34] width 64 height 9
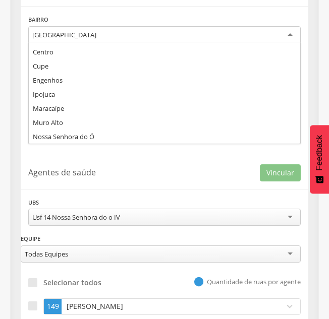
scroll to position [97, 0]
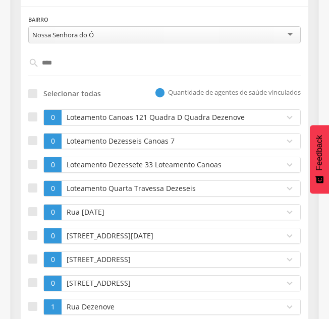
click at [64, 58] on input "****" at bounding box center [164, 62] width 251 height 17
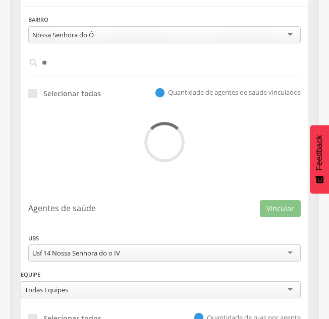
type input "*"
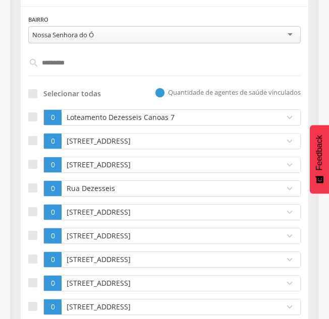
click at [116, 93] on div "Selecionar todas  Quantidade de agentes de saúde vinculados" at bounding box center [164, 93] width 272 height 18
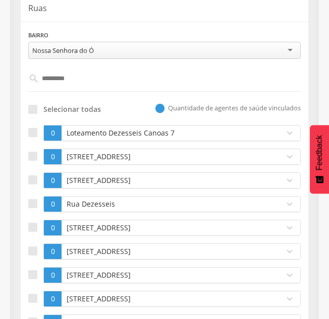
scroll to position [179, 0]
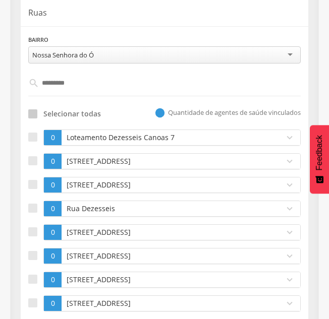
click at [31, 114] on div at bounding box center [32, 113] width 9 height 9
click at [34, 133] on div at bounding box center [32, 137] width 9 height 9
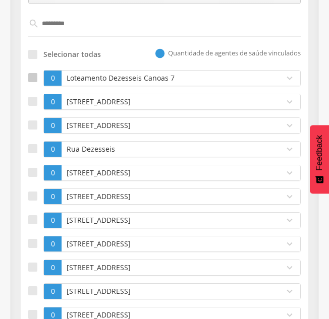
scroll to position [240, 0]
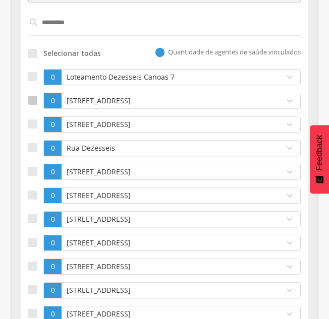
click at [32, 107] on label at bounding box center [35, 101] width 15 height 16
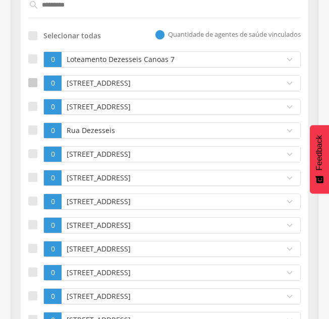
scroll to position [260, 0]
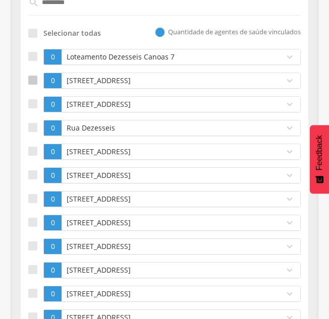
click at [32, 107] on div at bounding box center [32, 103] width 9 height 9
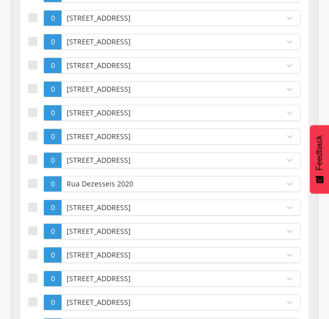
scroll to position [704, 0]
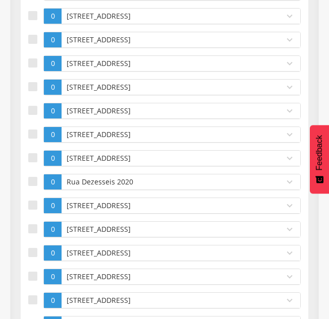
click at [32, 107] on div at bounding box center [32, 110] width 9 height 9
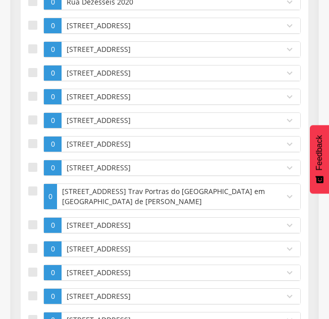
scroll to position [885, 0]
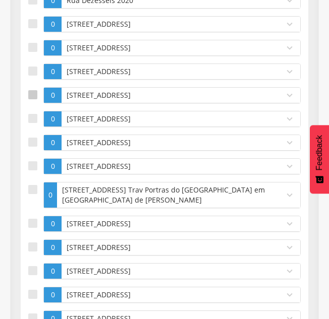
click at [34, 95] on div at bounding box center [32, 94] width 9 height 9
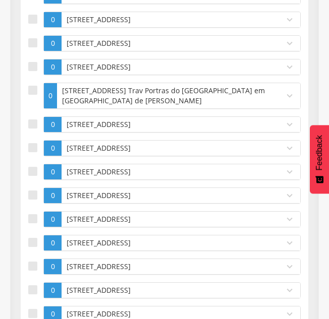
scroll to position [986, 0]
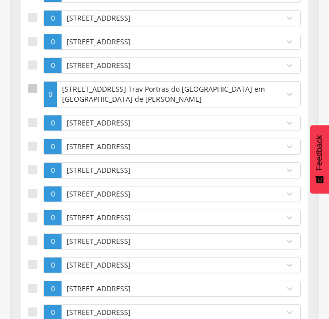
click at [34, 90] on div at bounding box center [32, 88] width 9 height 9
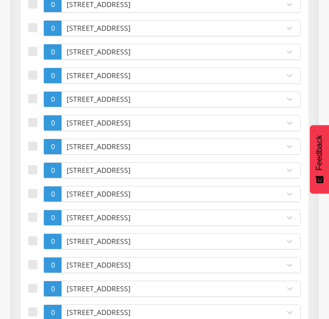
scroll to position [1248, 0]
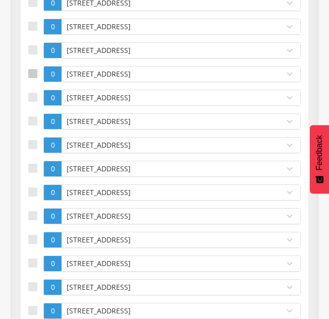
click at [37, 72] on label at bounding box center [35, 74] width 15 height 16
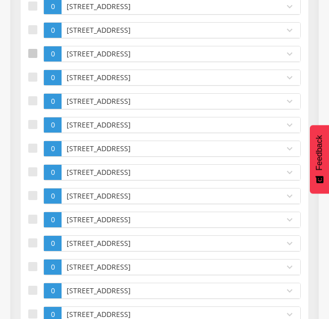
click at [37, 72] on label at bounding box center [35, 78] width 15 height 16
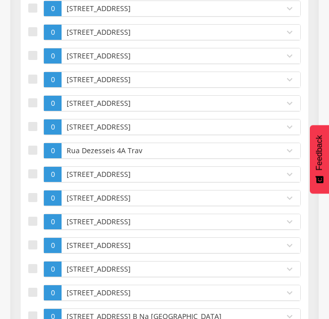
scroll to position [1571, 0]
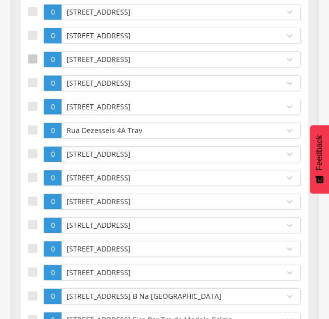
click at [29, 58] on div at bounding box center [32, 58] width 9 height 9
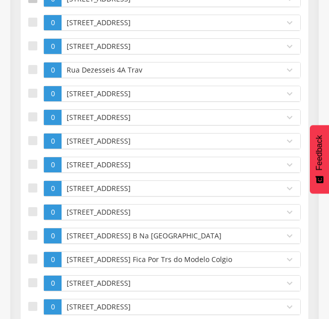
scroll to position [1652, 0]
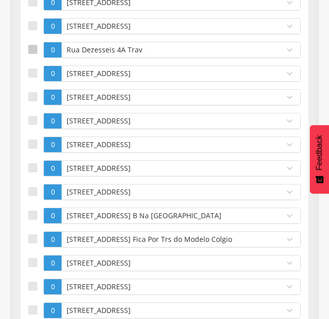
click at [32, 48] on div at bounding box center [32, 49] width 9 height 9
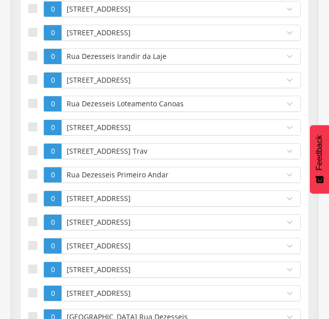
scroll to position [1954, 0]
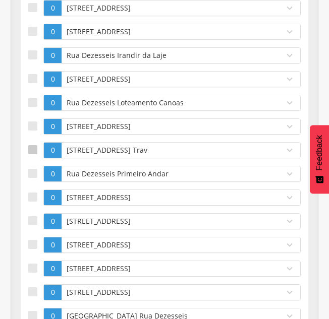
click at [33, 151] on div at bounding box center [32, 149] width 9 height 9
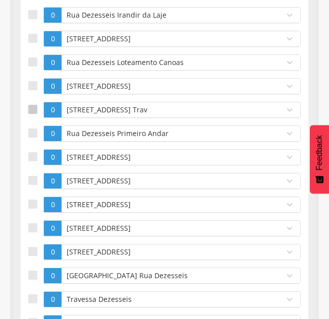
scroll to position [2014, 0]
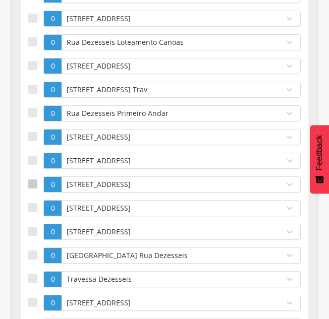
click at [32, 186] on div at bounding box center [32, 183] width 9 height 9
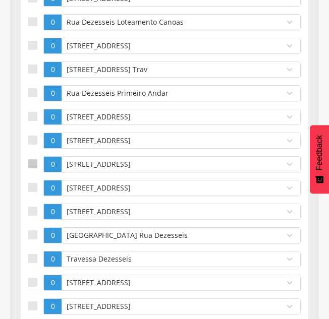
scroll to position [2055, 0]
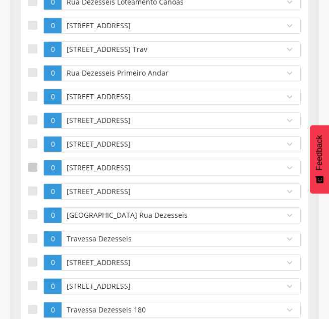
click at [36, 171] on div at bounding box center [32, 167] width 9 height 9
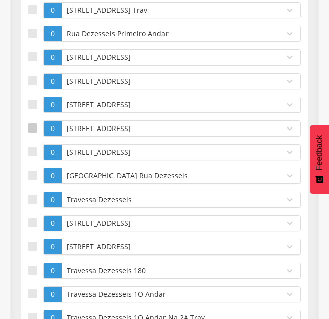
scroll to position [2095, 0]
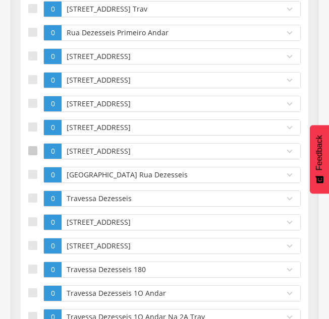
click at [31, 154] on div at bounding box center [32, 150] width 9 height 9
click at [31, 174] on div at bounding box center [32, 174] width 9 height 9
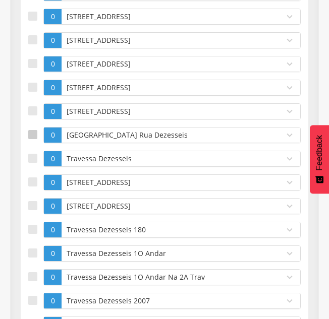
scroll to position [2135, 0]
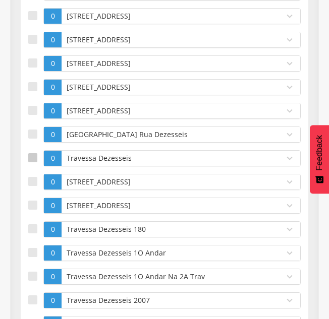
click at [32, 164] on label at bounding box center [35, 158] width 15 height 16
click at [34, 179] on div at bounding box center [32, 181] width 9 height 9
click at [37, 202] on label at bounding box center [35, 206] width 15 height 16
click at [36, 223] on label at bounding box center [35, 229] width 15 height 16
click at [34, 257] on div at bounding box center [32, 252] width 9 height 9
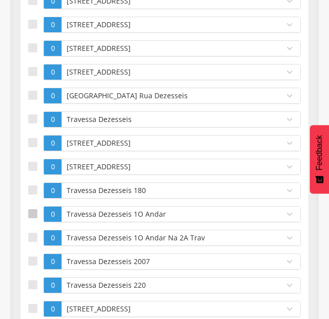
scroll to position [2176, 0]
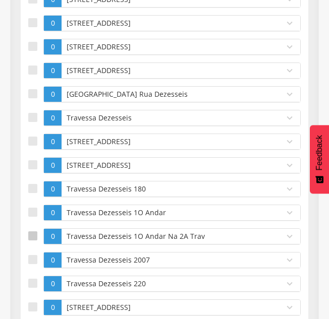
click at [32, 236] on div at bounding box center [32, 235] width 9 height 9
click at [31, 261] on div at bounding box center [32, 259] width 9 height 9
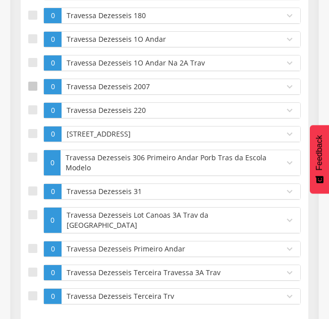
scroll to position [2377, 0]
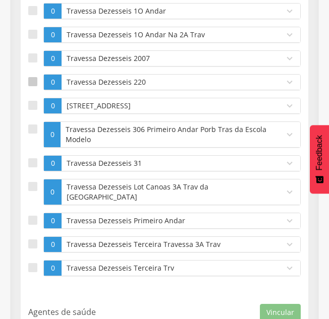
click at [31, 74] on label at bounding box center [35, 82] width 15 height 16
click at [33, 105] on div at bounding box center [32, 105] width 9 height 9
click at [31, 159] on div at bounding box center [32, 162] width 9 height 9
click at [32, 125] on div at bounding box center [32, 129] width 9 height 9
click at [34, 189] on div at bounding box center [32, 186] width 9 height 9
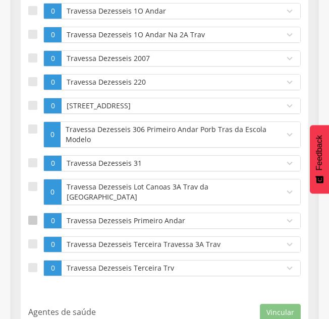
click at [33, 216] on div at bounding box center [32, 220] width 9 height 9
click at [34, 239] on div at bounding box center [32, 243] width 9 height 9
click at [34, 263] on div at bounding box center [32, 267] width 9 height 9
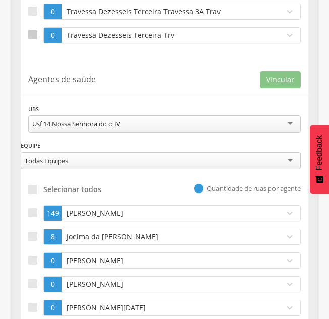
scroll to position [2640, 0]
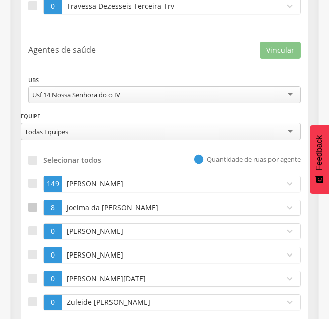
click at [29, 203] on label at bounding box center [35, 208] width 15 height 16
click at [284, 42] on button "Vincular" at bounding box center [280, 50] width 41 height 17
click at [88, 55] on div "**********" at bounding box center [164, 180] width 287 height 296
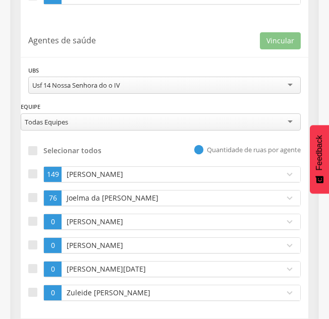
click at [92, 217] on p "[PERSON_NAME]" at bounding box center [170, 222] width 212 height 10
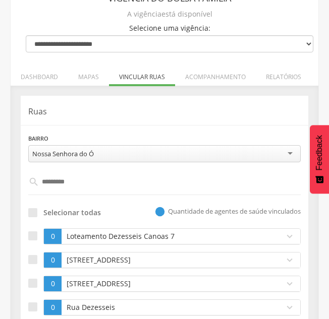
scroll to position [91, 0]
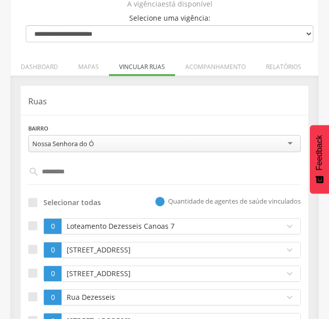
click at [96, 172] on input "*********" at bounding box center [164, 171] width 251 height 17
type input "*"
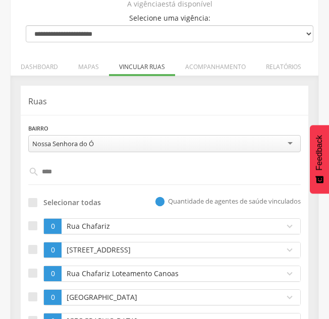
type input "****"
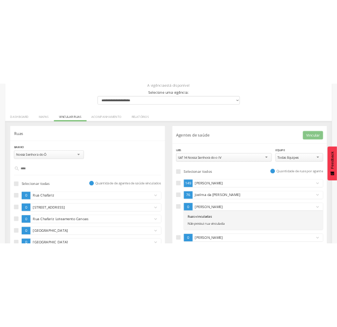
scroll to position [91, 0]
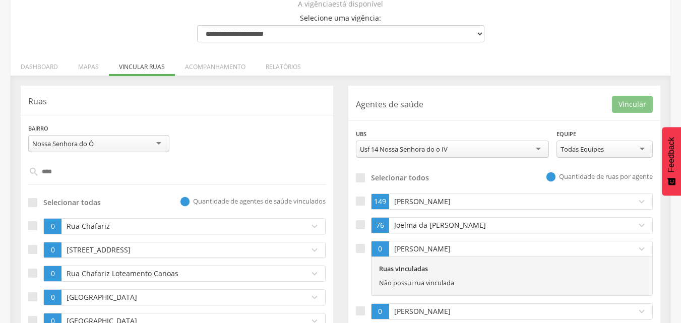
click at [328, 252] on p "[PERSON_NAME]" at bounding box center [510, 249] width 237 height 10
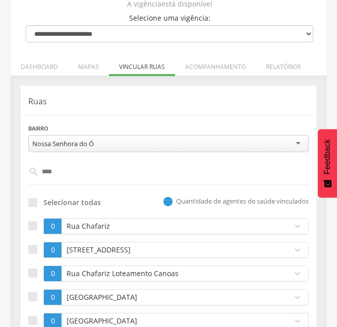
click at [71, 173] on input "****" at bounding box center [168, 171] width 259 height 17
click at [34, 198] on div at bounding box center [32, 202] width 9 height 9
click at [137, 204] on div "Selecionar todas  Quantidade de agentes de saúde vinculados" at bounding box center [168, 202] width 280 height 18
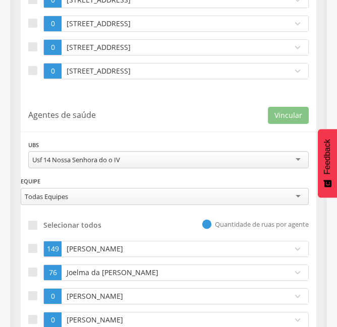
scroll to position [797, 0]
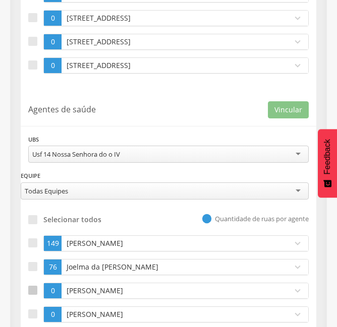
click at [31, 292] on div at bounding box center [32, 290] width 9 height 9
click at [302, 101] on button "Vincular" at bounding box center [288, 109] width 41 height 17
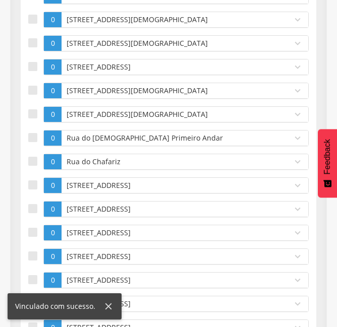
scroll to position [225, 0]
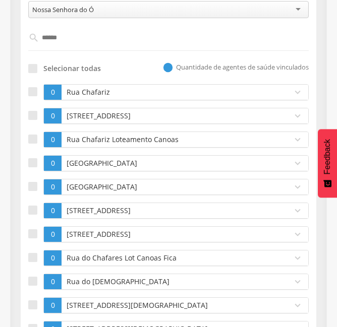
click at [82, 39] on input "******" at bounding box center [168, 37] width 259 height 17
type input "*"
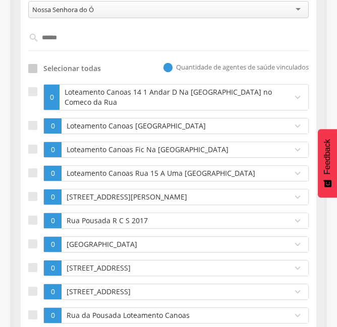
click at [37, 67] on div at bounding box center [32, 68] width 9 height 9
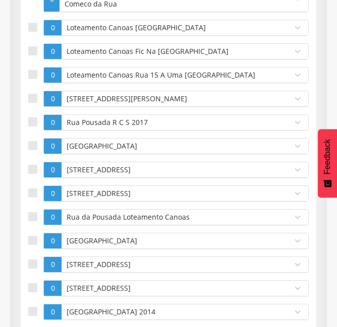
scroll to position [326, 0]
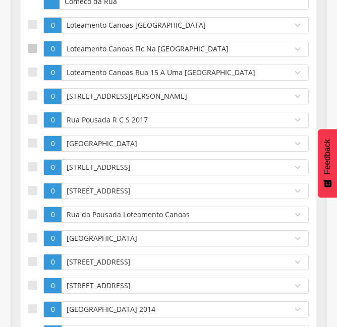
click at [33, 52] on div at bounding box center [32, 48] width 9 height 9
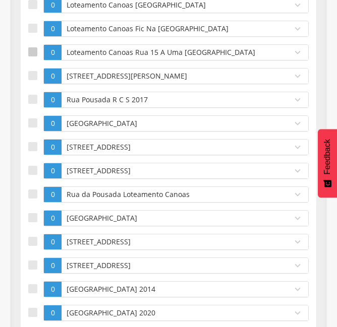
click at [33, 56] on div at bounding box center [32, 51] width 9 height 9
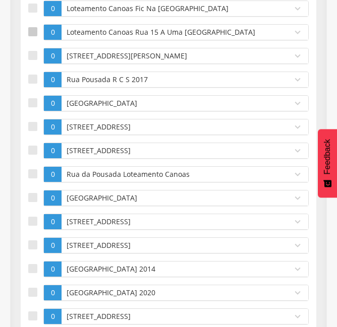
scroll to position [386, 0]
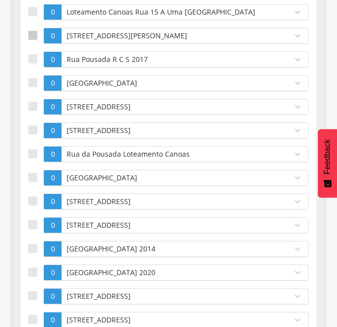
click at [31, 40] on div at bounding box center [32, 35] width 9 height 9
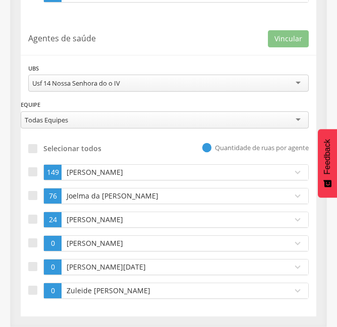
scroll to position [803, 0]
click at [30, 224] on div at bounding box center [32, 219] width 9 height 9
click at [295, 37] on button "Vincular" at bounding box center [288, 38] width 41 height 17
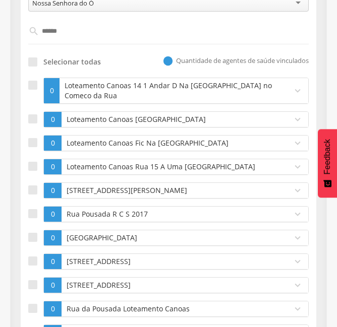
scroll to position [0, 0]
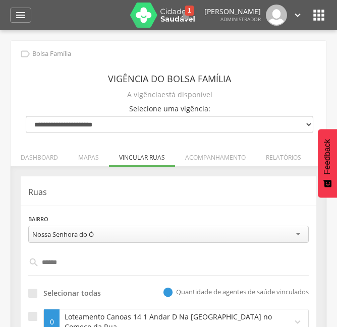
click at [99, 258] on input "******" at bounding box center [168, 262] width 259 height 17
type input "*"
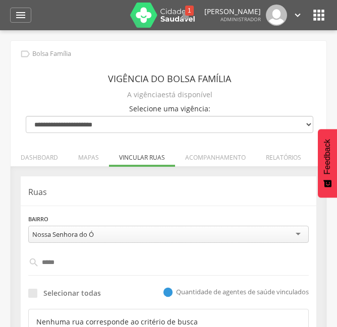
click at [125, 214] on div "**********" at bounding box center [168, 228] width 280 height 29
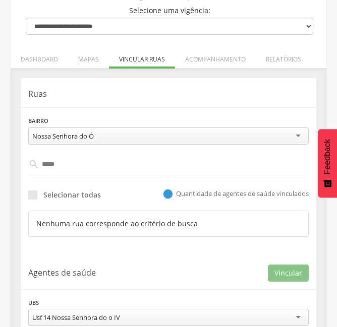
scroll to position [101, 0]
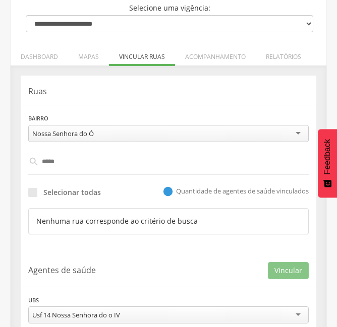
click at [76, 163] on input "*****" at bounding box center [168, 161] width 259 height 17
type input "*"
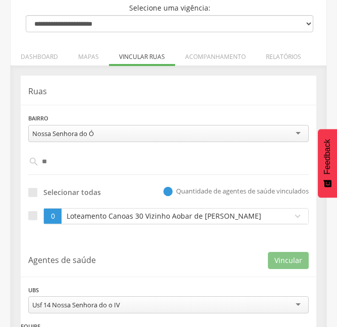
type input "*"
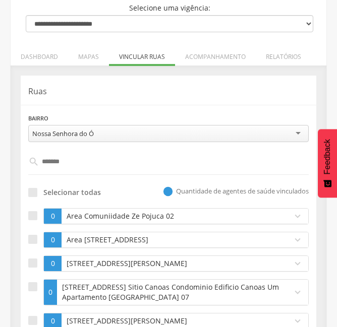
type input "********"
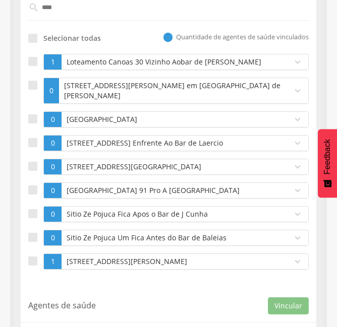
scroll to position [255, 0]
